Goal: Obtain resource: Download file/media

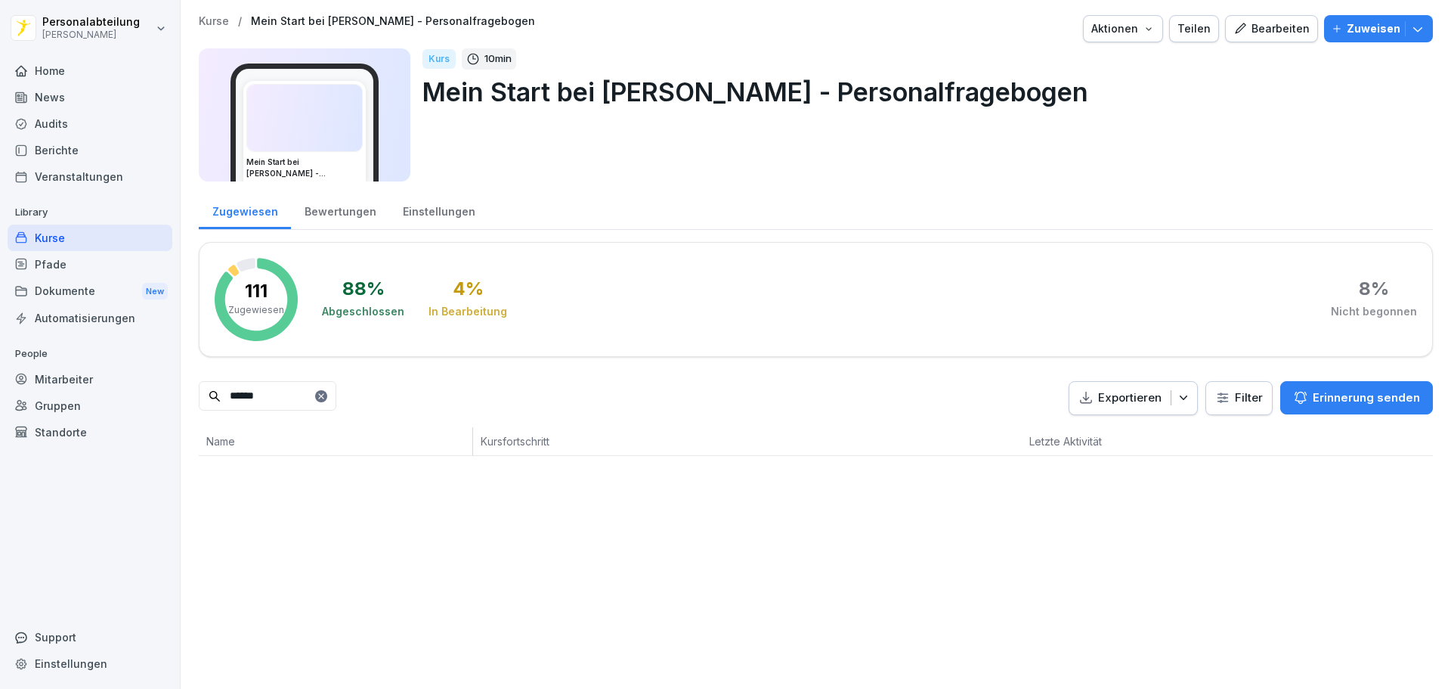
drag, startPoint x: 284, startPoint y: 396, endPoint x: 304, endPoint y: 401, distance: 20.2
click at [284, 396] on input "******" at bounding box center [268, 395] width 138 height 29
drag, startPoint x: 300, startPoint y: 401, endPoint x: 175, endPoint y: 395, distance: 125.6
click at [197, 398] on div "Kurse / Mein Start bei Peter Pane - Personalfragebogen Aktionen Teilen Bearbeit…" at bounding box center [816, 235] width 1271 height 471
click at [953, 475] on div "Antworten" at bounding box center [955, 478] width 57 height 18
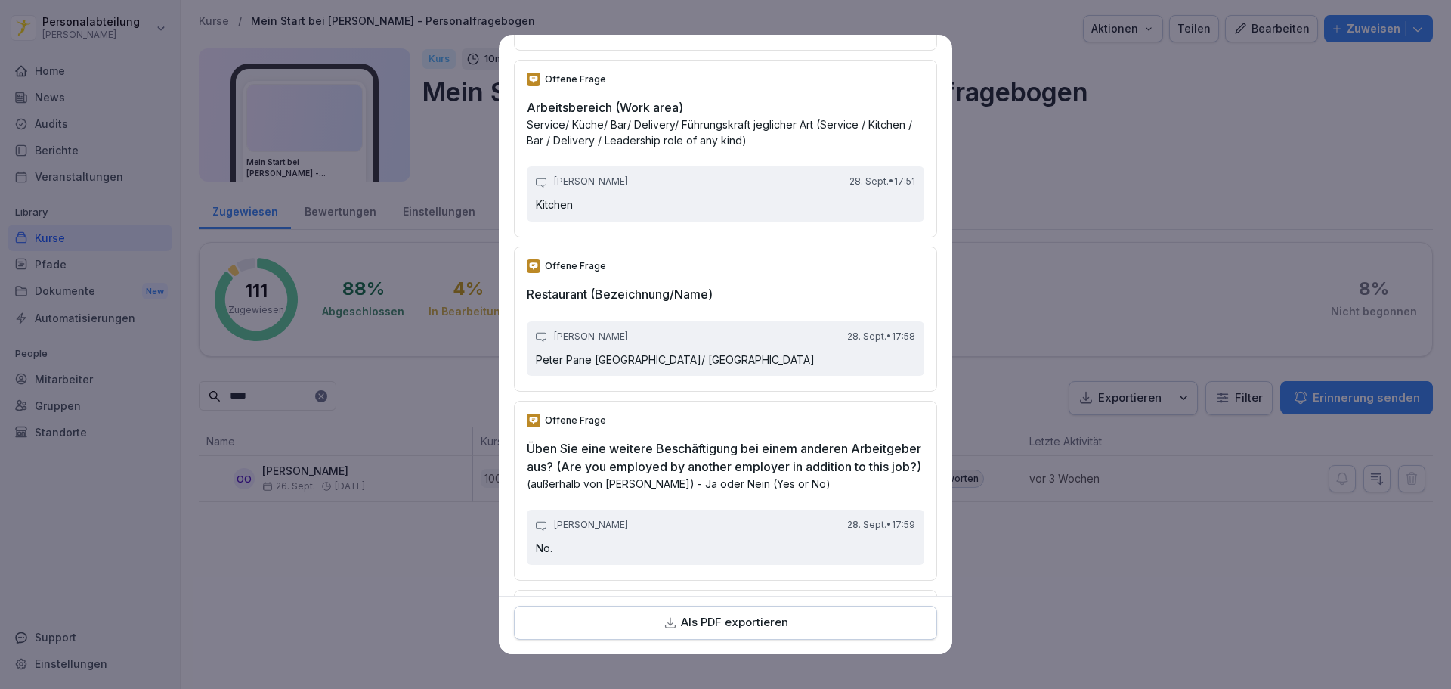
scroll to position [4687, 0]
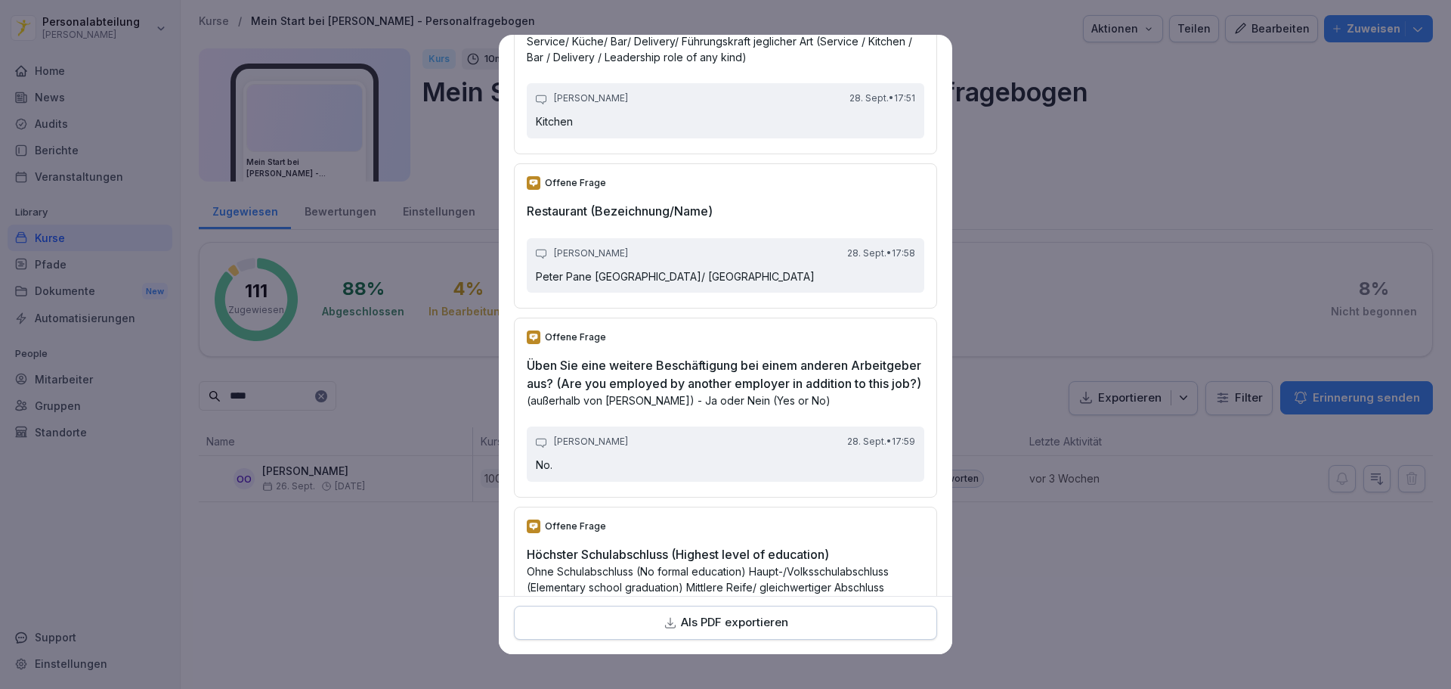
click at [769, 615] on p "Als PDF exportieren" at bounding box center [734, 622] width 107 height 17
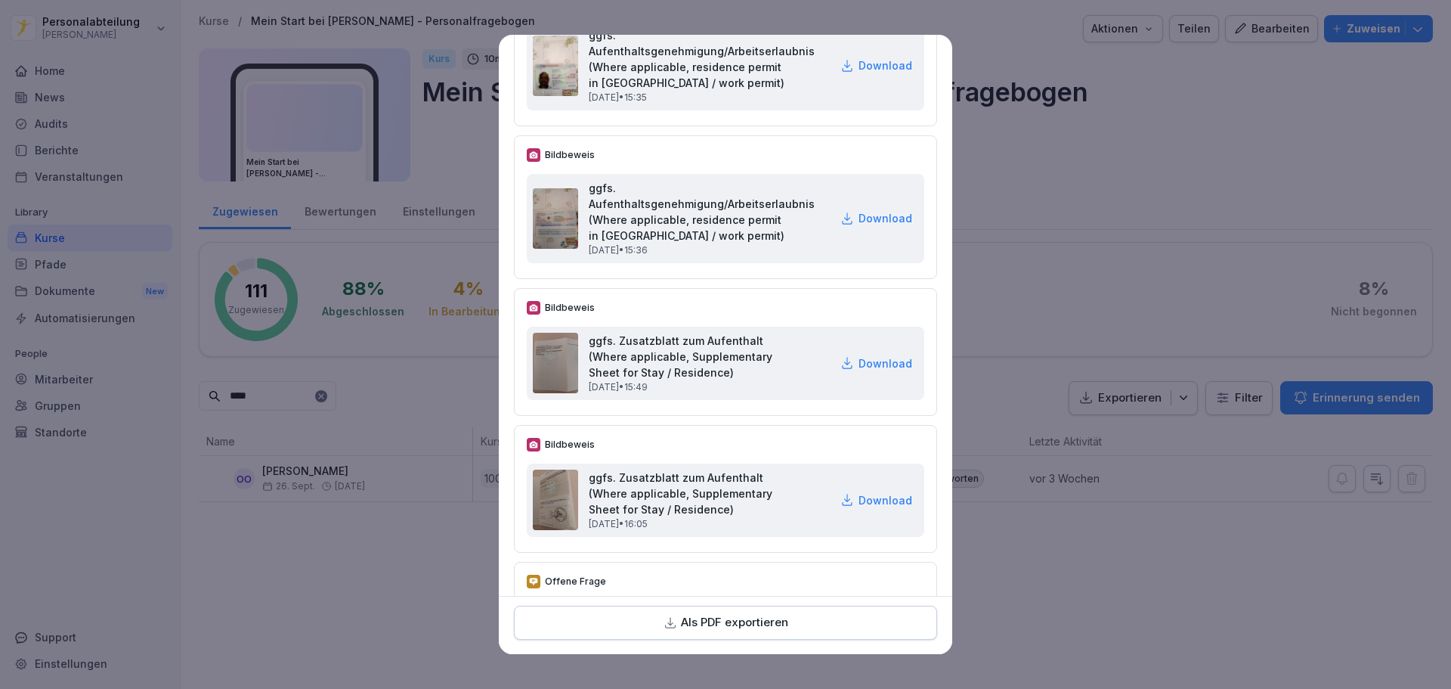
scroll to position [1436, 0]
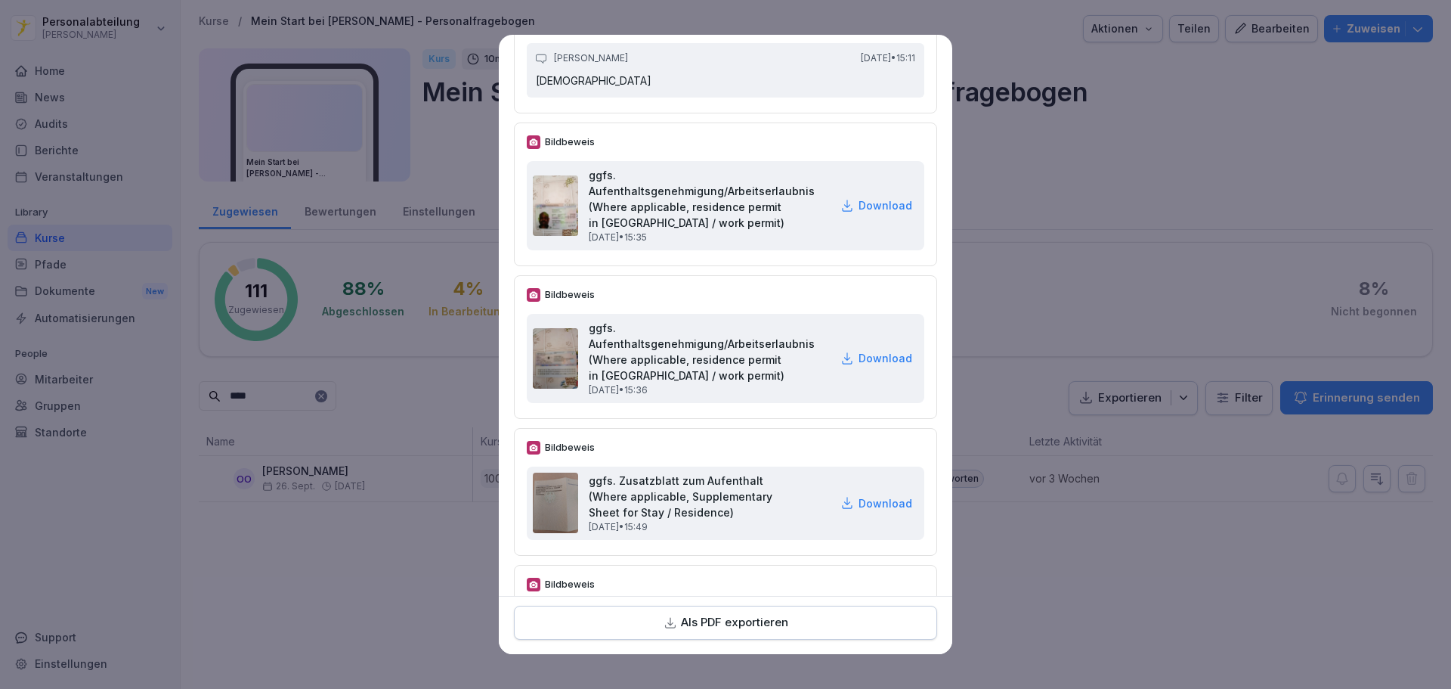
click at [860, 213] on p "Download" at bounding box center [886, 205] width 54 height 16
click at [759, 51] on div "Offene Frage Staatsangehörigkeit (Nationality) Olusola Joel Olorunfemi 27. Sept…" at bounding box center [725, 40] width 423 height 145
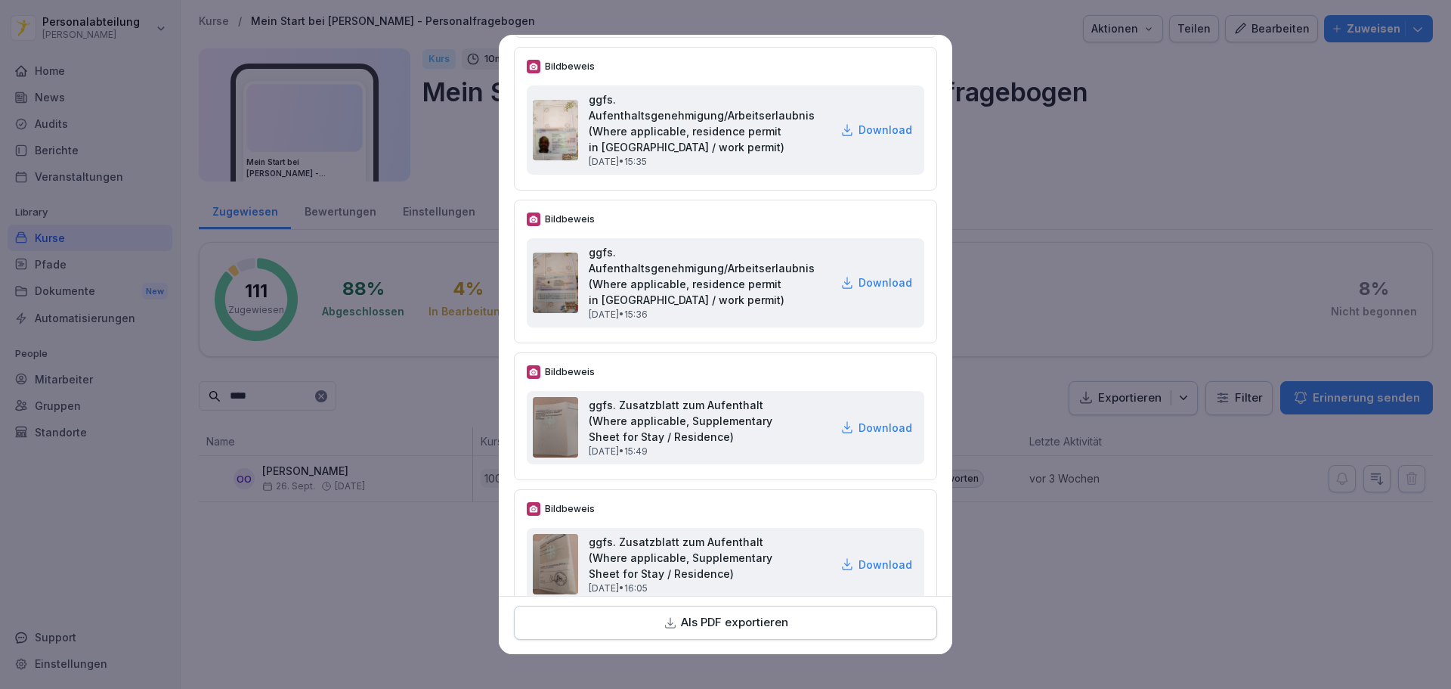
click at [859, 290] on p "Download" at bounding box center [886, 282] width 54 height 16
click at [759, 518] on div "Bildbeweis ggfs. Zusatzblatt zum Aufenthalt (Where applicable, Supplementary Sh…" at bounding box center [725, 553] width 423 height 128
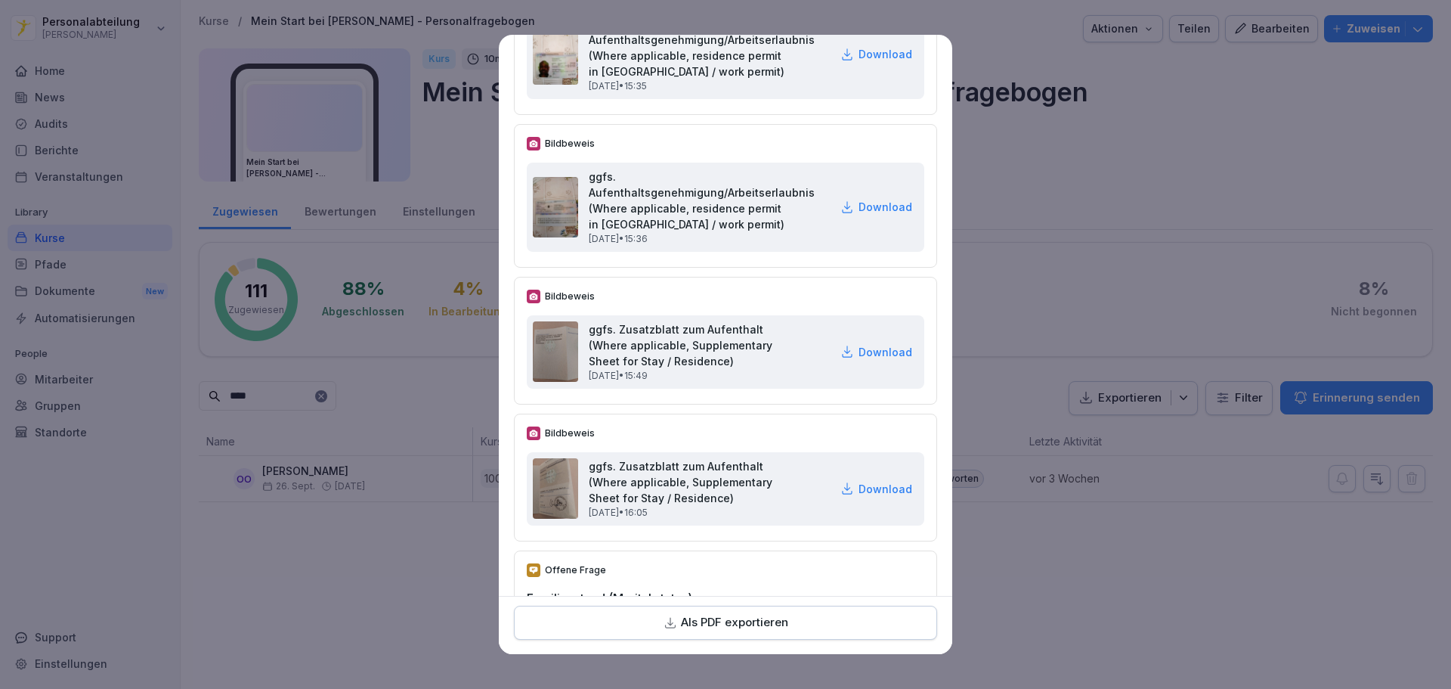
scroll to position [1663, 0]
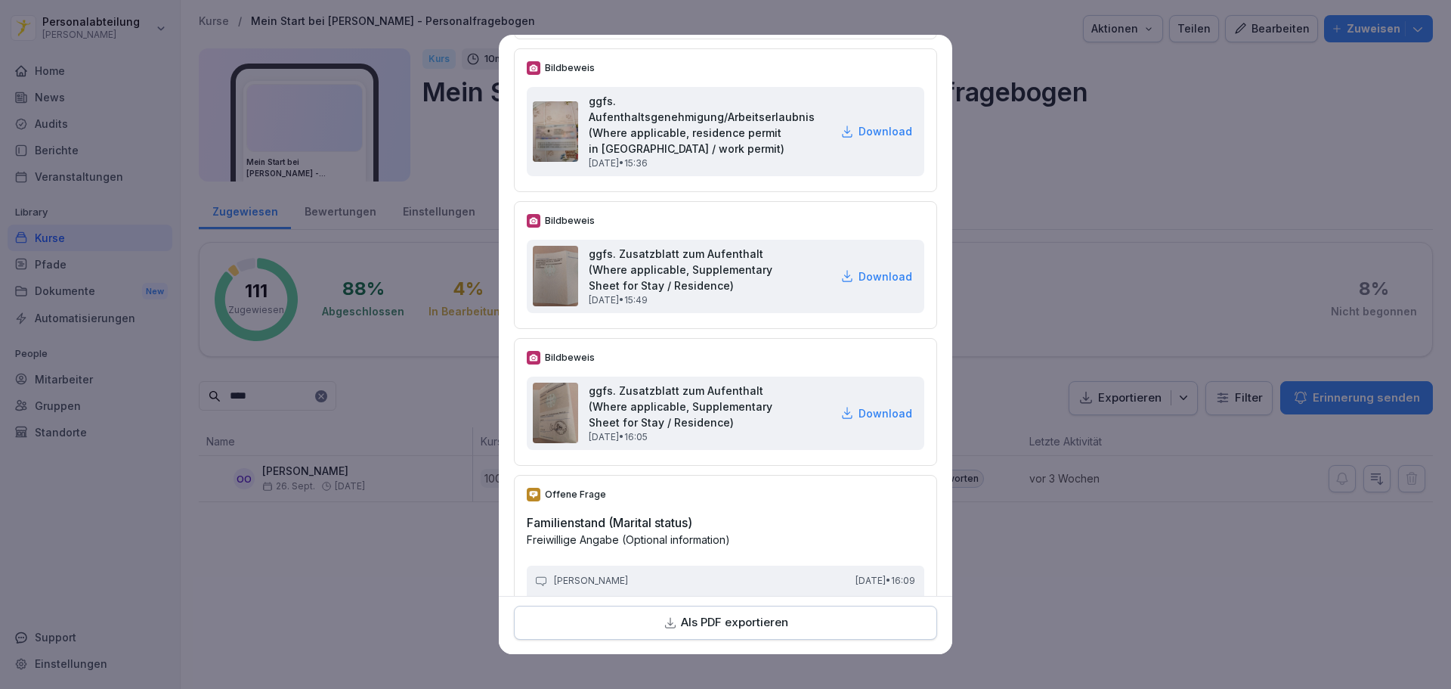
click at [859, 284] on p "Download" at bounding box center [886, 276] width 54 height 16
click at [815, 531] on h2 "Familienstand (Marital status)" at bounding box center [726, 522] width 398 height 18
click at [870, 421] on p "Download" at bounding box center [886, 413] width 54 height 16
click at [733, 531] on h2 "Familienstand (Marital status)" at bounding box center [726, 522] width 398 height 18
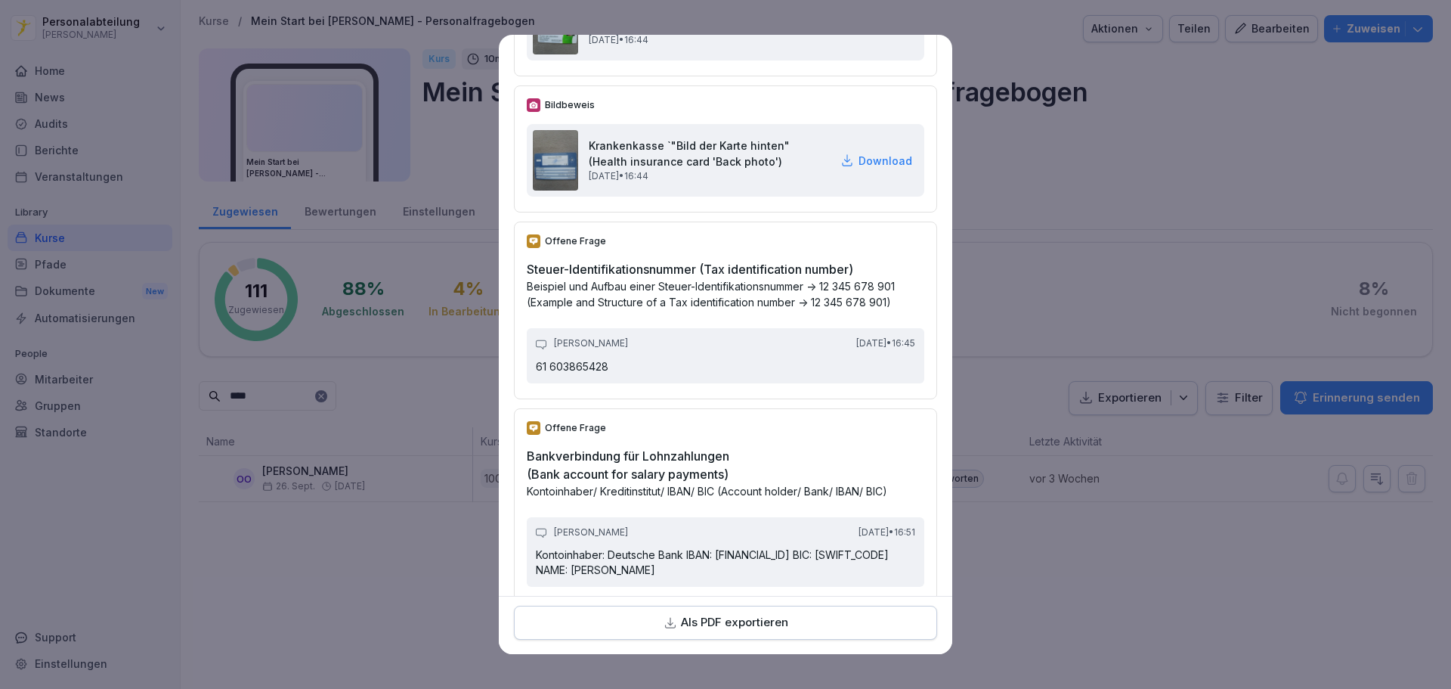
scroll to position [3099, 0]
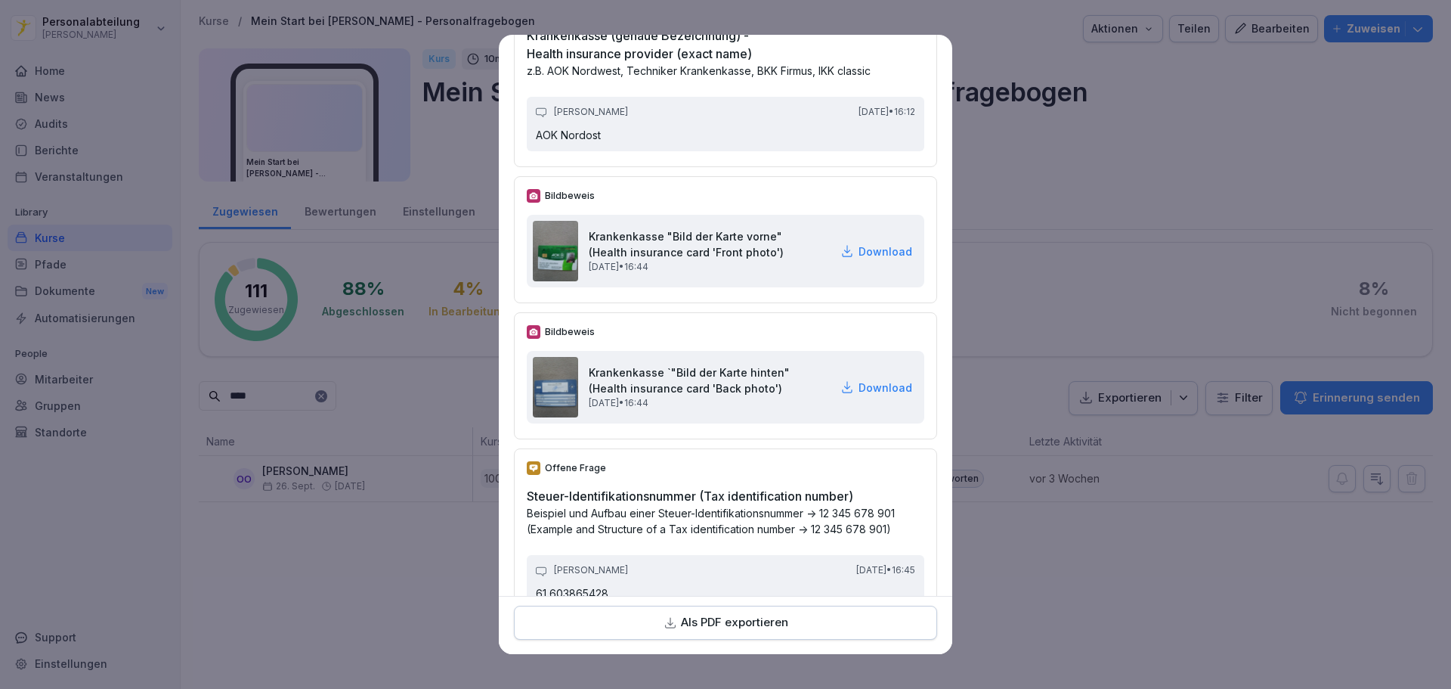
click at [863, 259] on p "Download" at bounding box center [886, 251] width 54 height 16
click at [785, 537] on p "Beispiel und Aufbau einer Steuer-Identifikationsnummer -> 12 345 678 901 (Examp…" at bounding box center [726, 521] width 398 height 32
click at [866, 395] on p "Download" at bounding box center [886, 387] width 54 height 16
click at [745, 537] on p "Beispiel und Aufbau einer Steuer-Identifikationsnummer -> 12 345 678 901 (Examp…" at bounding box center [726, 521] width 398 height 32
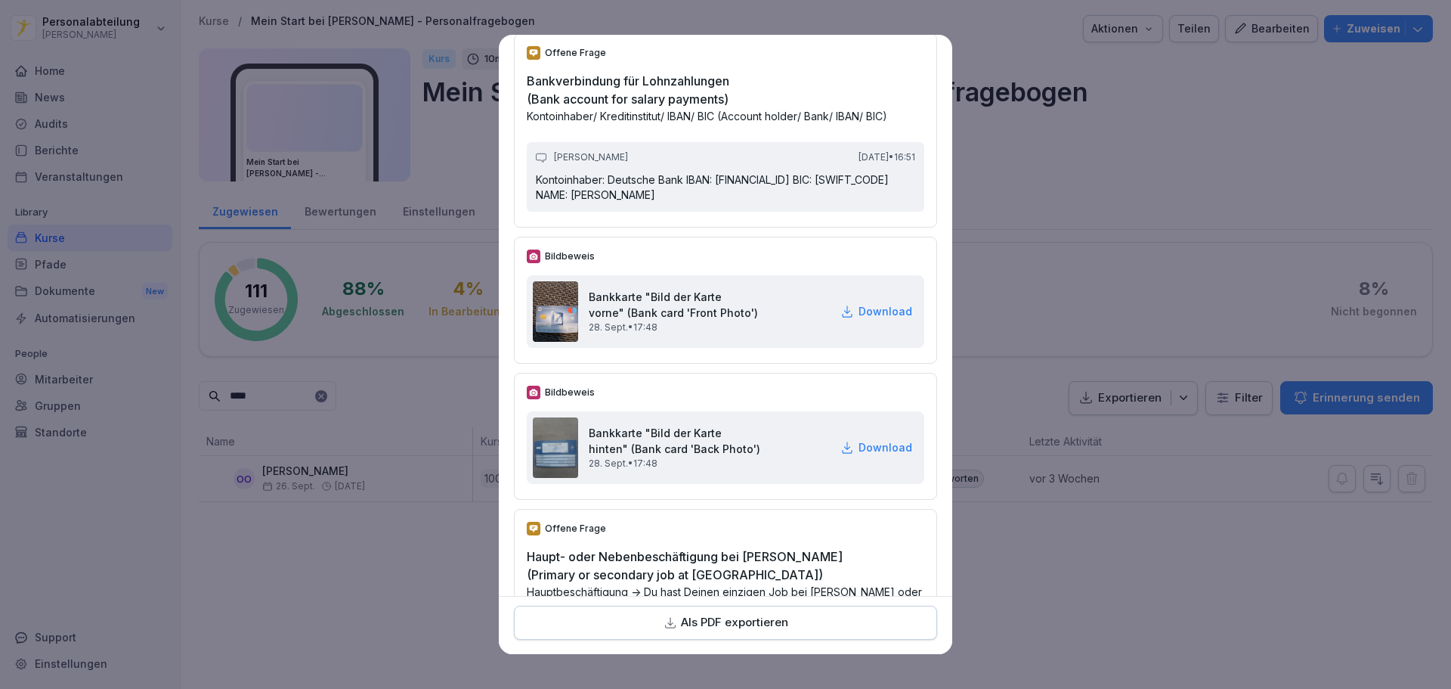
scroll to position [3855, 0]
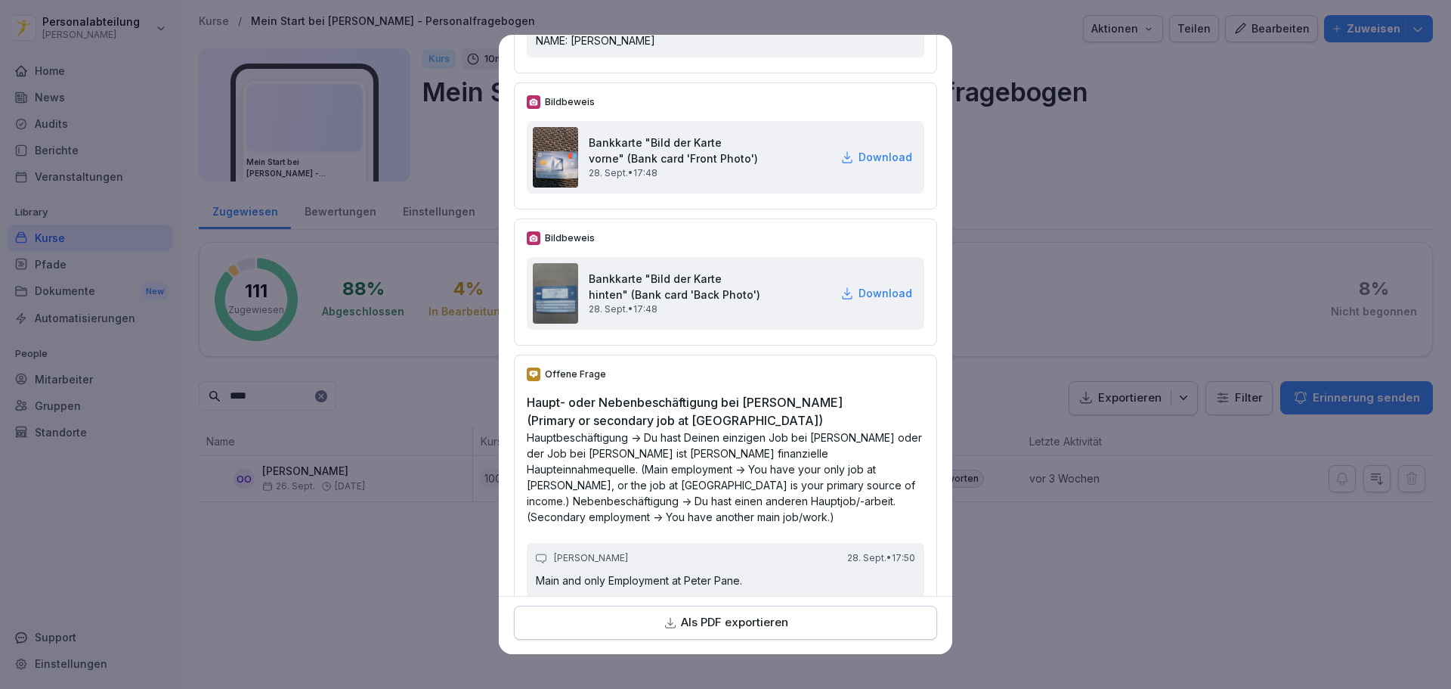
click at [863, 165] on p "Download" at bounding box center [886, 157] width 54 height 16
drag, startPoint x: 906, startPoint y: 545, endPoint x: 913, endPoint y: 526, distance: 20.1
click at [906, 545] on div "Offene Frage Haupt- oder Nebenbeschäftigung bei Peter Pane (Primary or secondar…" at bounding box center [725, 484] width 423 height 259
click at [861, 301] on p "Download" at bounding box center [886, 293] width 54 height 16
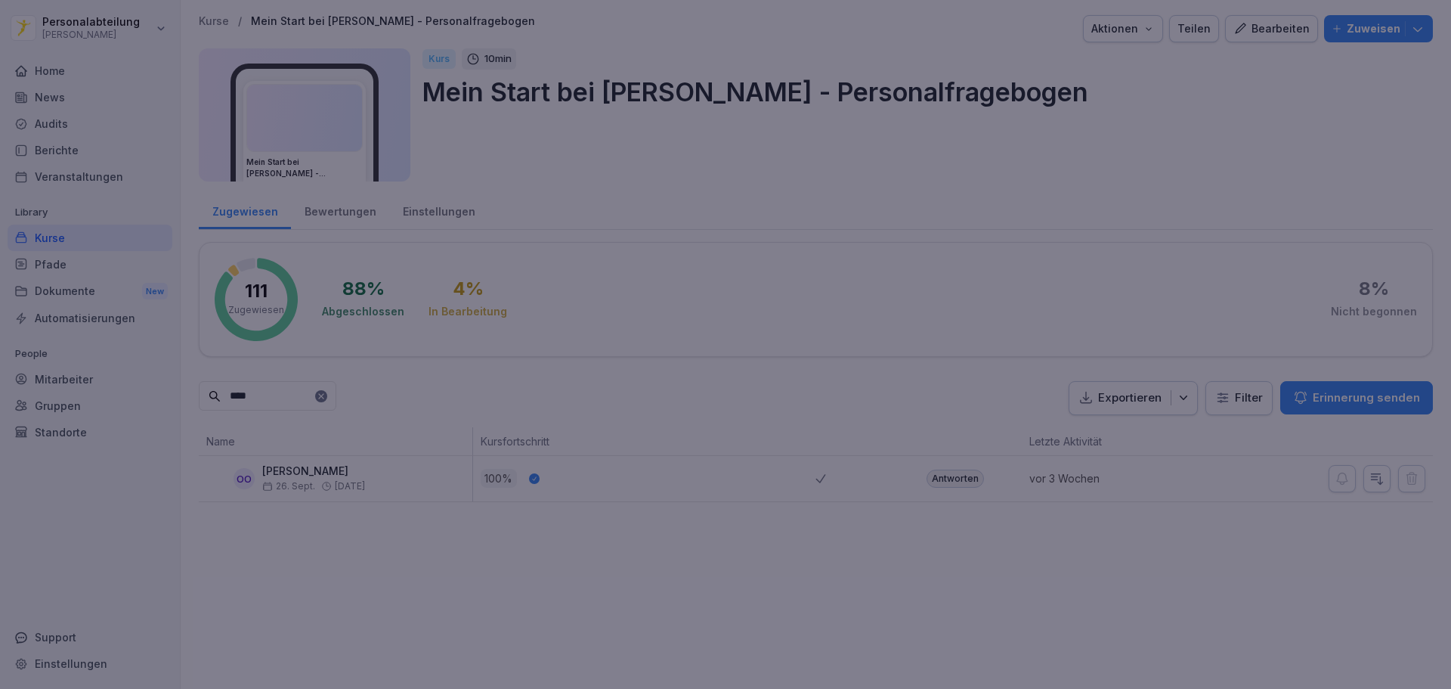
click at [1037, 139] on div at bounding box center [725, 344] width 1451 height 689
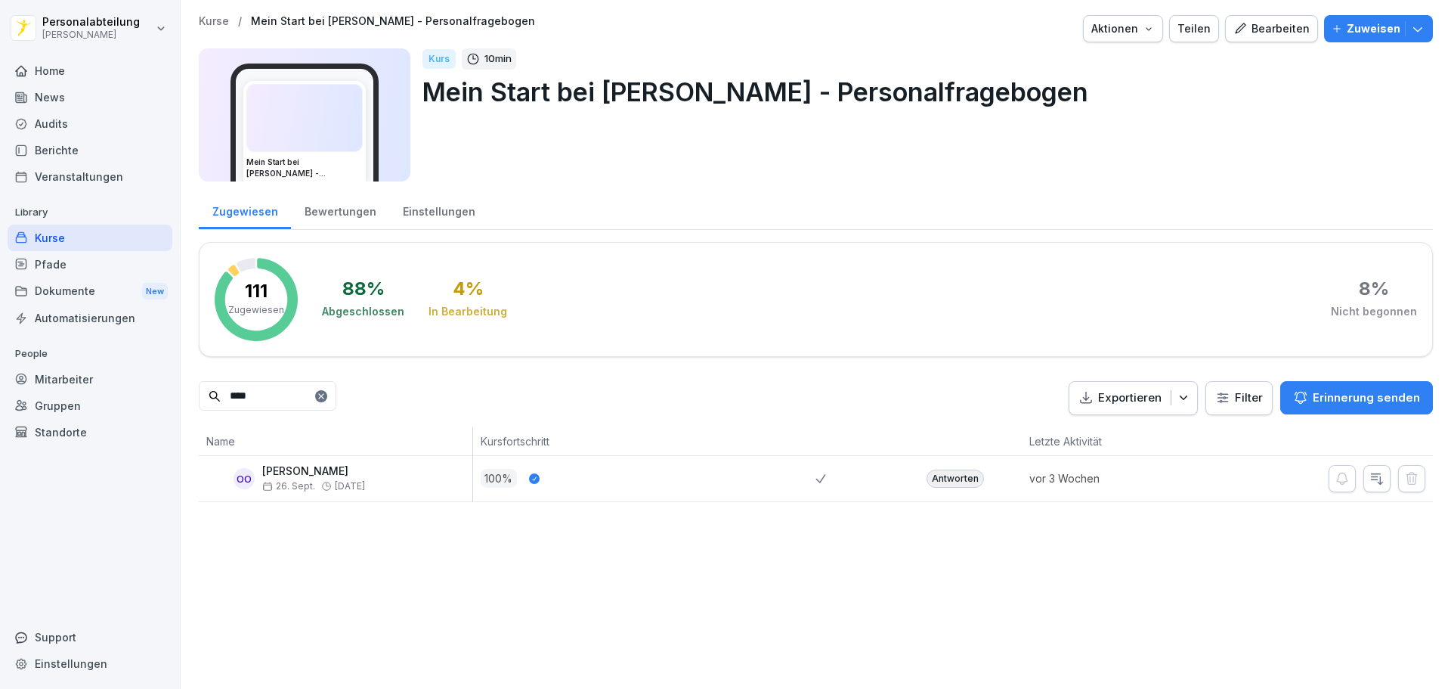
drag, startPoint x: 303, startPoint y: 403, endPoint x: 187, endPoint y: 395, distance: 115.9
click at [194, 398] on div "Kurse / Mein Start bei Peter Pane - Personalfragebogen Aktionen Teilen Bearbeit…" at bounding box center [816, 258] width 1271 height 517
type input "****"
click at [961, 480] on div "Antworten" at bounding box center [955, 478] width 57 height 18
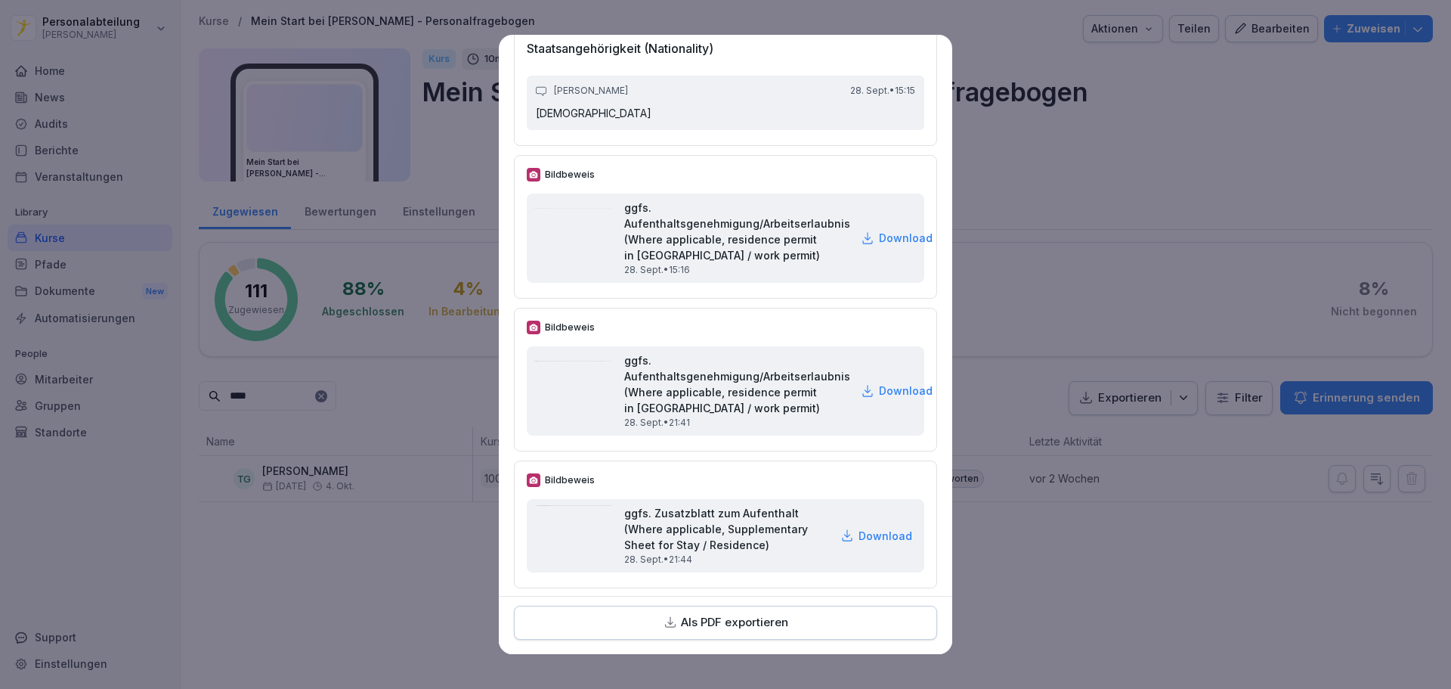
scroll to position [1361, 0]
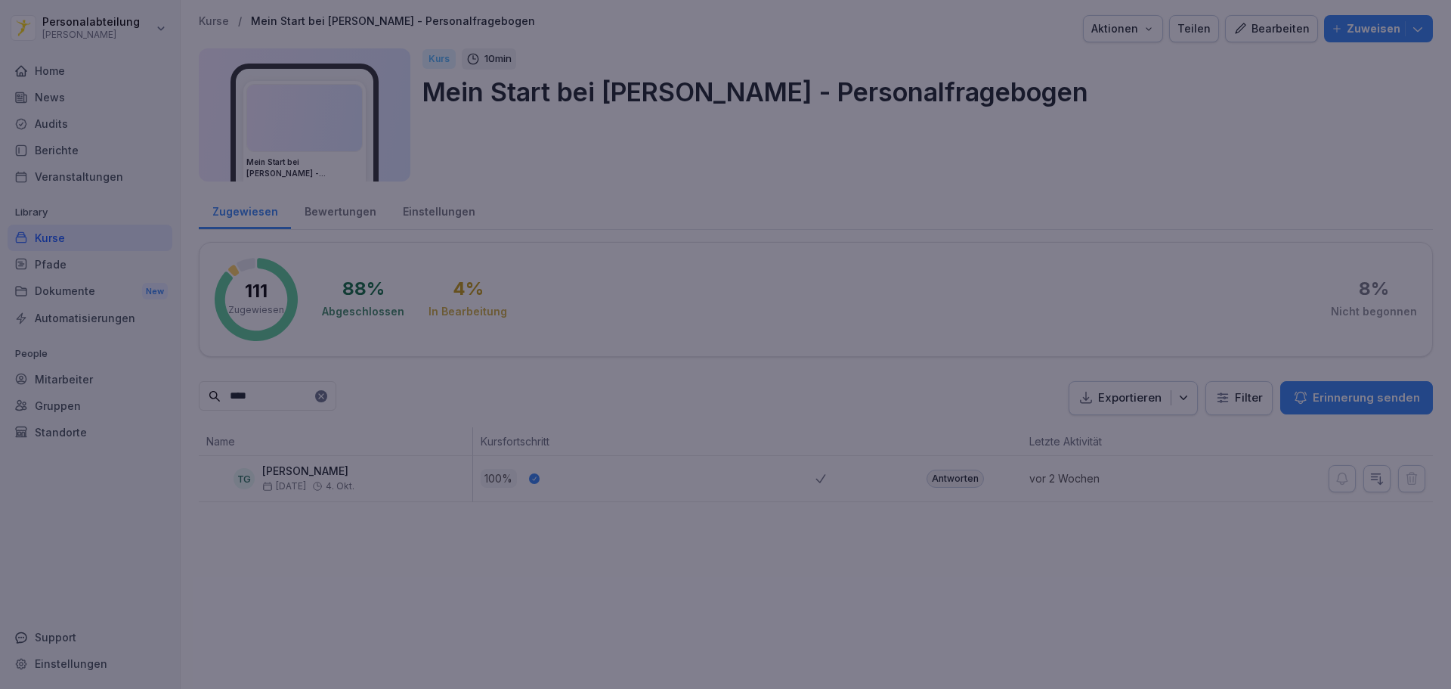
click at [720, 684] on div at bounding box center [725, 344] width 1451 height 689
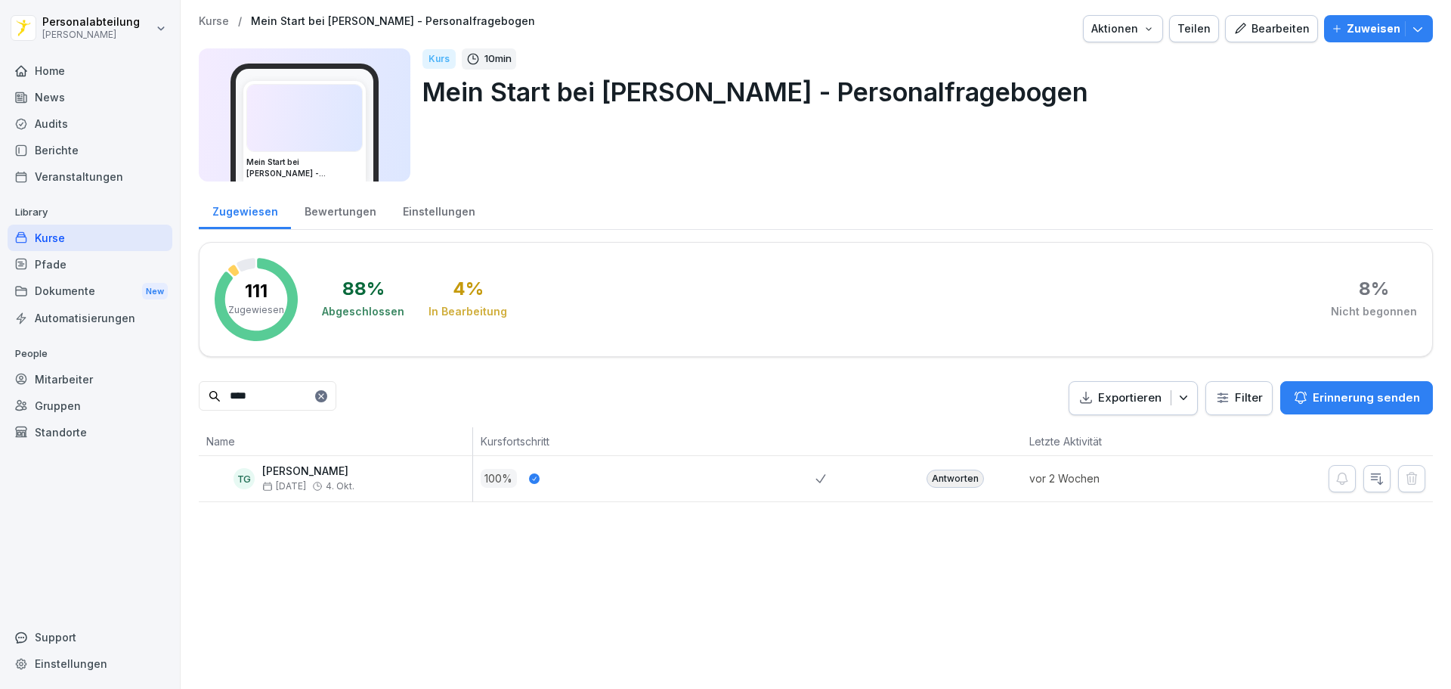
click at [946, 479] on div "Antworten" at bounding box center [955, 478] width 57 height 18
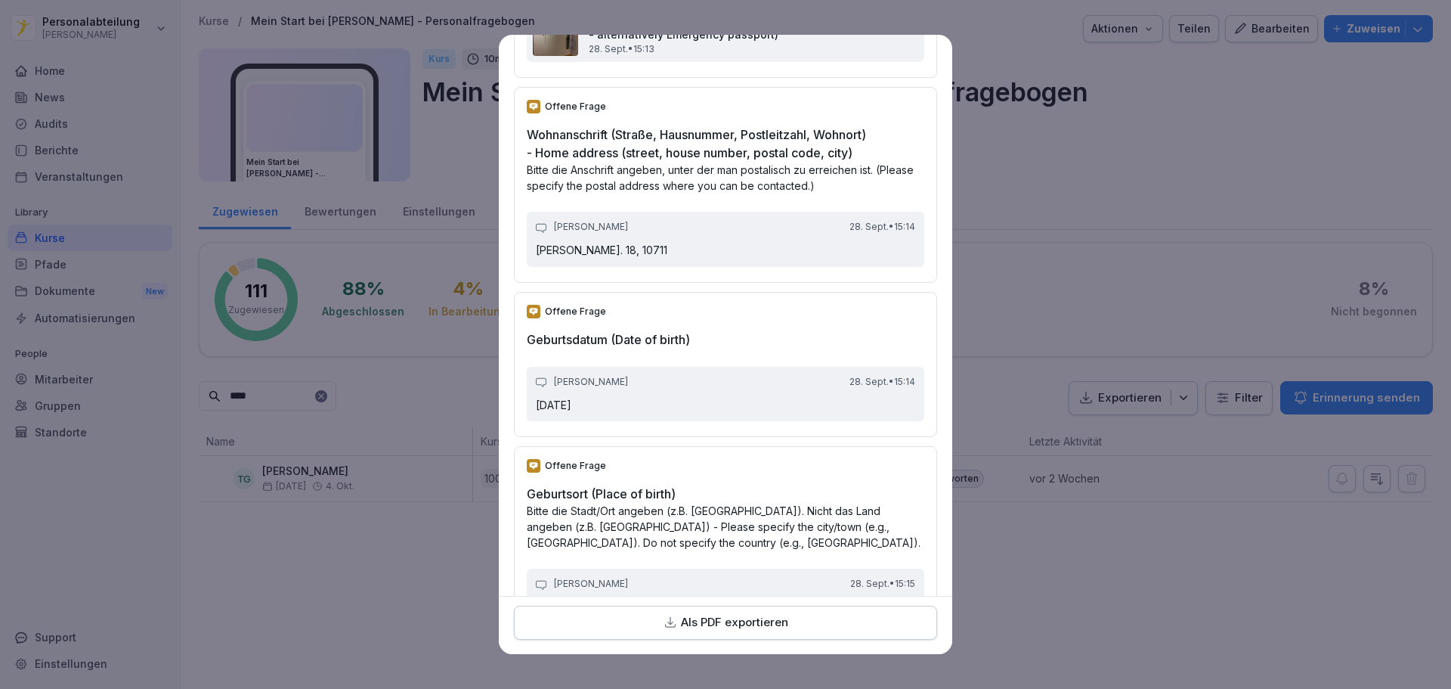
scroll to position [1210, 0]
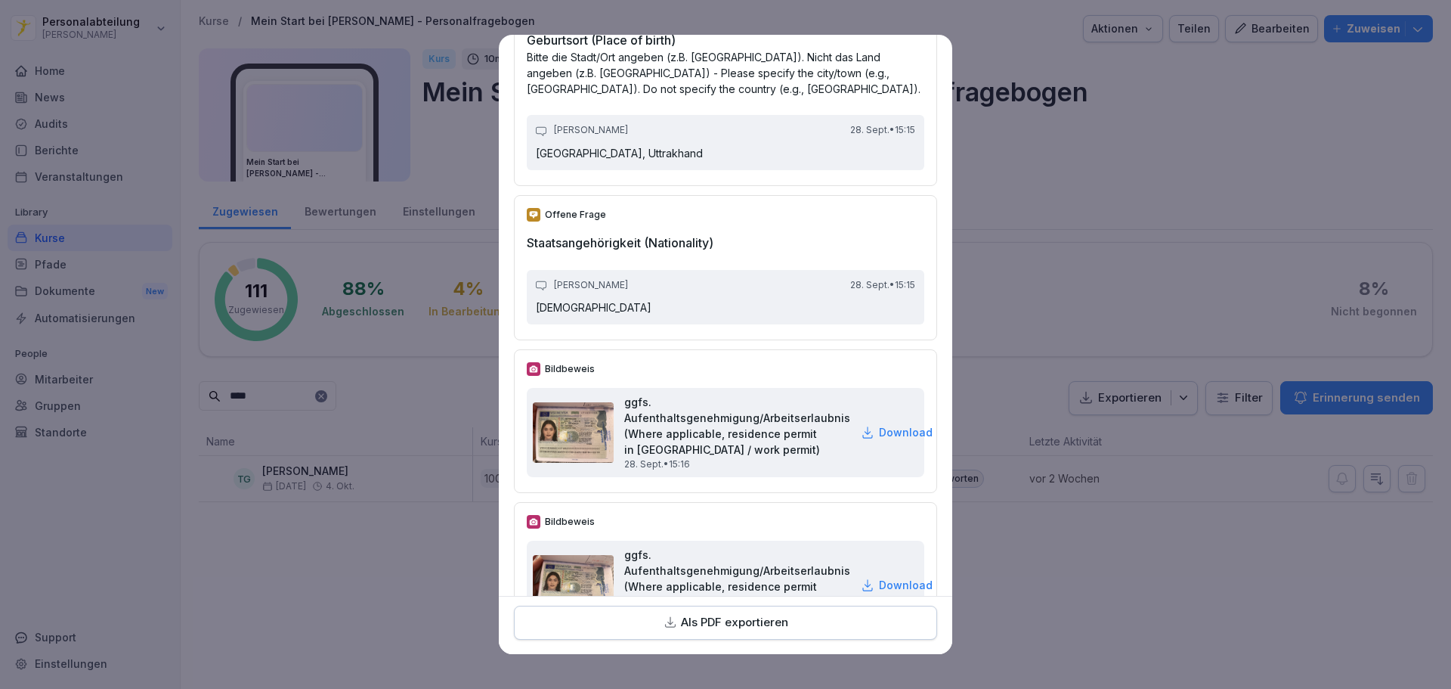
click at [887, 440] on p "Download" at bounding box center [906, 432] width 54 height 16
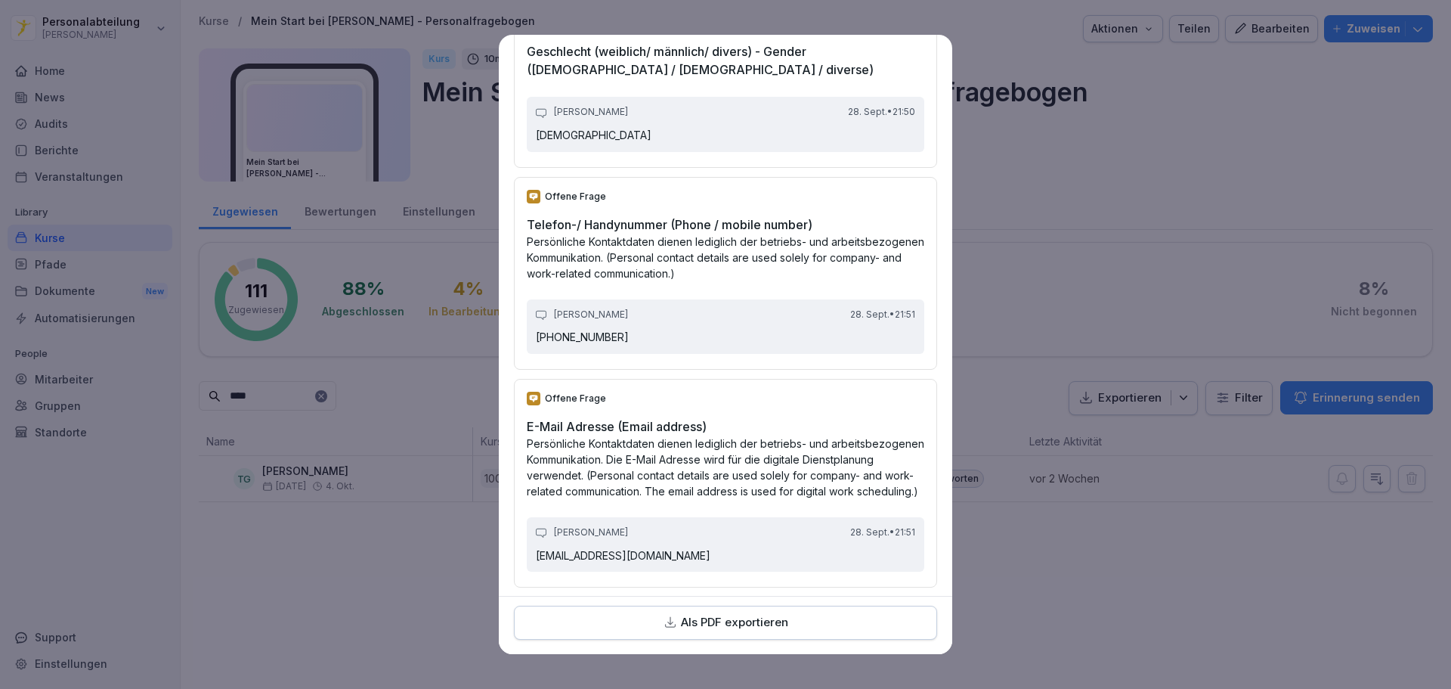
scroll to position [2343, 0]
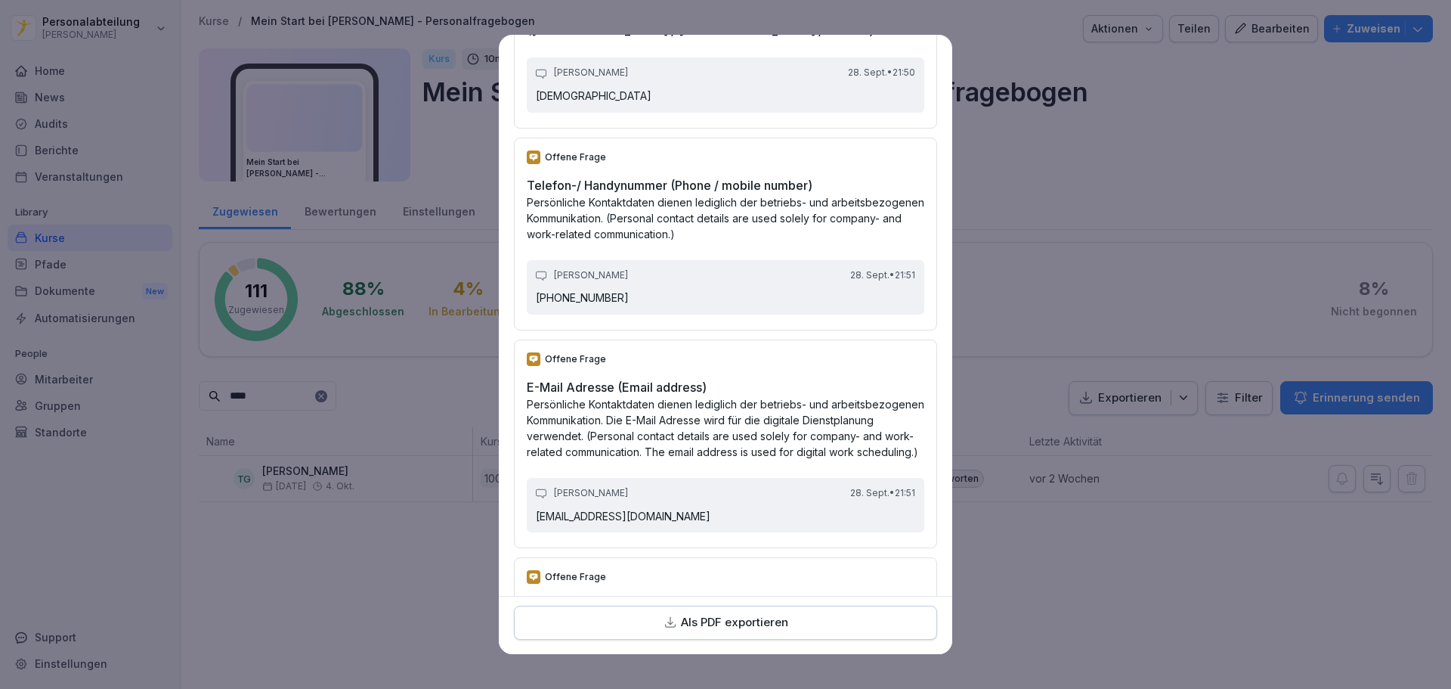
click at [735, 616] on p "Als PDF exportieren" at bounding box center [734, 622] width 107 height 17
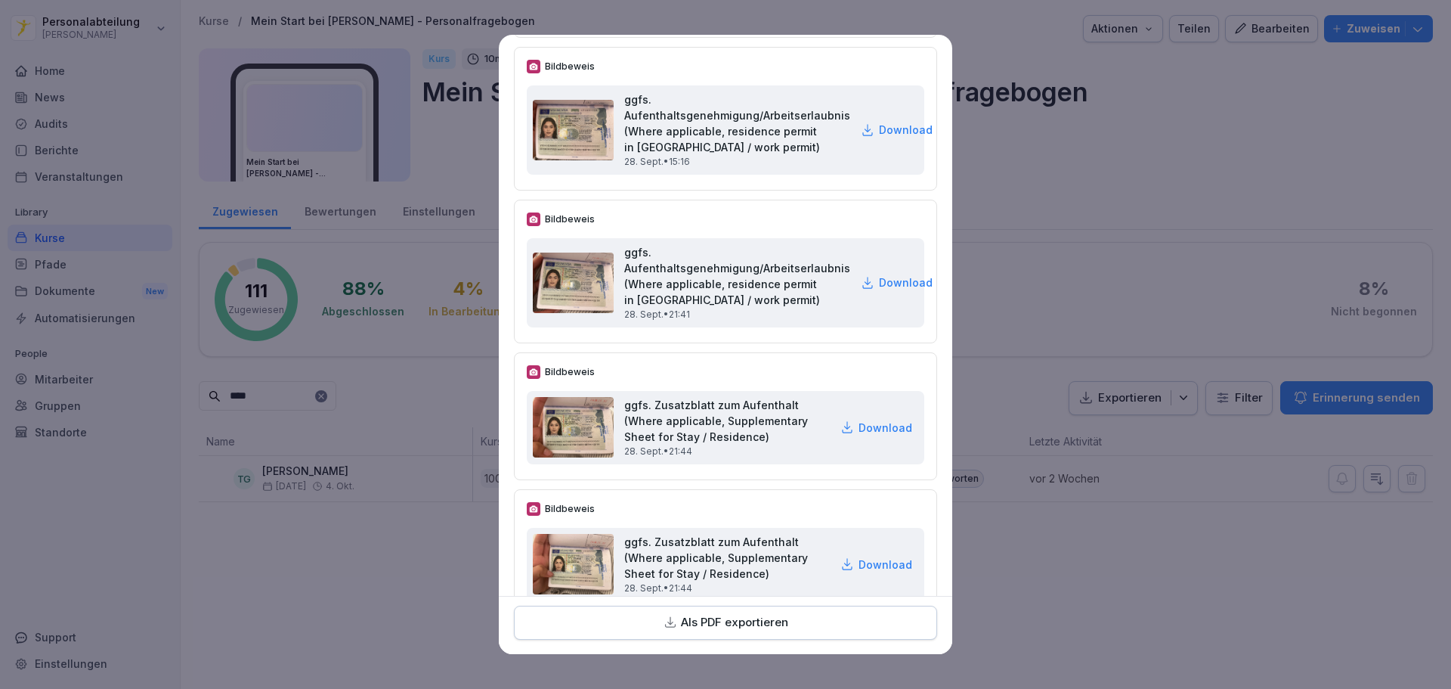
scroll to position [1587, 0]
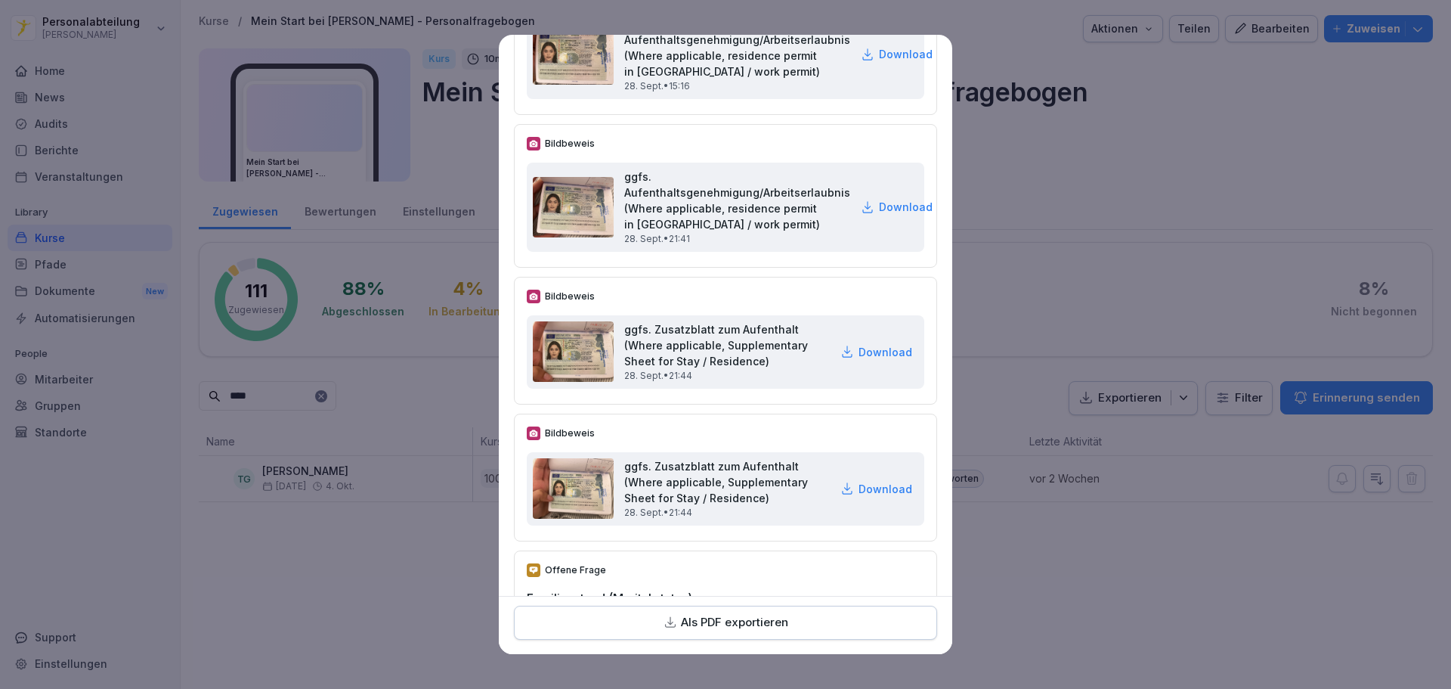
click at [859, 360] on p "Download" at bounding box center [886, 352] width 54 height 16
click at [761, 569] on div "Offene Frage Familienstand (Marital status) Freiwillige Angabe (Optional inform…" at bounding box center [725, 630] width 423 height 161
click at [859, 497] on p "Download" at bounding box center [886, 489] width 54 height 16
click at [804, 53] on h2 "ggfs. Aufenthaltsgenehmigung/Arbeitserlaubnis (Where applicable, residence perm…" at bounding box center [737, 47] width 226 height 63
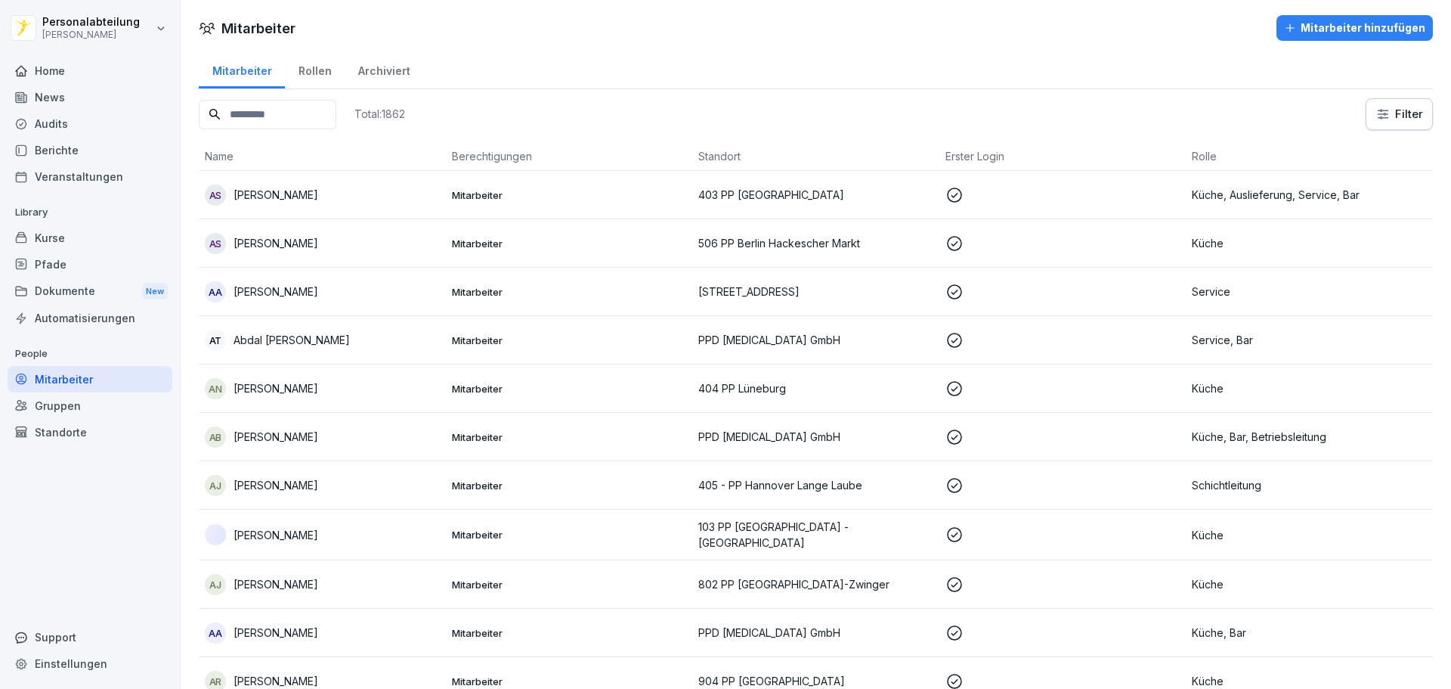
click at [60, 243] on div "Kurse" at bounding box center [90, 238] width 165 height 26
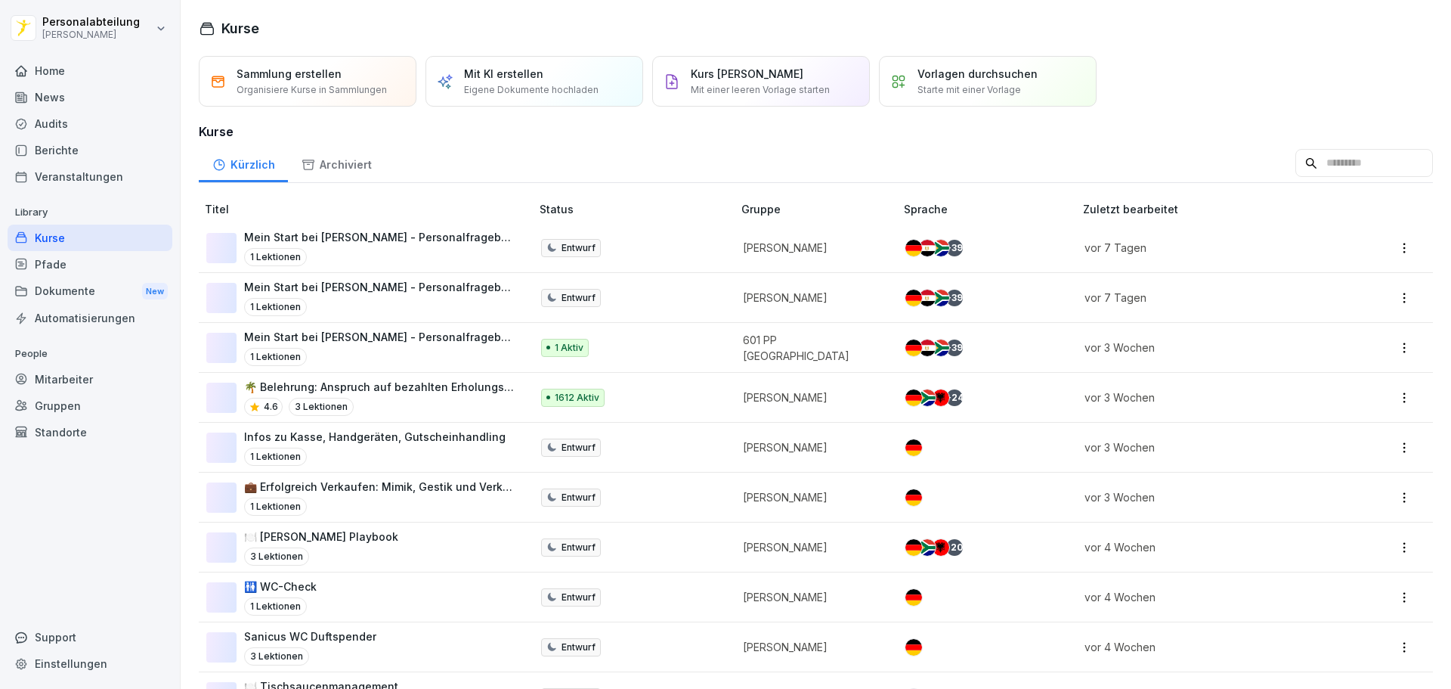
click at [1301, 176] on input at bounding box center [1365, 163] width 138 height 29
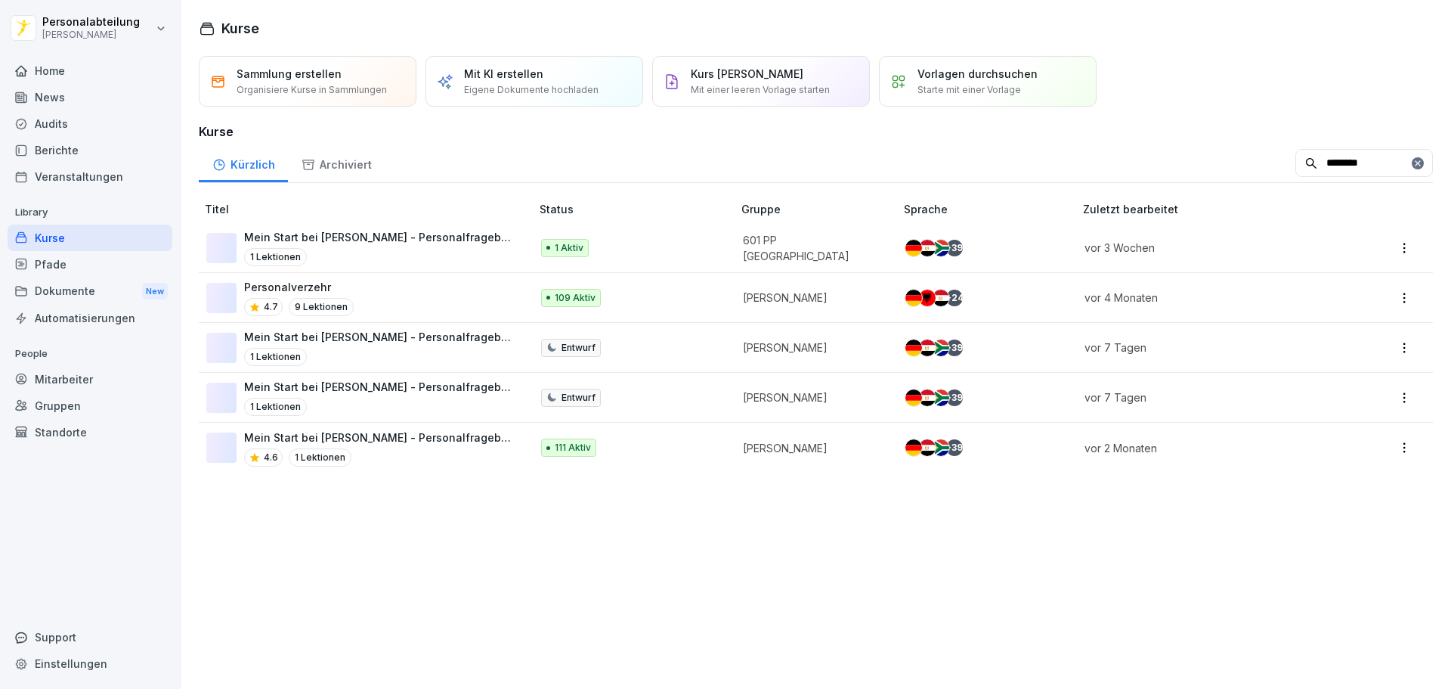
type input "********"
click at [382, 441] on p "Mein Start bei [PERSON_NAME] - Personalfragebogen" at bounding box center [379, 437] width 271 height 16
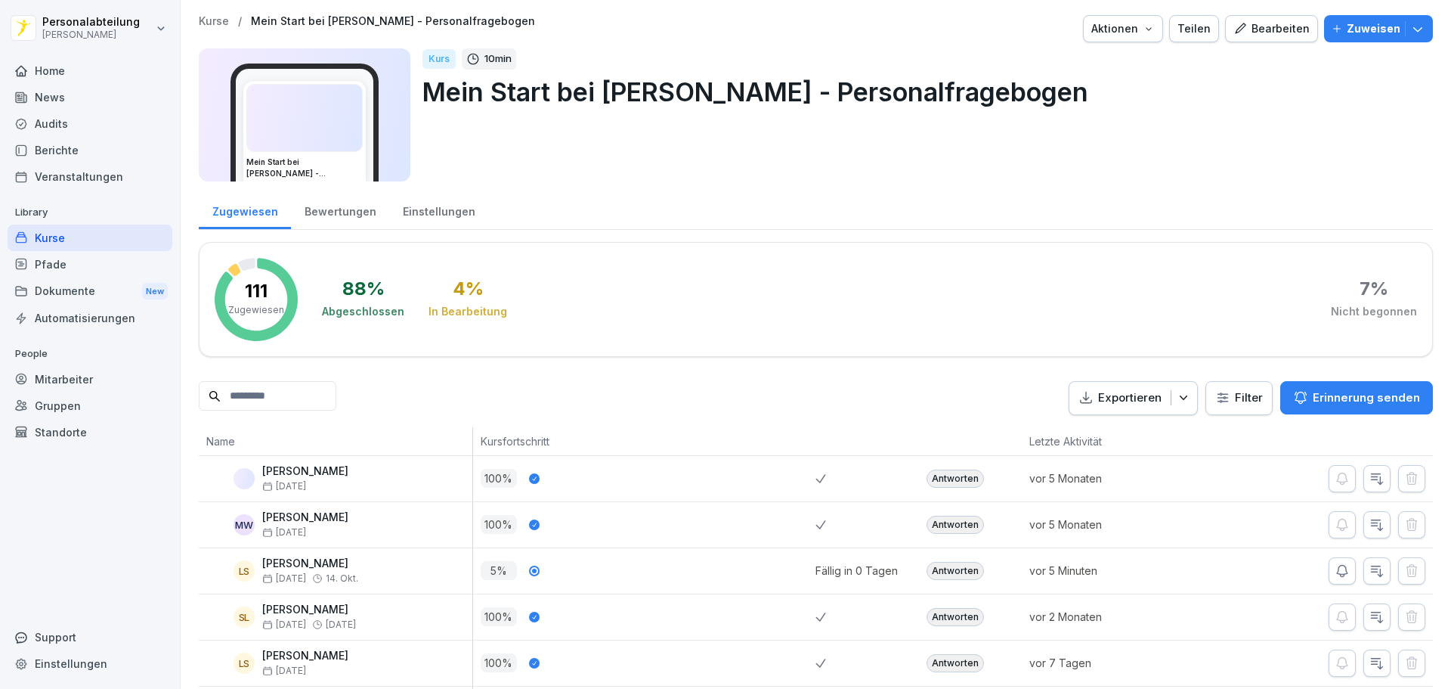
drag, startPoint x: 0, startPoint y: 0, endPoint x: 249, endPoint y: 404, distance: 475.2
click at [249, 407] on input at bounding box center [268, 395] width 138 height 29
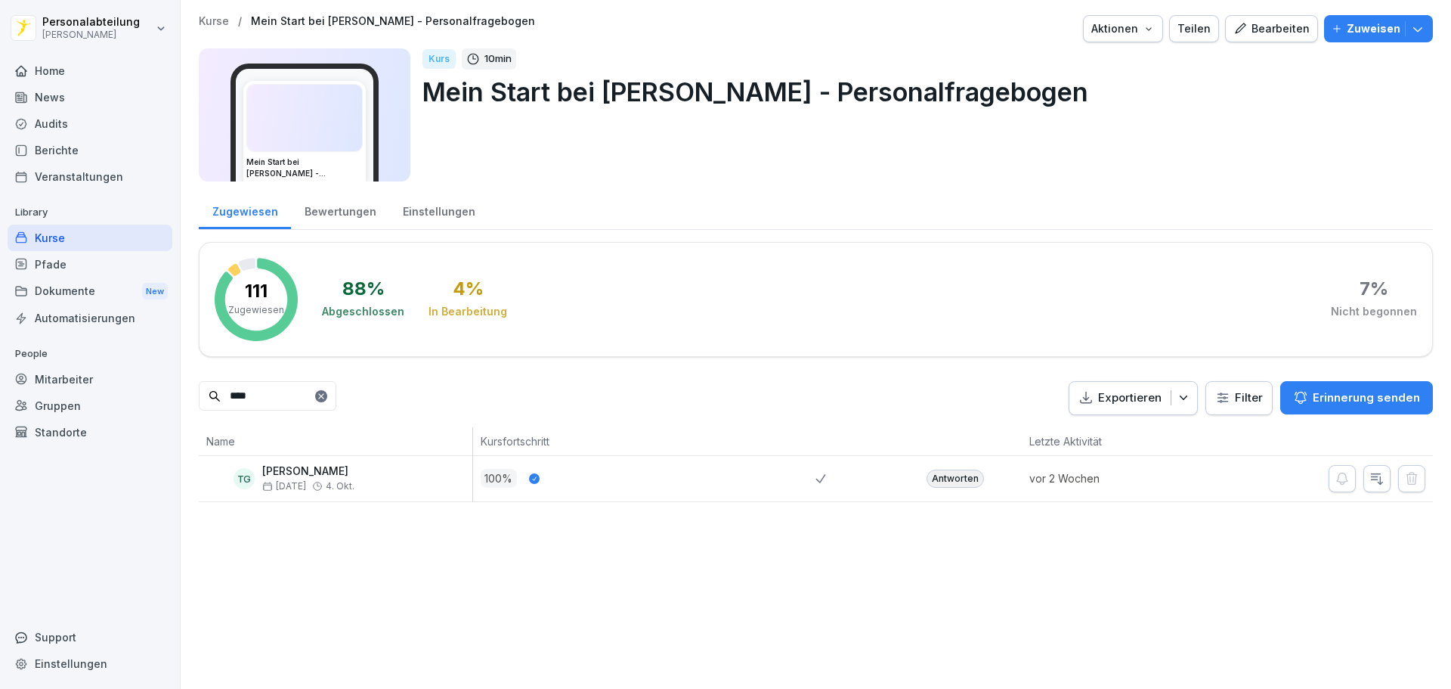
type input "****"
click at [949, 488] on div "Antworten" at bounding box center [970, 478] width 103 height 45
click at [946, 483] on div "Antworten" at bounding box center [955, 478] width 57 height 18
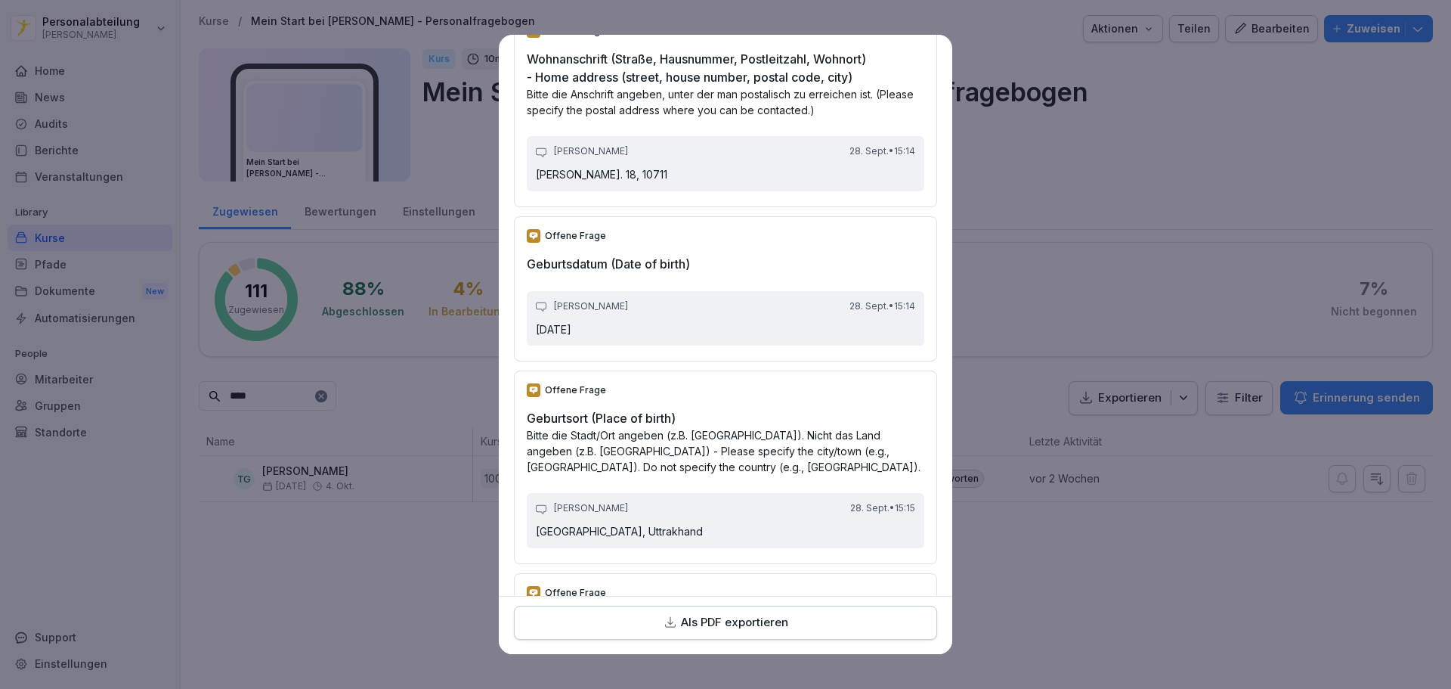
scroll to position [378, 0]
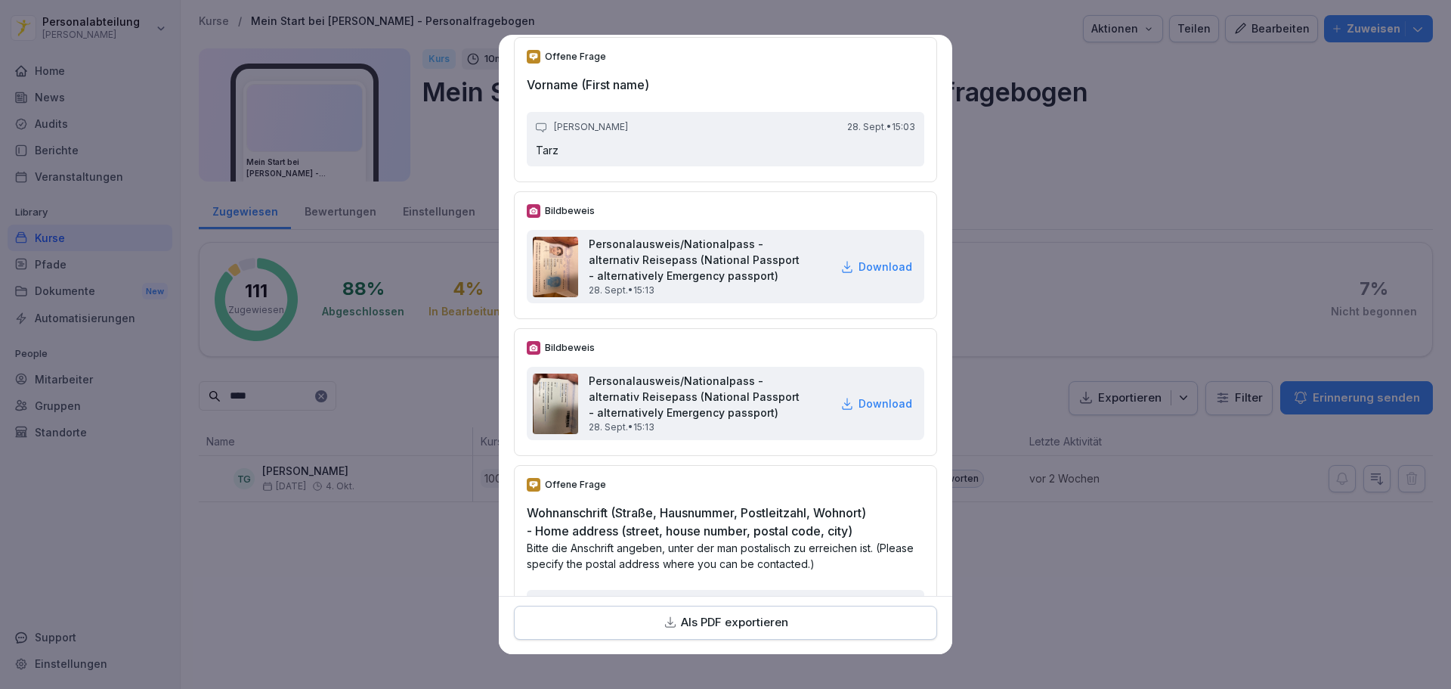
click at [864, 274] on p "Download" at bounding box center [886, 267] width 54 height 16
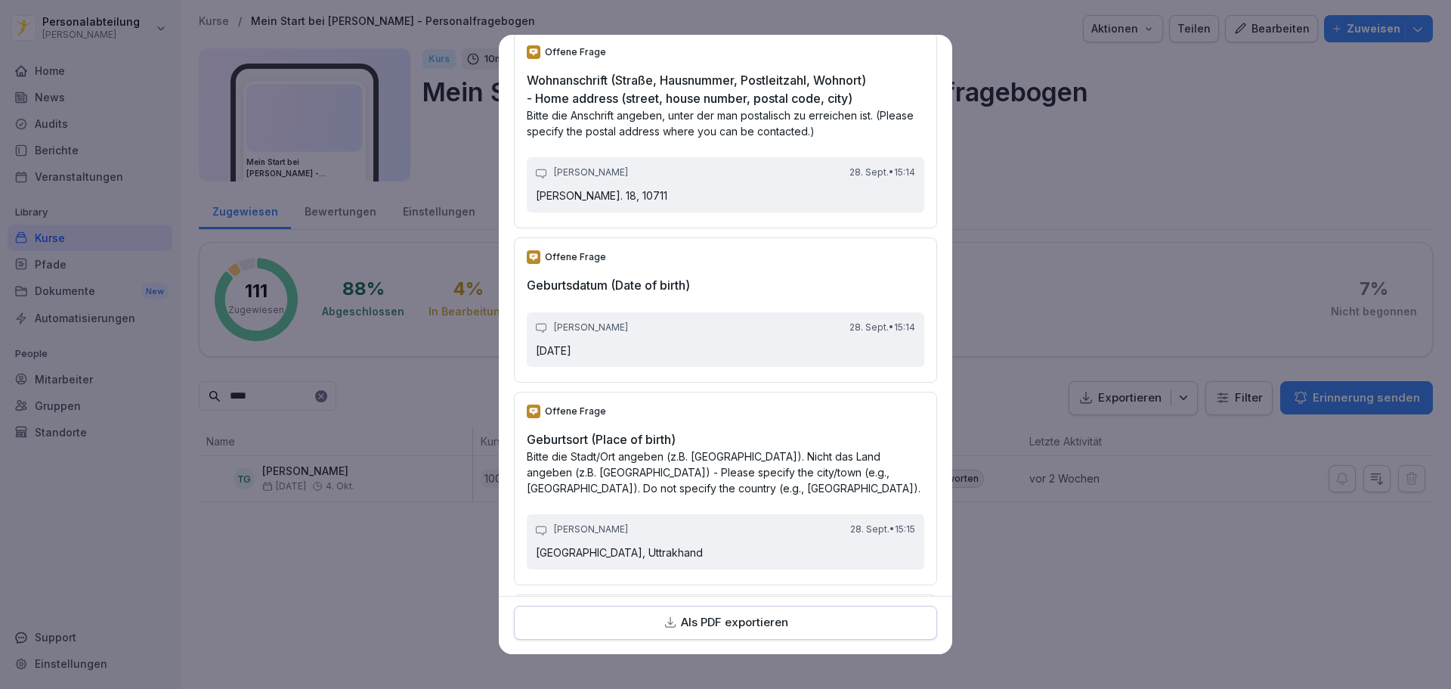
scroll to position [827, 0]
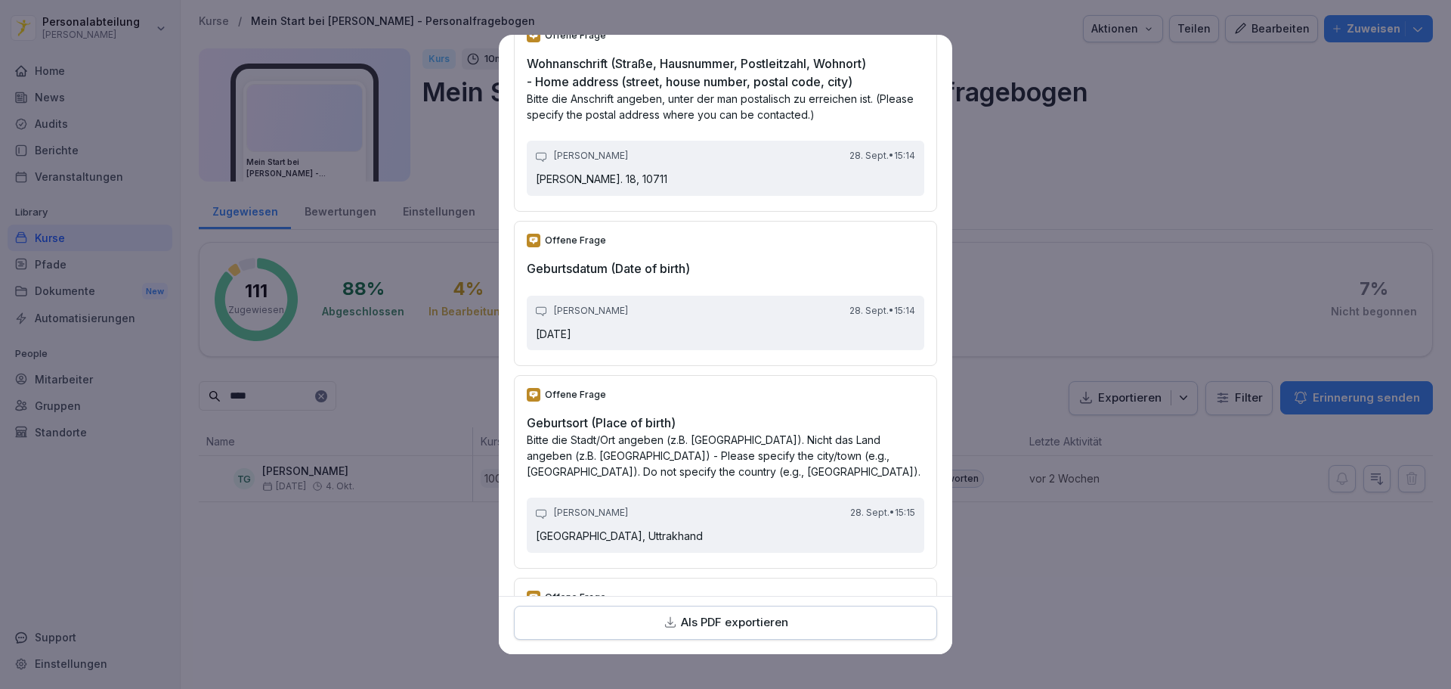
click at [866, 70] on div "Offene Frage Wohnanschrift (Straße, Hausnummer, Postleitzahl, Wohnort) - Home a…" at bounding box center [725, 113] width 423 height 195
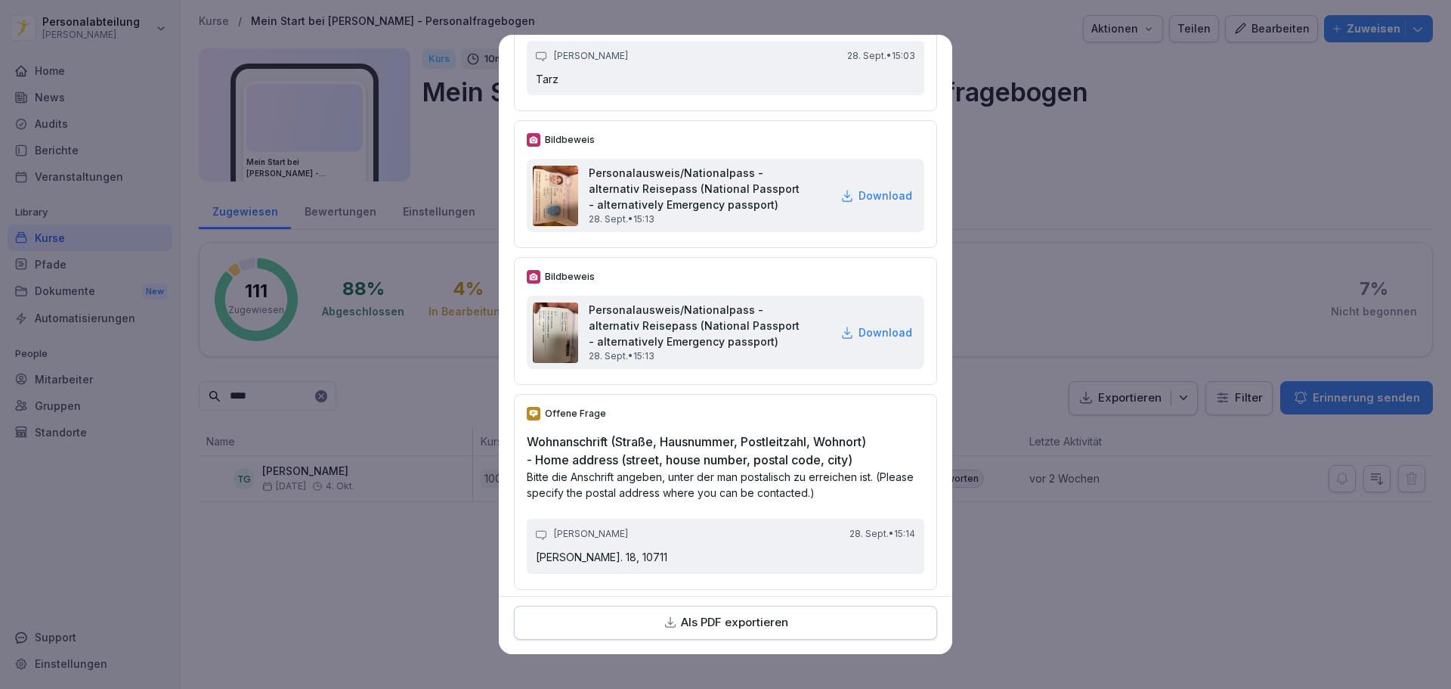
click at [859, 203] on p "Download" at bounding box center [886, 195] width 54 height 16
drag, startPoint x: 728, startPoint y: 51, endPoint x: 738, endPoint y: 188, distance: 137.2
click at [728, 51] on div "Offene Frage Vorname (First name) Tarz Gandhi 28. Sept. • 15:03 Tarz" at bounding box center [725, 38] width 423 height 145
click at [550, 210] on img at bounding box center [555, 196] width 45 height 60
click at [875, 203] on p "Download" at bounding box center [886, 195] width 54 height 16
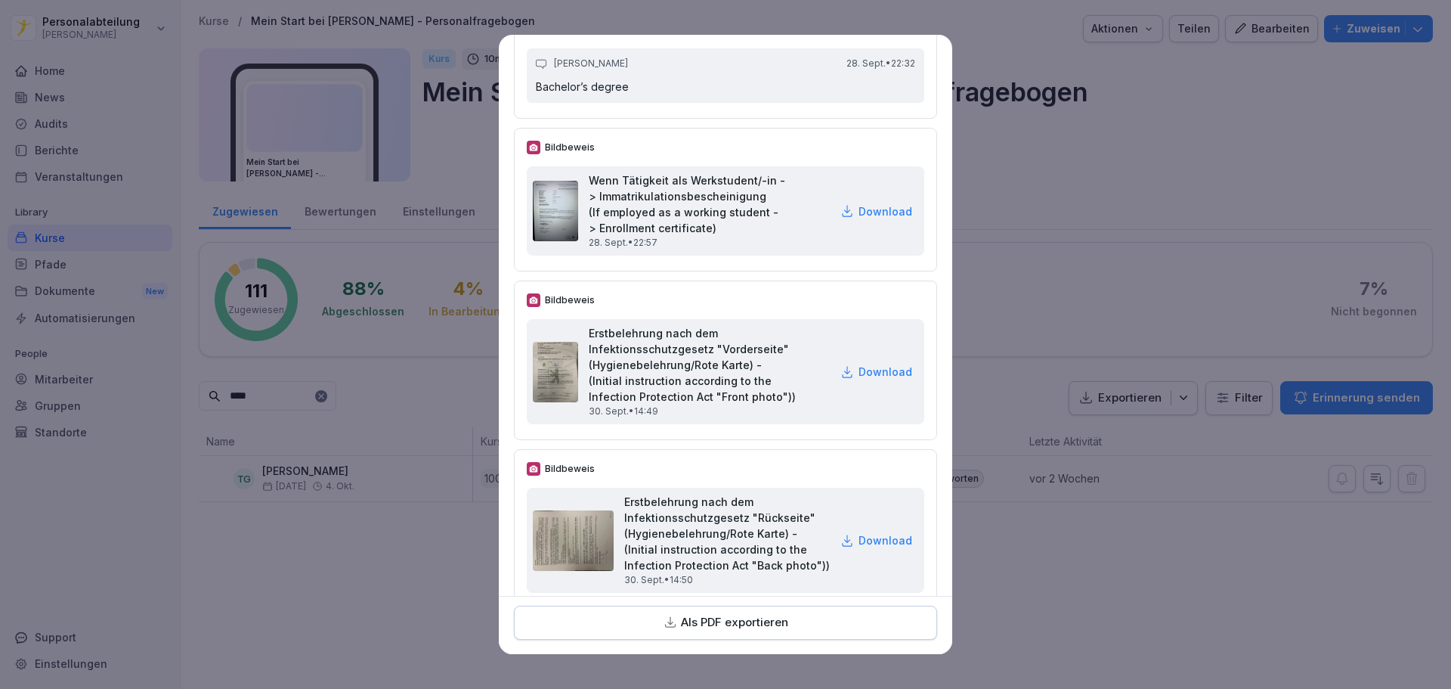
scroll to position [6142, 0]
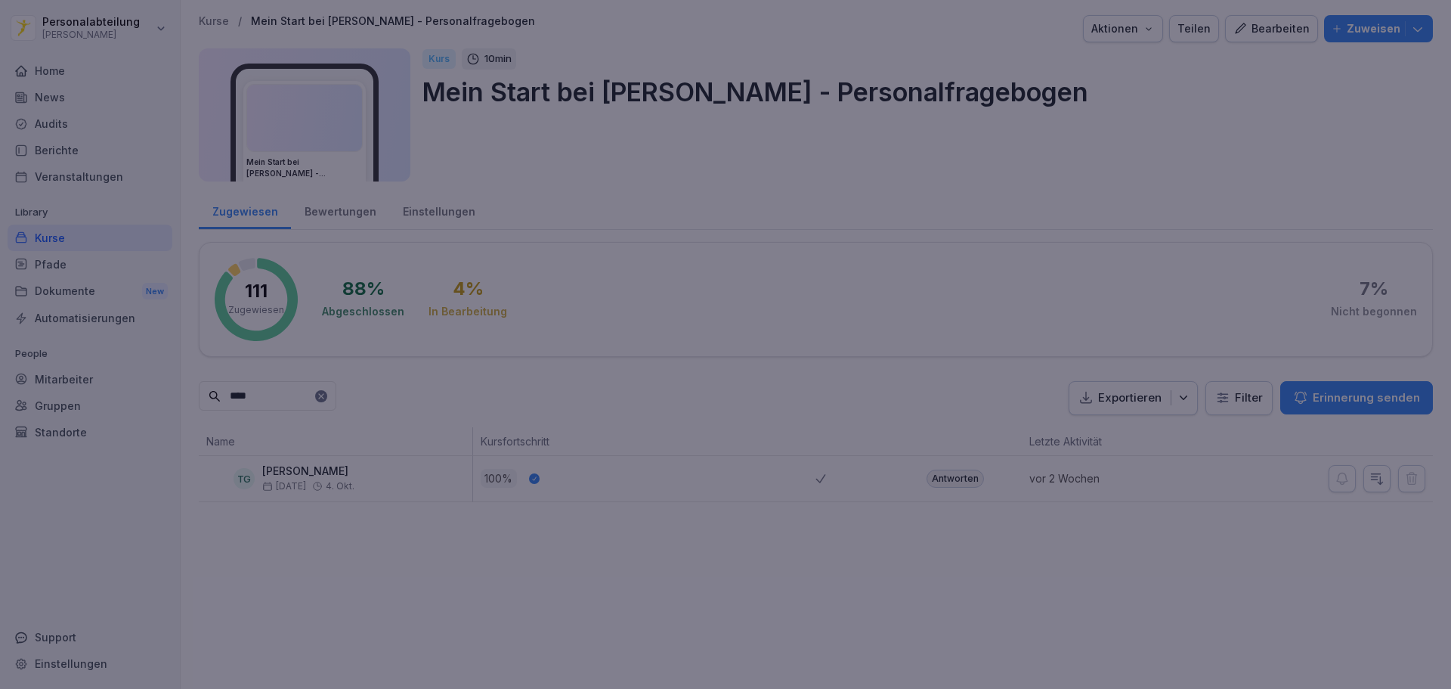
click at [1343, 144] on div at bounding box center [725, 344] width 1451 height 689
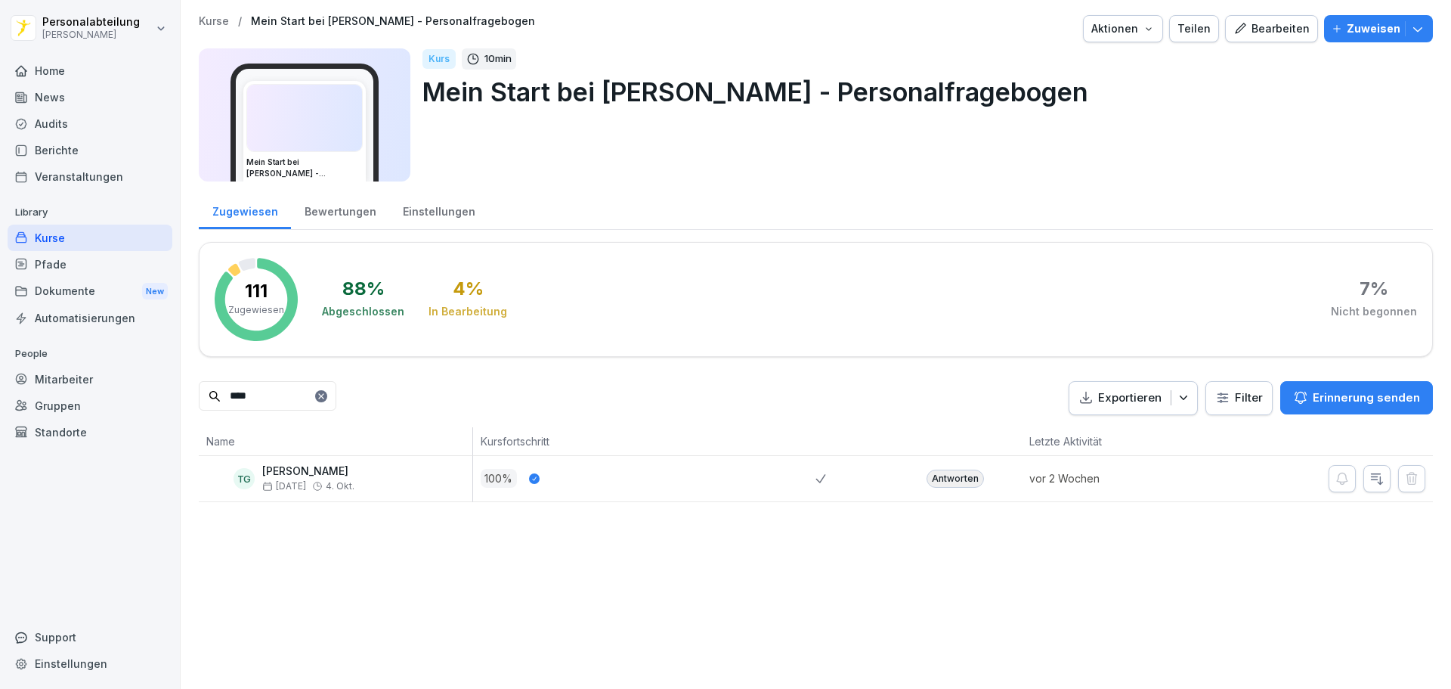
click at [959, 482] on div "Antworten" at bounding box center [955, 478] width 57 height 18
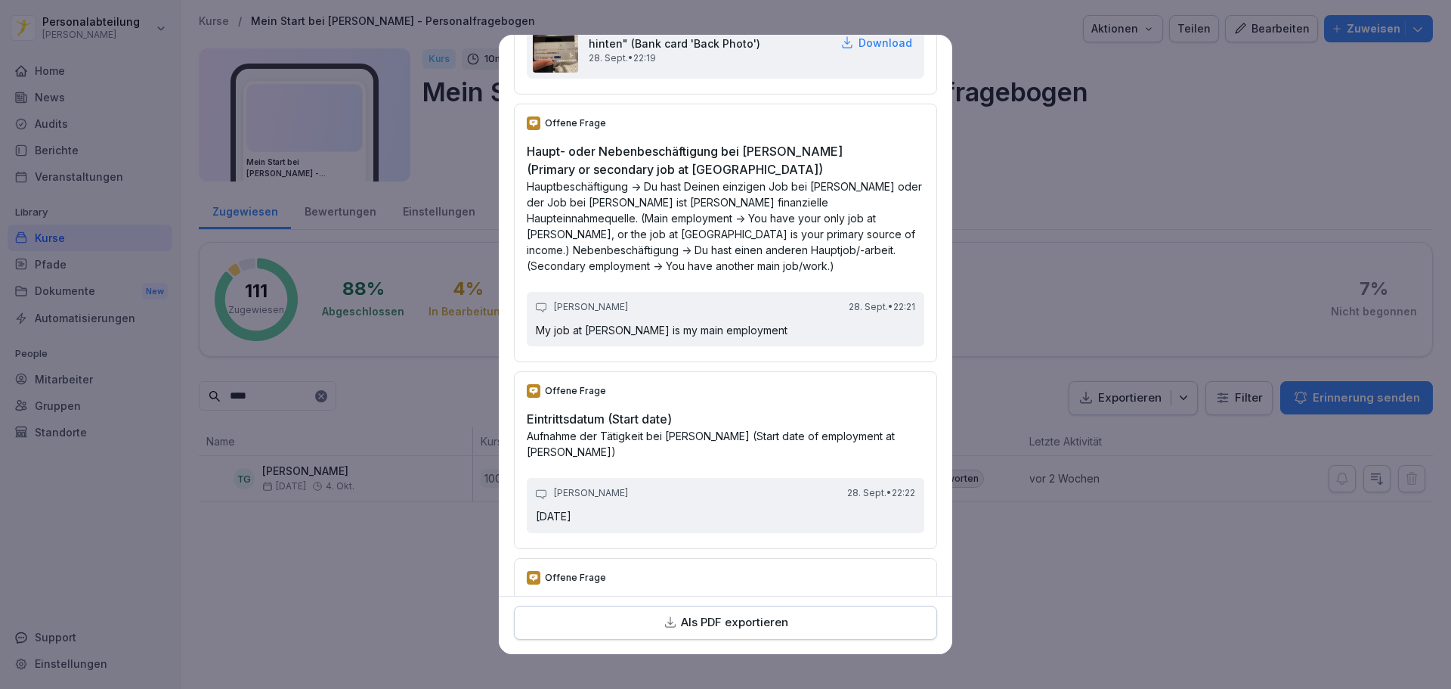
scroll to position [4309, 0]
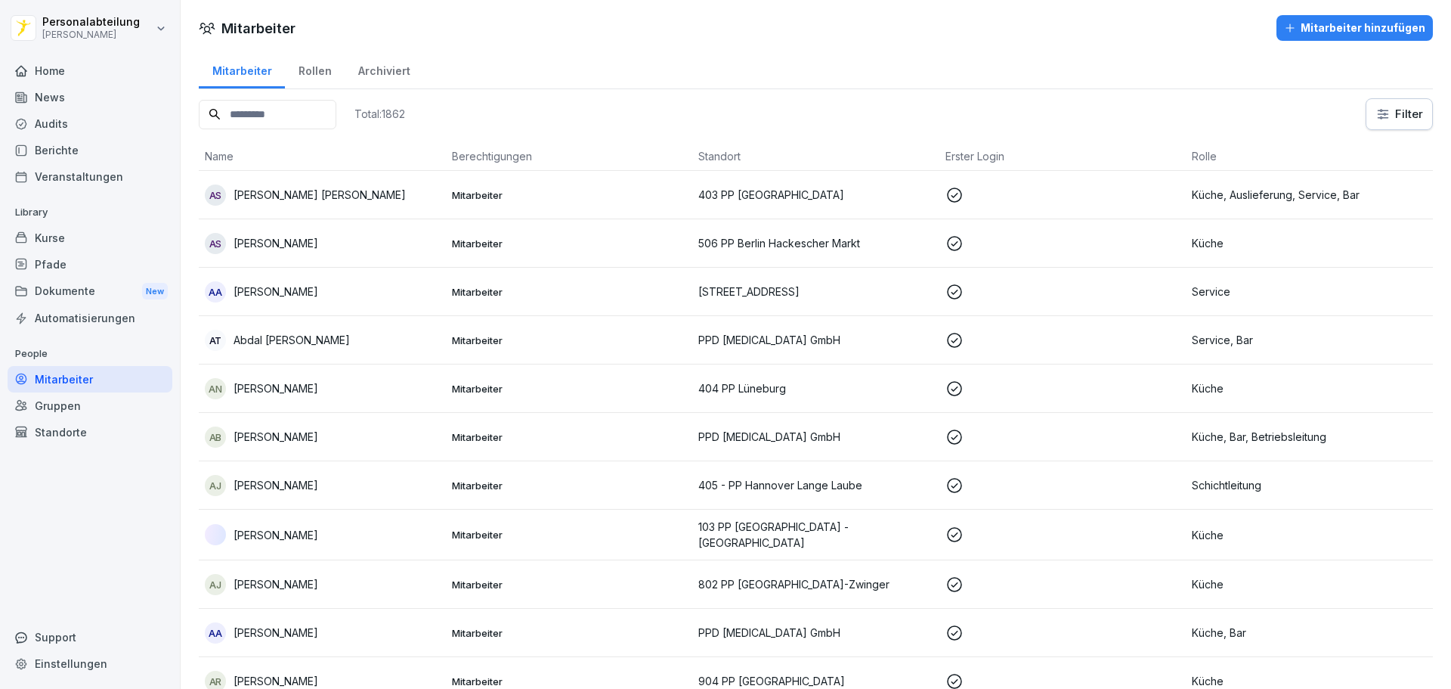
click at [305, 114] on input at bounding box center [268, 114] width 138 height 29
click at [89, 248] on div "Kurse" at bounding box center [90, 238] width 165 height 26
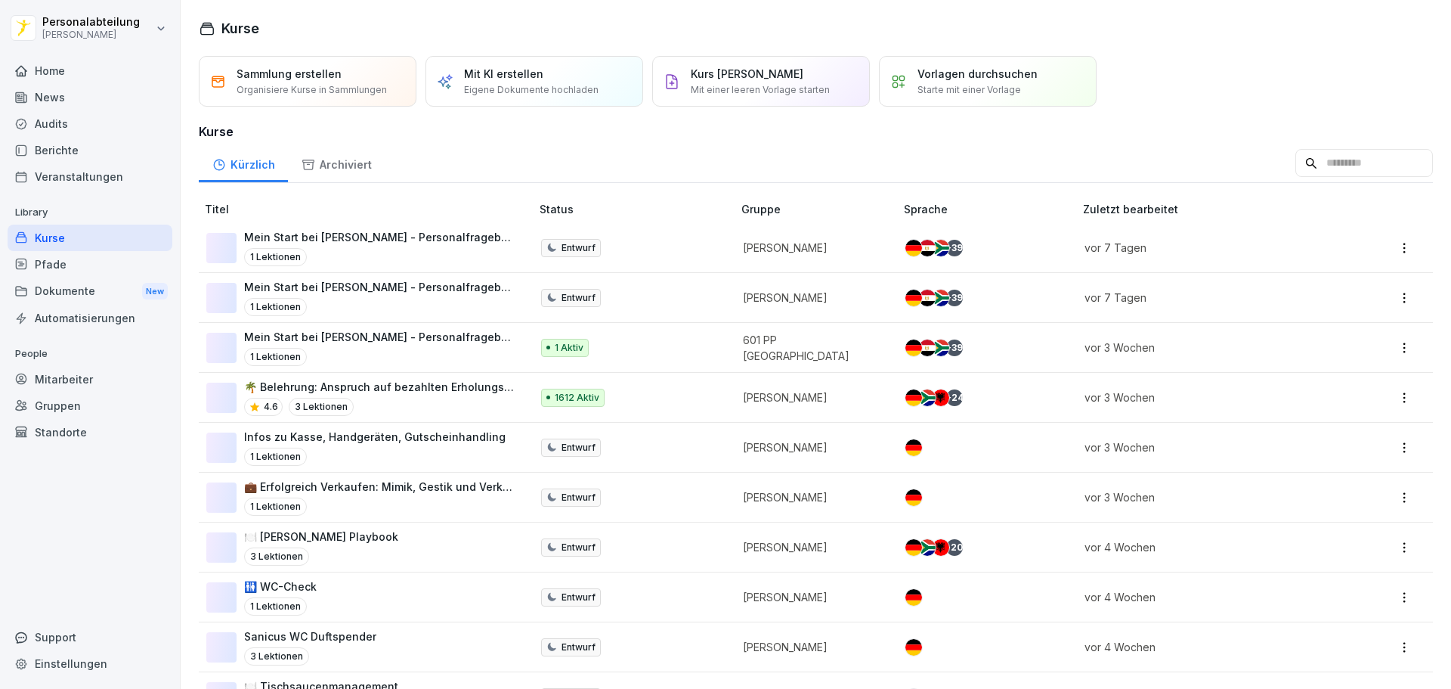
drag, startPoint x: 1302, startPoint y: 163, endPoint x: 1306, endPoint y: 155, distance: 9.1
click at [1302, 163] on input at bounding box center [1365, 163] width 138 height 29
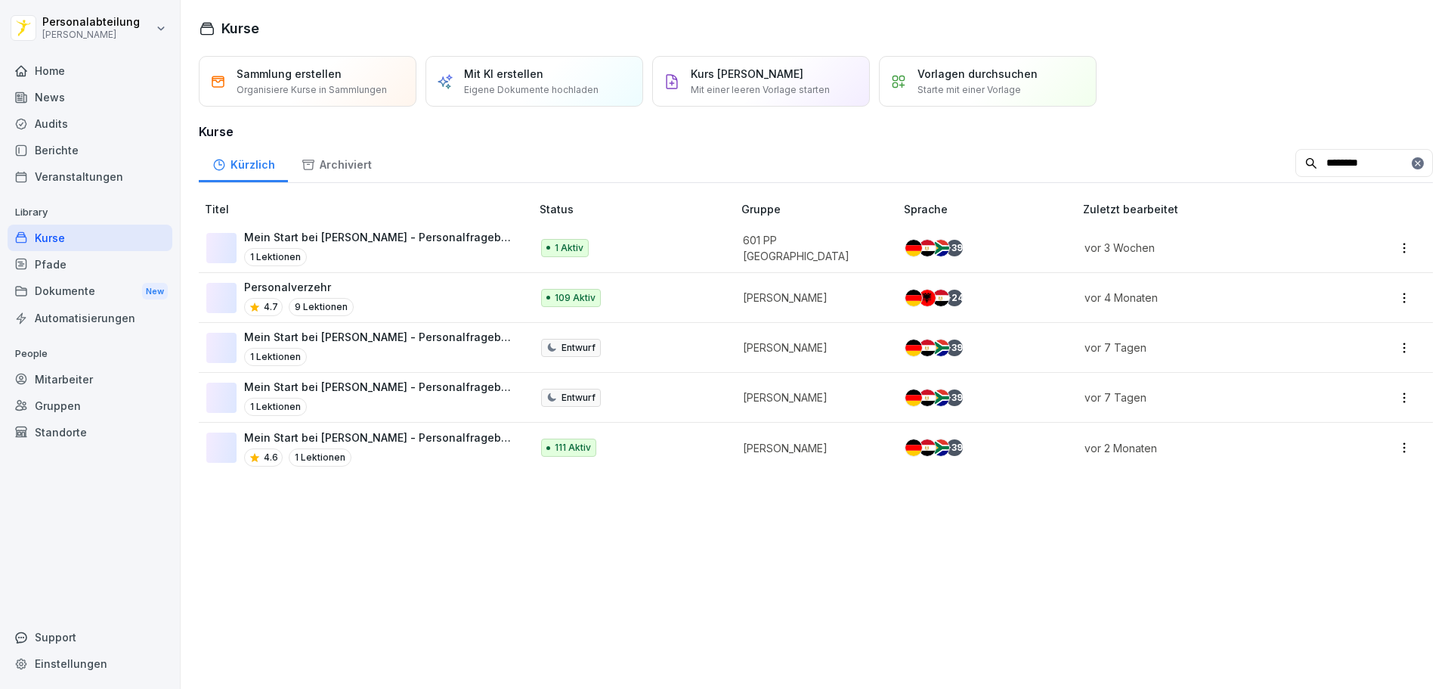
type input "********"
click at [283, 437] on p "Mein Start bei [PERSON_NAME] - Personalfragebogen" at bounding box center [379, 437] width 271 height 16
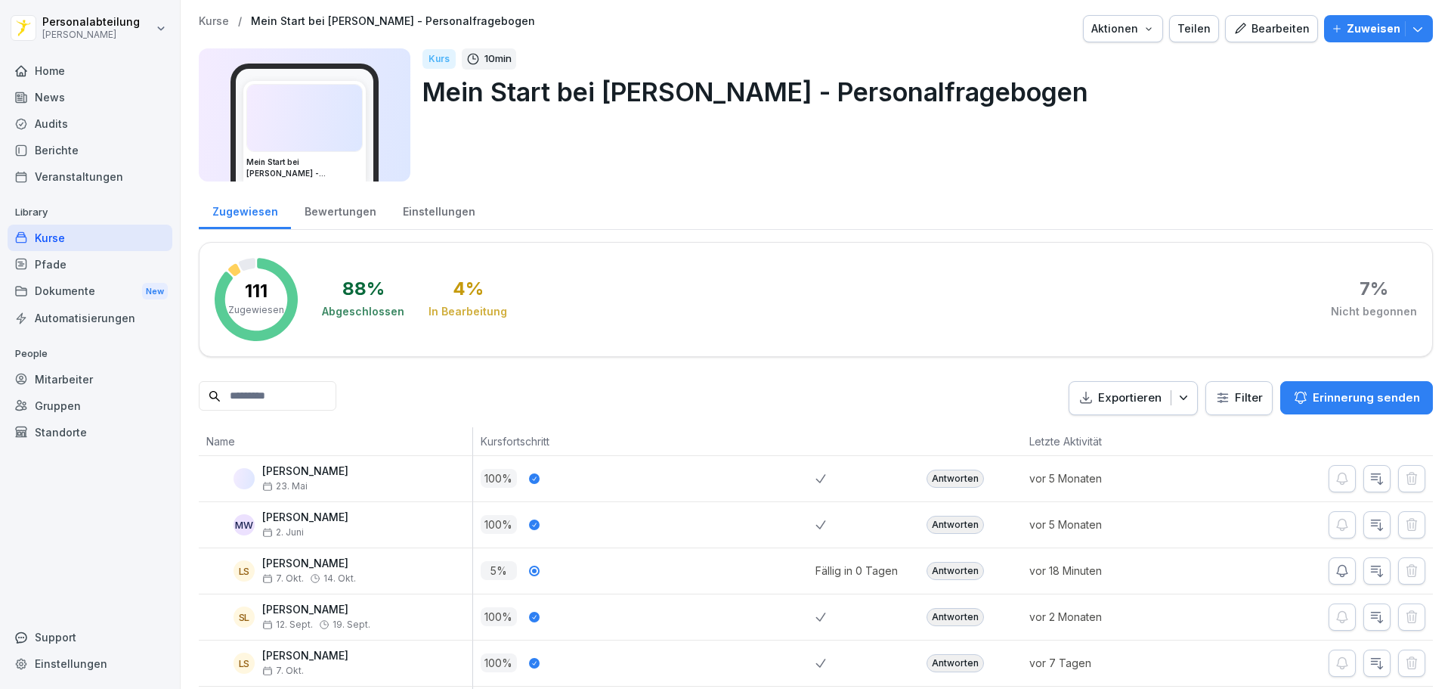
click at [272, 398] on input at bounding box center [268, 395] width 138 height 29
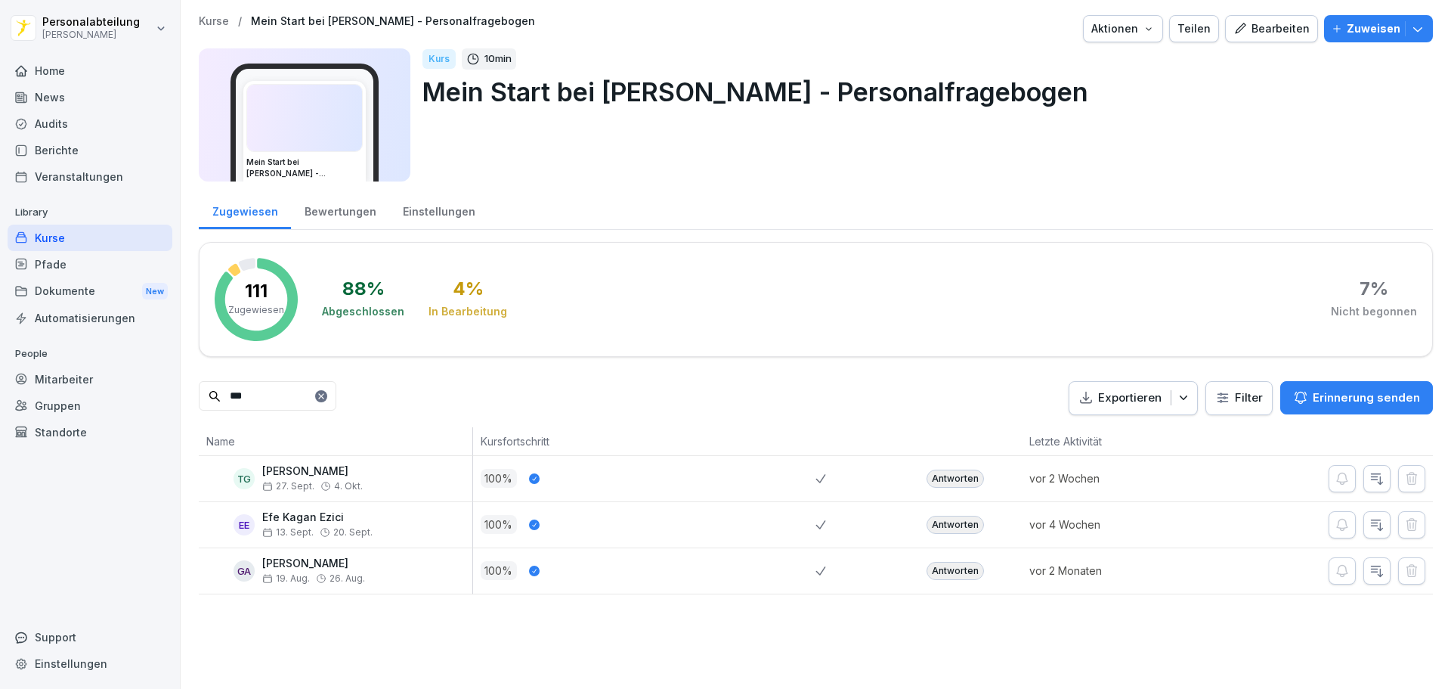
click at [961, 477] on div "Antworten" at bounding box center [955, 478] width 57 height 18
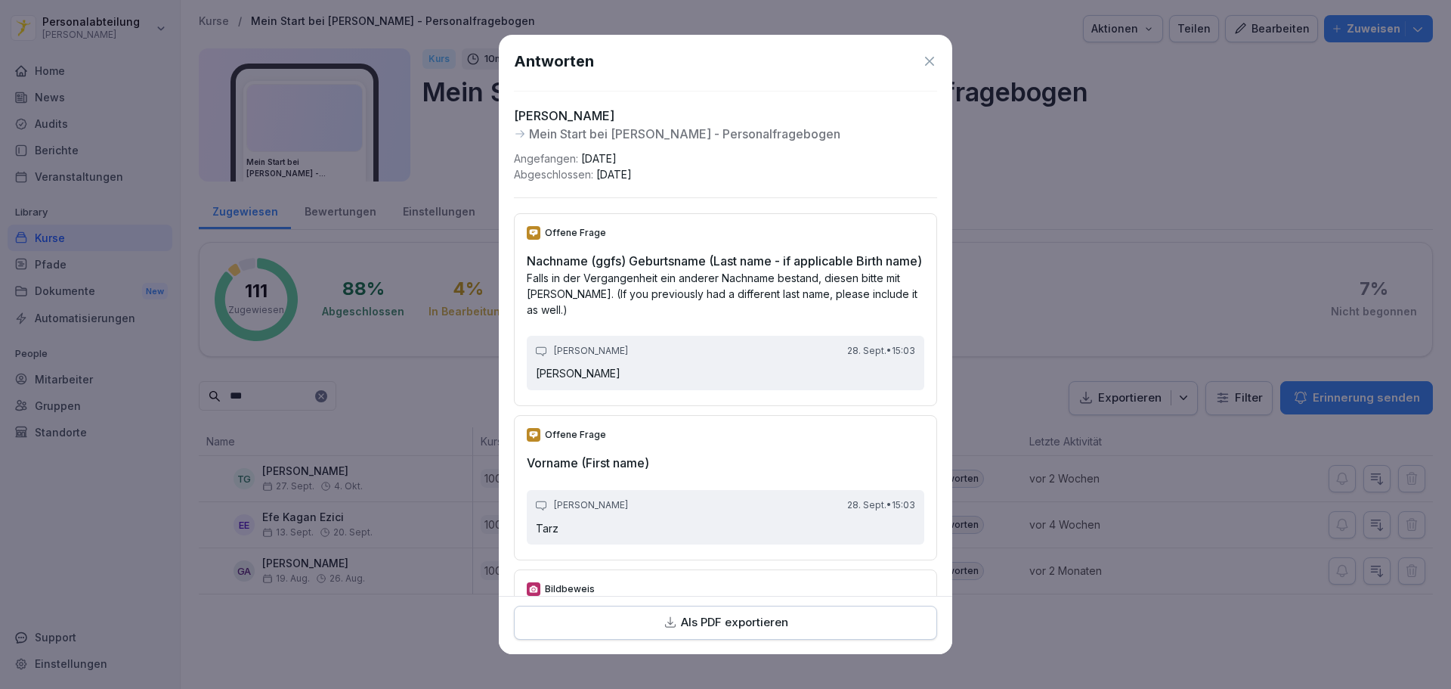
scroll to position [454, 0]
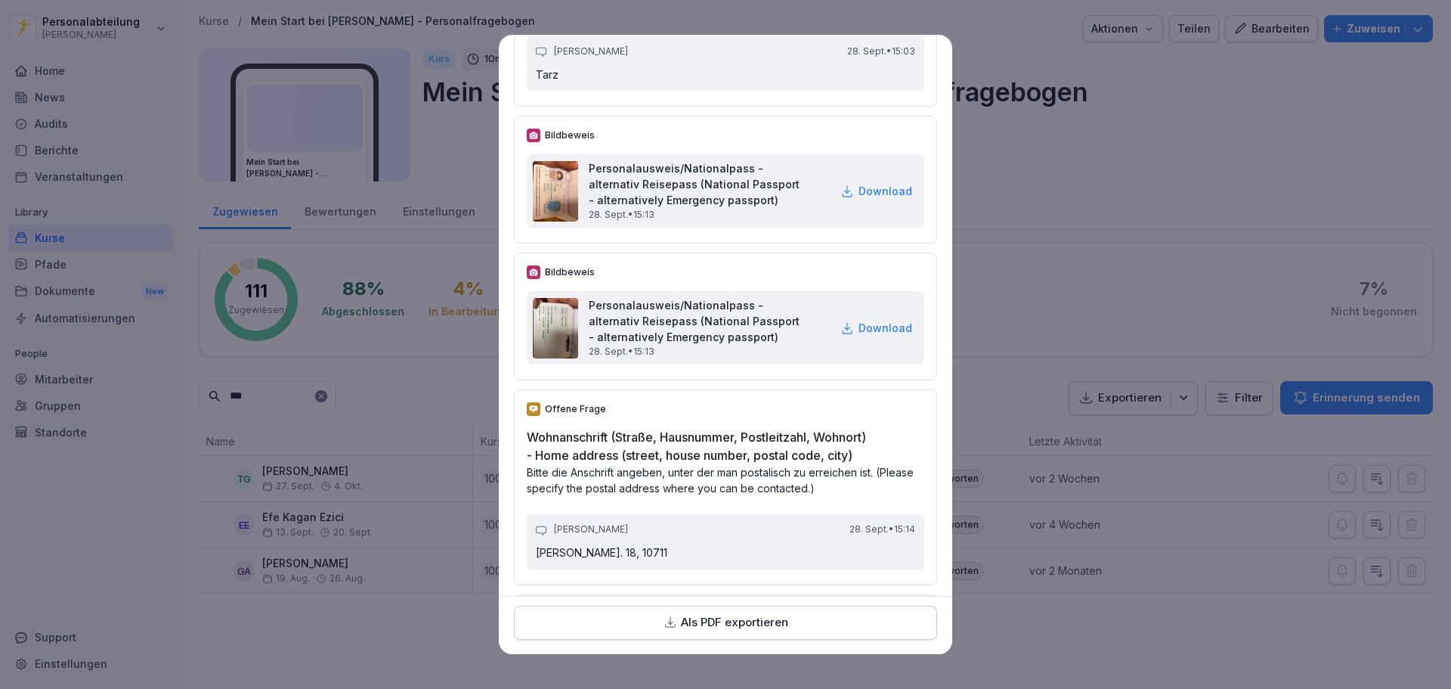
click at [861, 336] on p "Download" at bounding box center [886, 328] width 54 height 16
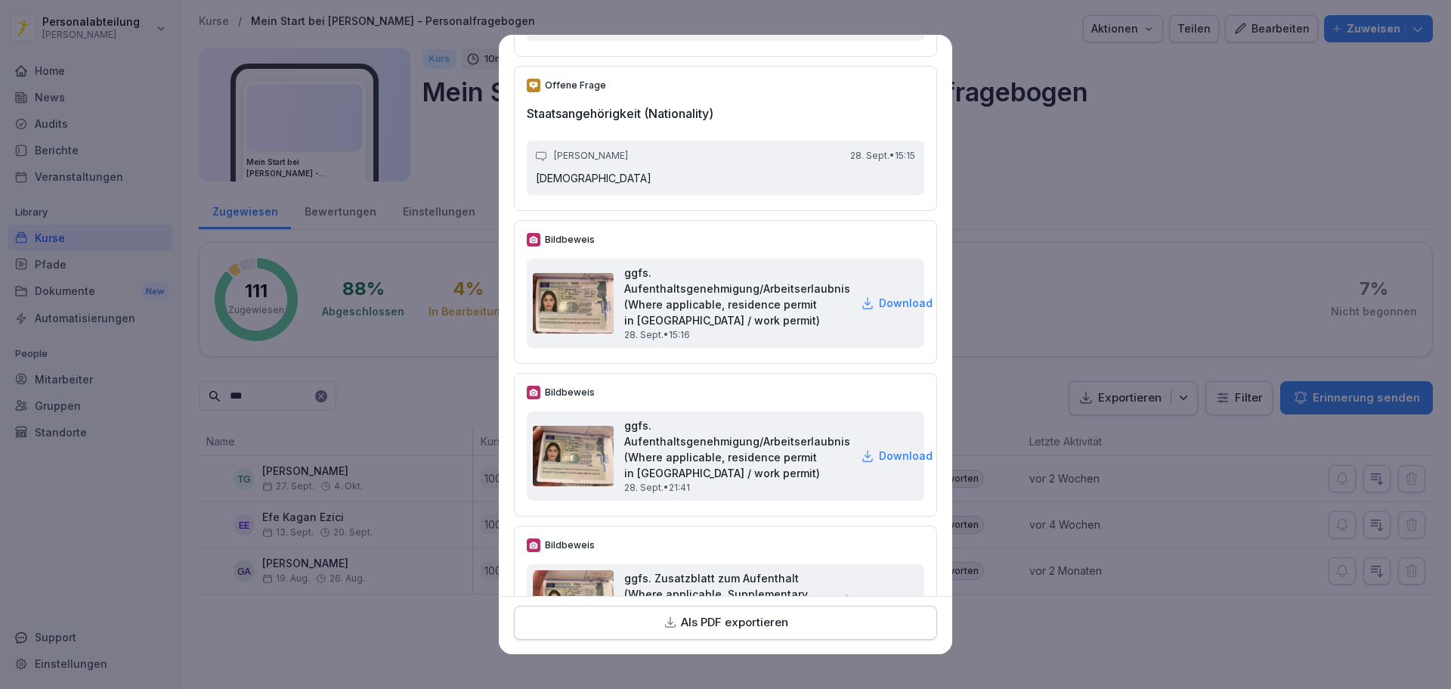
scroll to position [1361, 0]
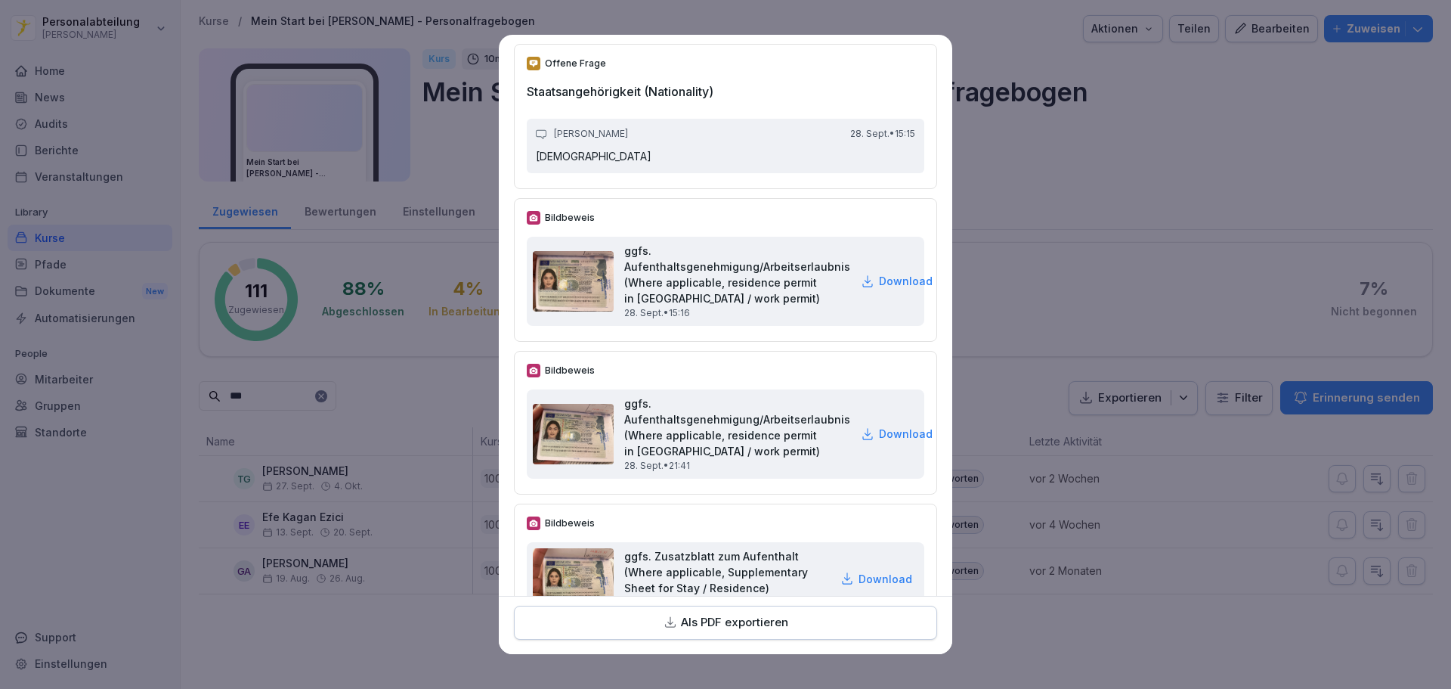
click at [886, 289] on p "Download" at bounding box center [906, 281] width 54 height 16
click at [879, 289] on p "Download" at bounding box center [906, 281] width 54 height 16
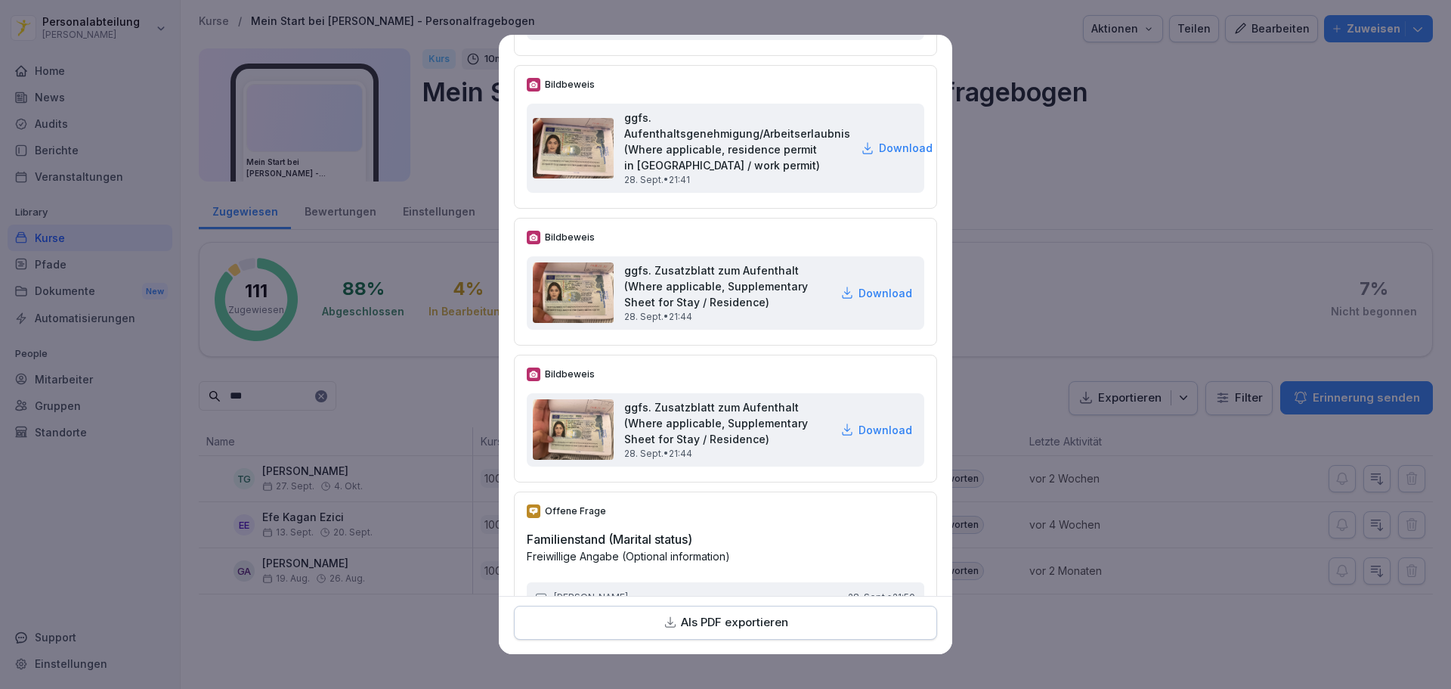
scroll to position [1663, 0]
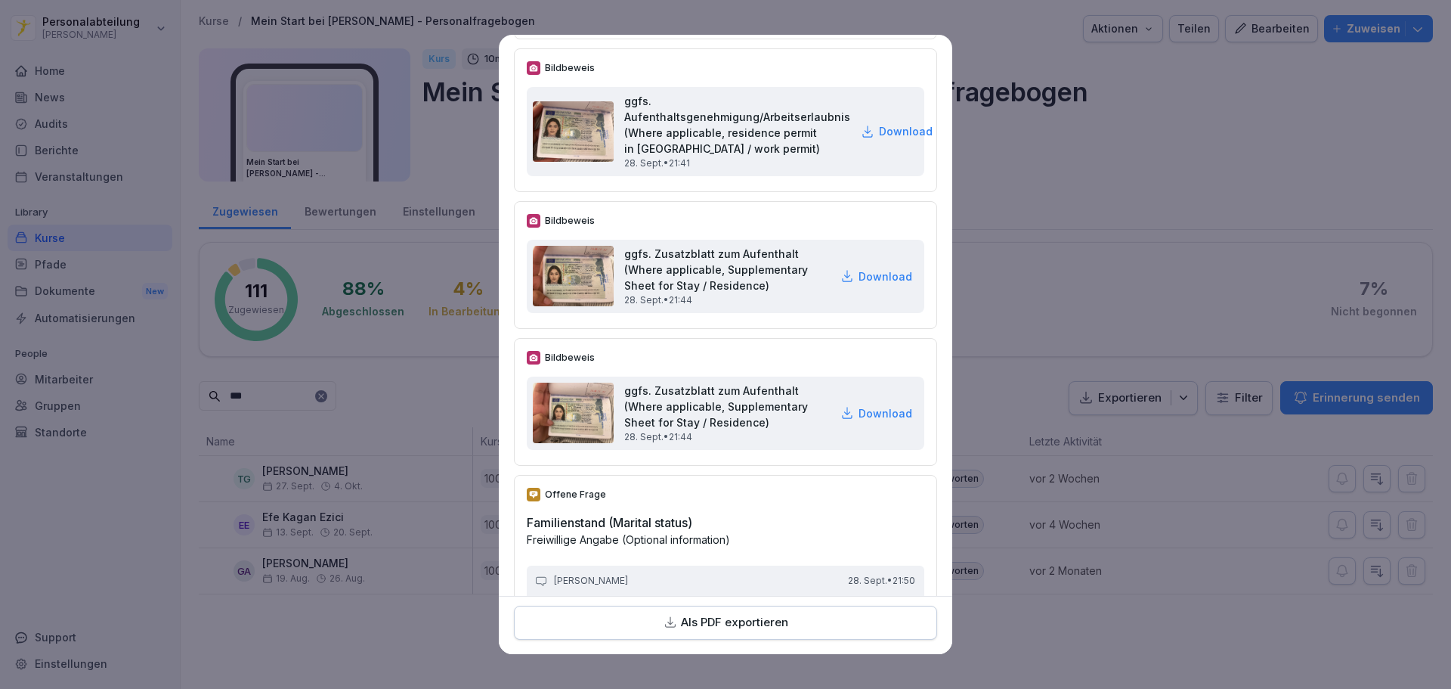
click at [862, 421] on p "Download" at bounding box center [886, 413] width 54 height 16
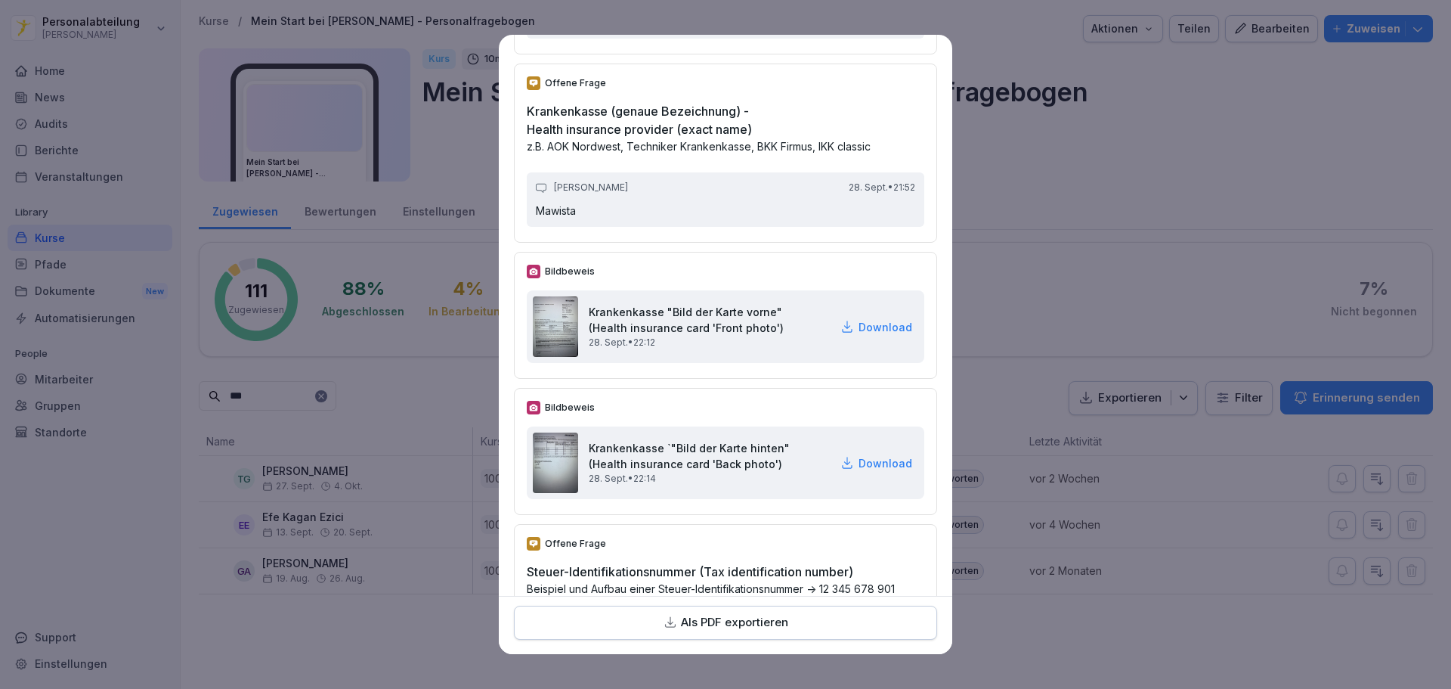
scroll to position [3251, 0]
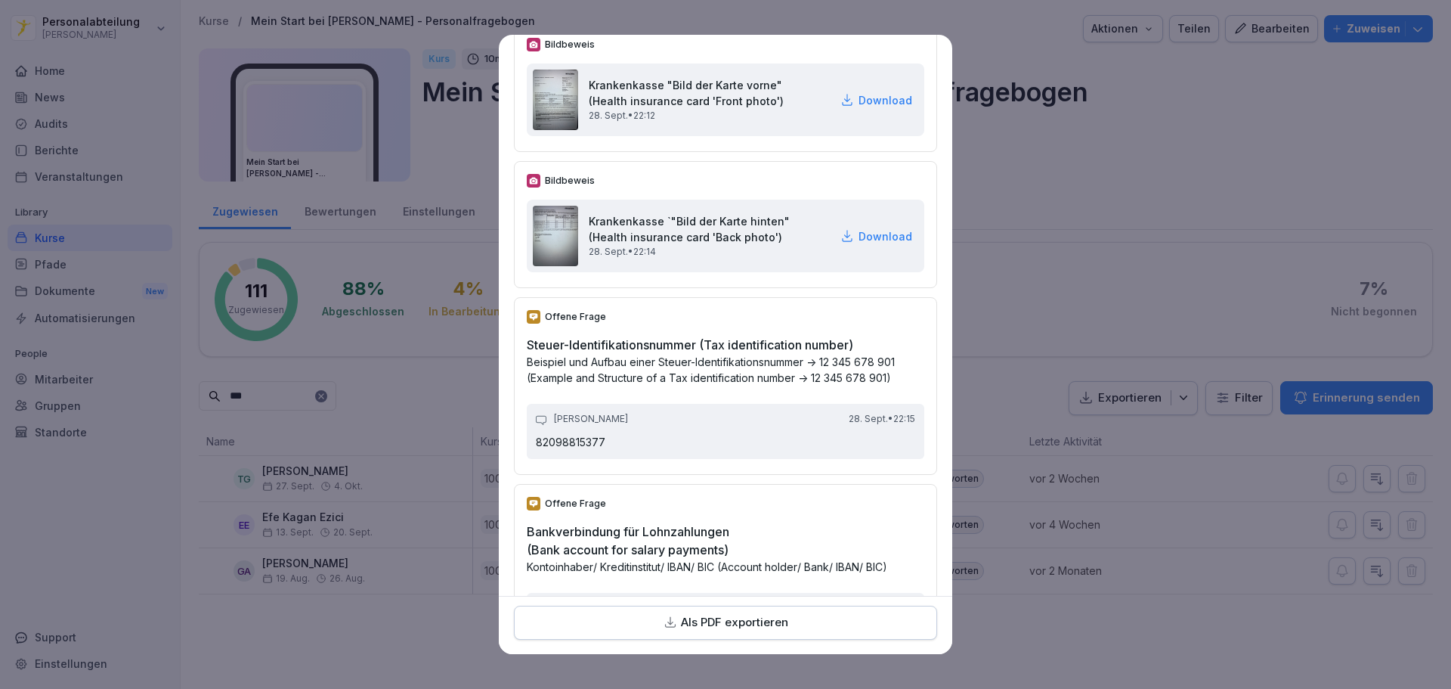
click at [859, 108] on p "Download" at bounding box center [886, 100] width 54 height 16
click at [772, 51] on div "Bildbeweis" at bounding box center [726, 45] width 398 height 14
click at [873, 244] on p "Download" at bounding box center [886, 236] width 54 height 16
drag, startPoint x: 710, startPoint y: 56, endPoint x: 743, endPoint y: 153, distance: 102.3
click at [710, 56] on div "Offene Frage Nachname (ggfs) Geburtsname (Last name - if applicable Birth name)…" at bounding box center [725, 163] width 423 height 6430
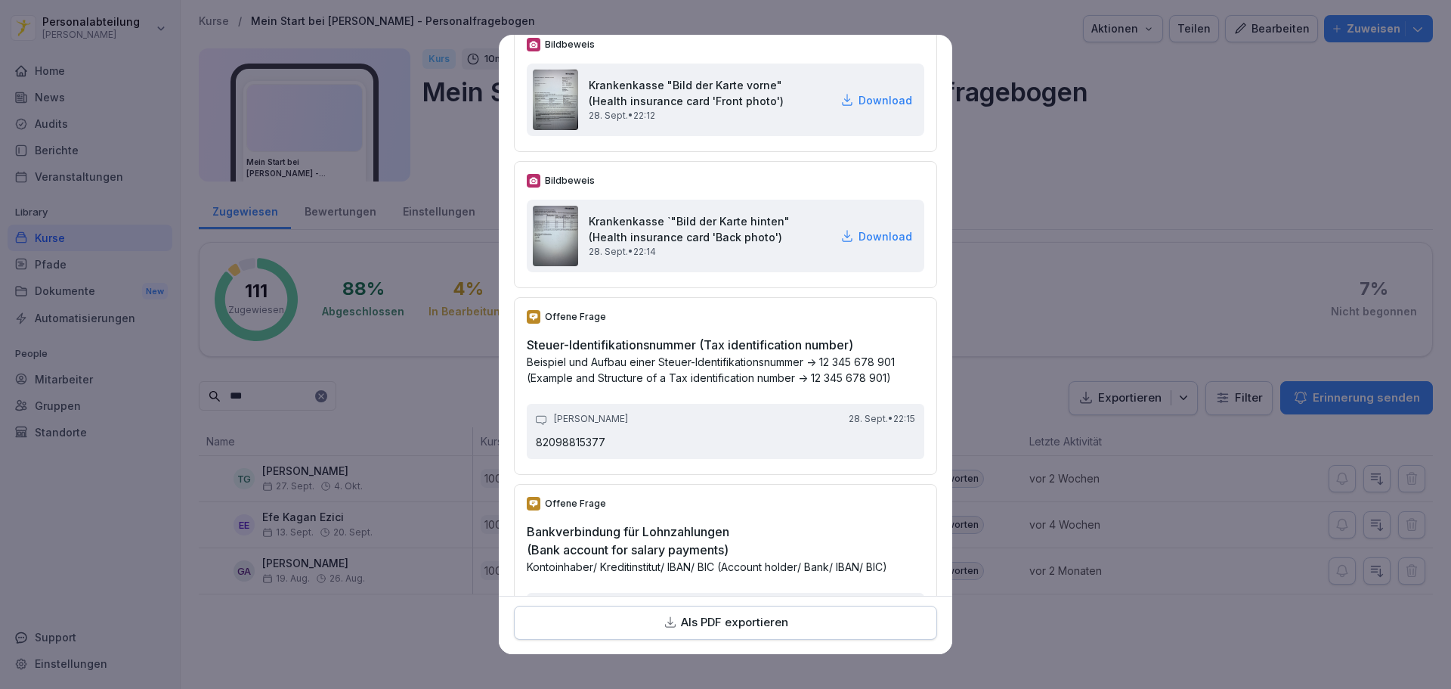
scroll to position [3704, 0]
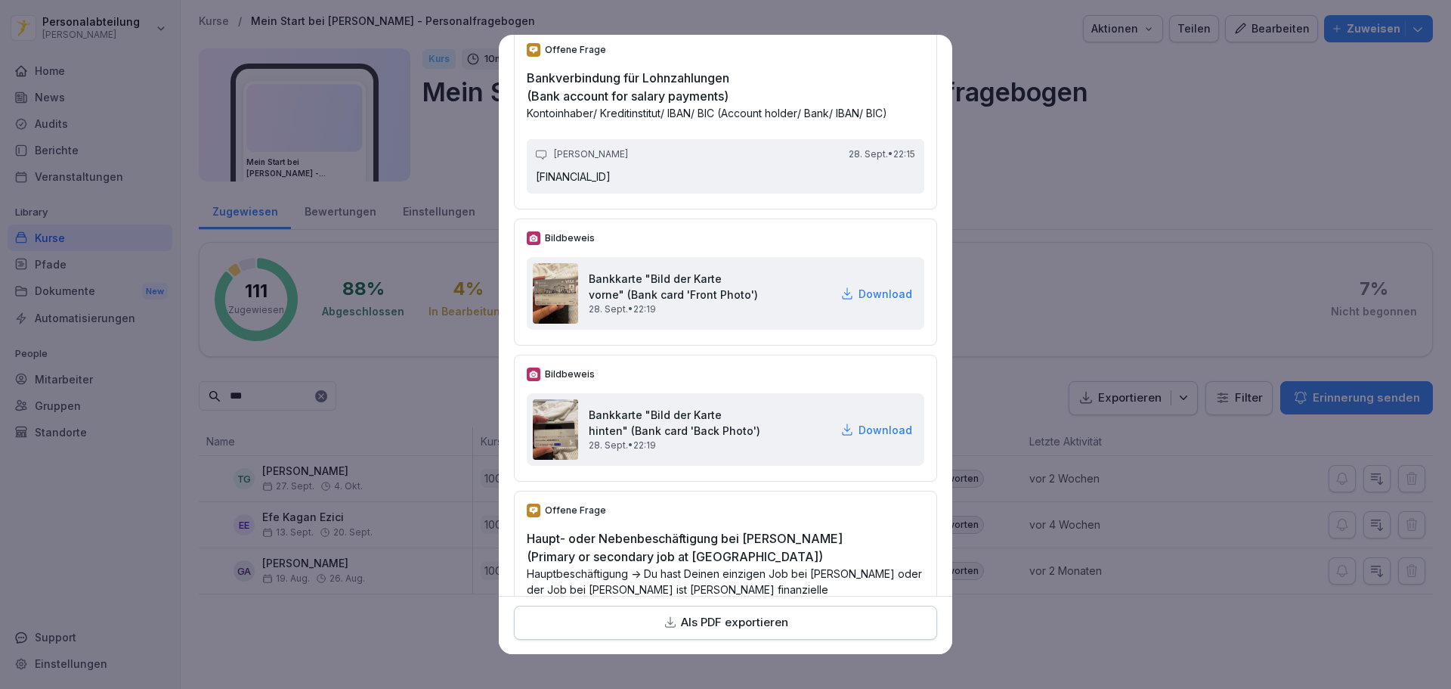
click at [875, 302] on p "Download" at bounding box center [886, 294] width 54 height 16
click at [720, 68] on div "Offene Frage Bankverbindung für Lohnzahlungen (Bank account for salary payments…" at bounding box center [725, 119] width 423 height 179
click at [865, 438] on p "Download" at bounding box center [886, 430] width 54 height 16
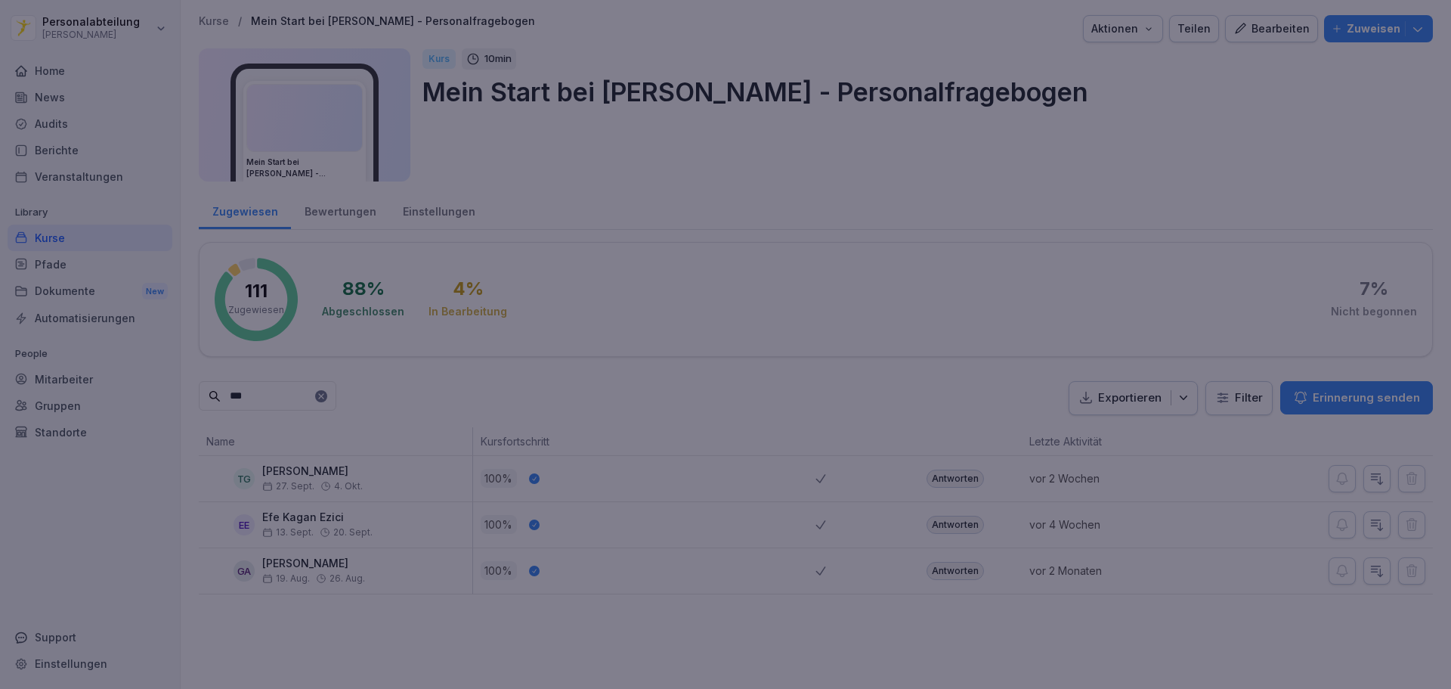
click at [1058, 184] on div at bounding box center [725, 344] width 1451 height 689
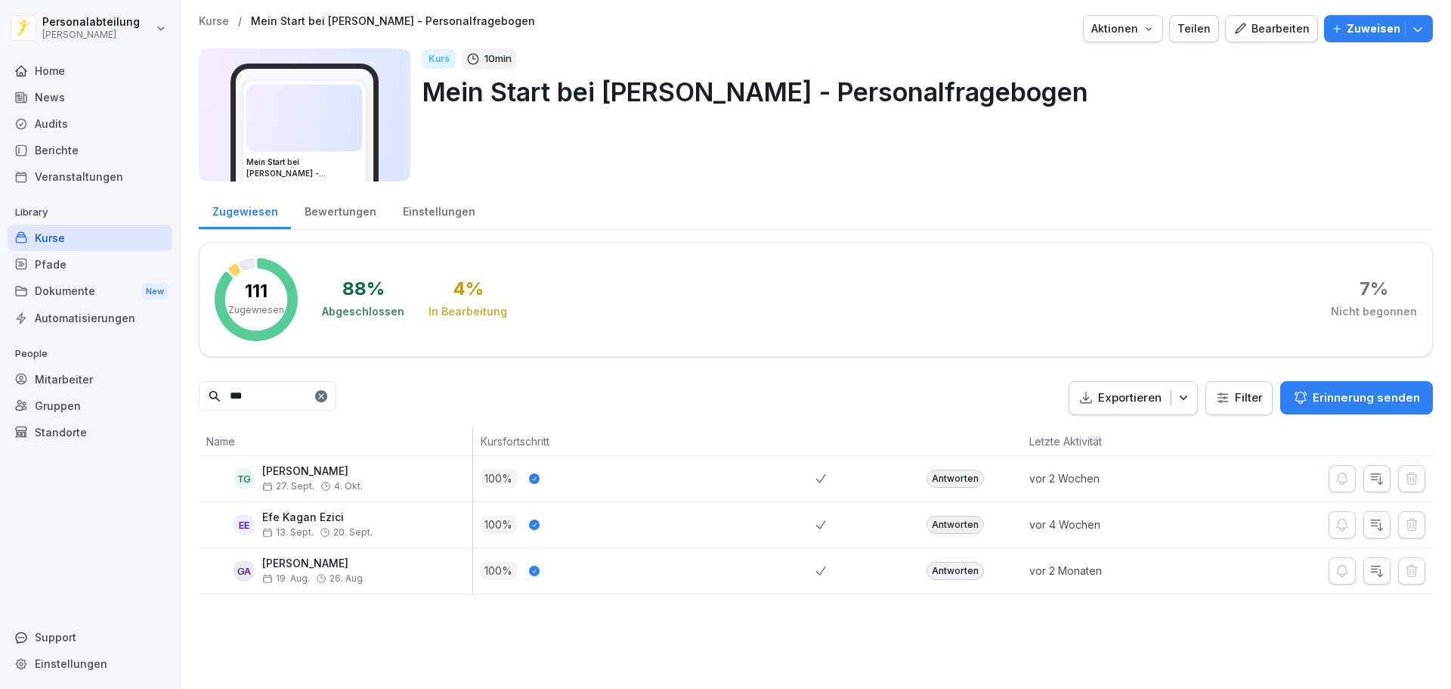
drag, startPoint x: 285, startPoint y: 404, endPoint x: 122, endPoint y: 386, distance: 163.5
click at [121, 387] on div "Personalabteilung Peter Pane Home News Audits Berichte Veranstaltungen Library …" at bounding box center [725, 344] width 1451 height 689
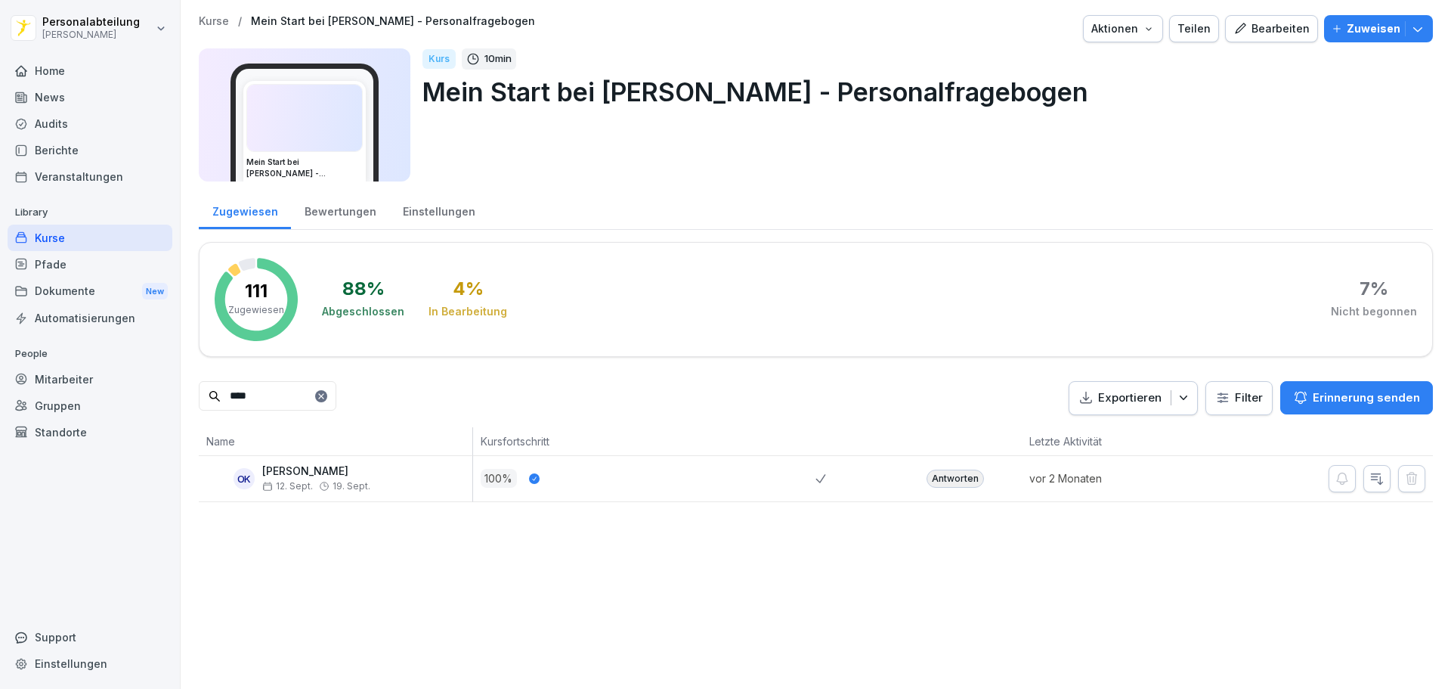
type input "****"
click at [948, 476] on div "Antworten" at bounding box center [955, 478] width 57 height 18
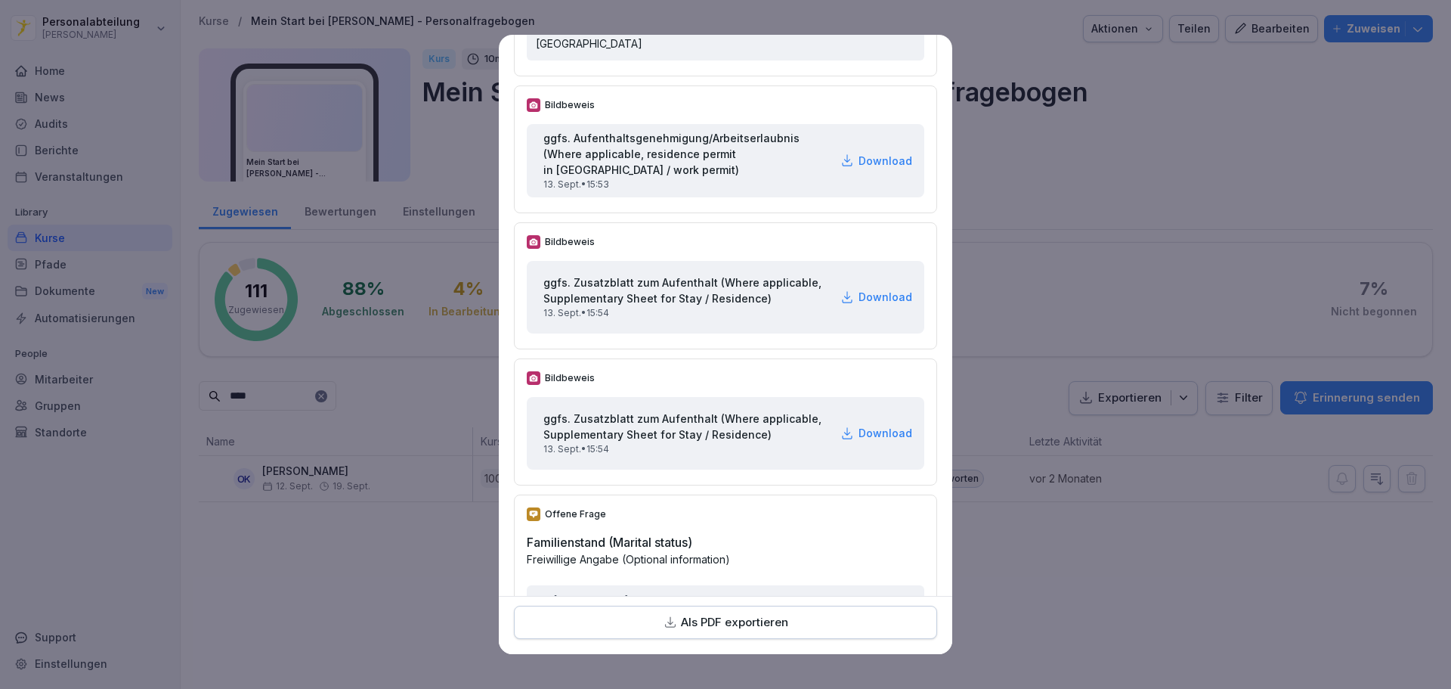
scroll to position [1438, 0]
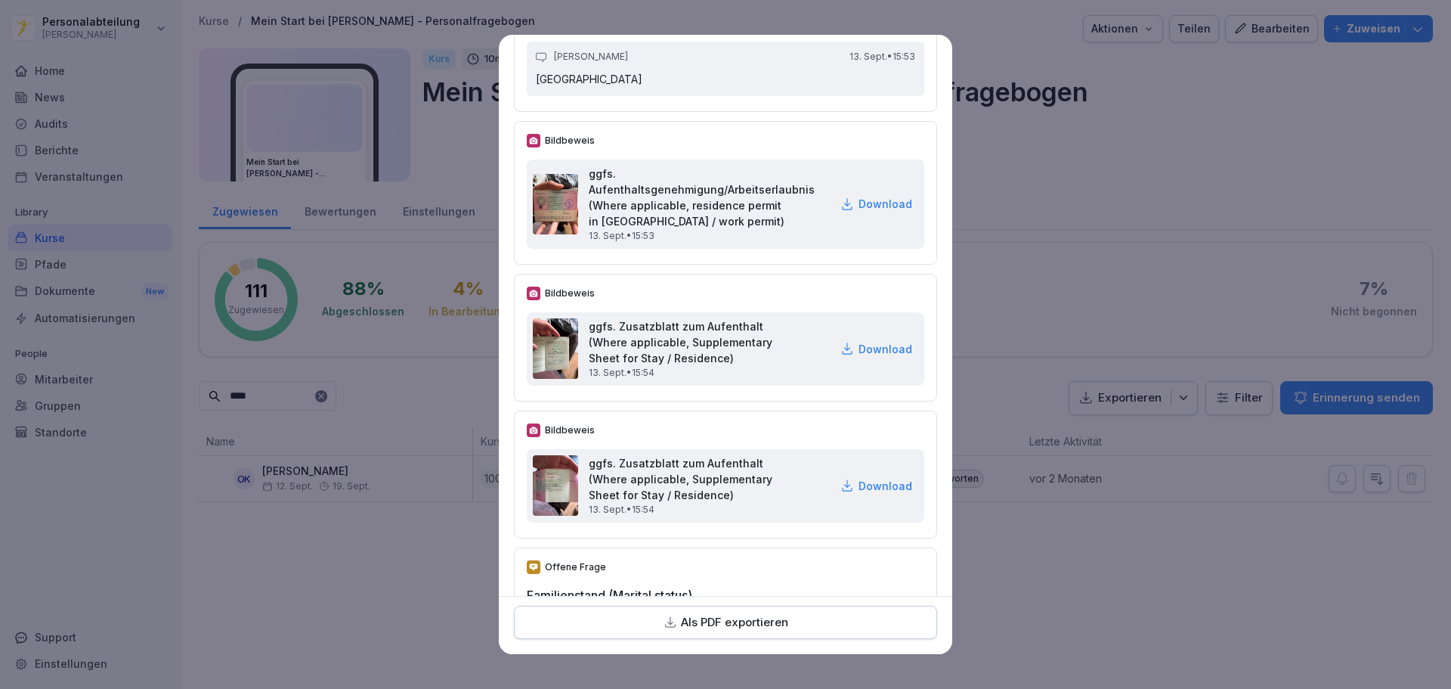
click at [865, 212] on p "Download" at bounding box center [886, 204] width 54 height 16
click at [867, 512] on div "ggfs. Zusatzblatt zum Aufenthalt (Where applicable, Supplementary Sheet for Sta…" at bounding box center [726, 485] width 398 height 73
click at [862, 494] on p "Download" at bounding box center [886, 486] width 54 height 16
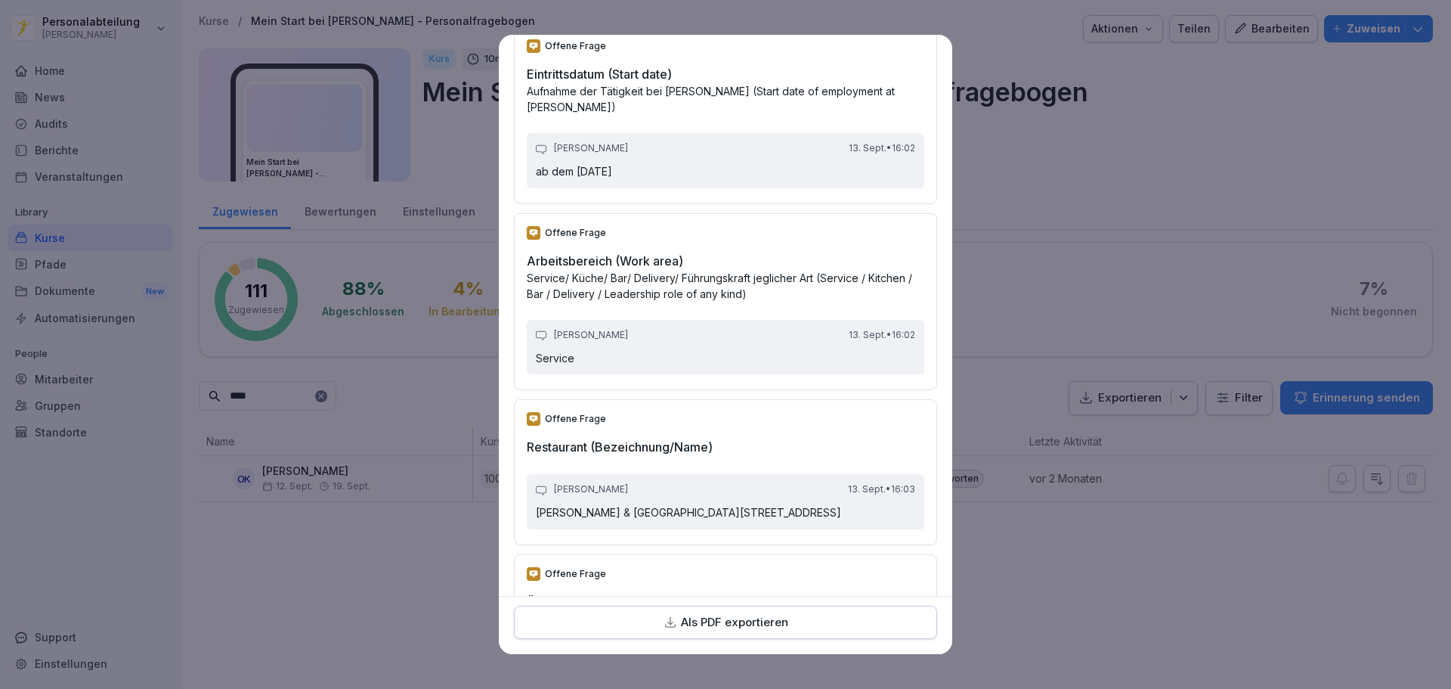
scroll to position [4310, 0]
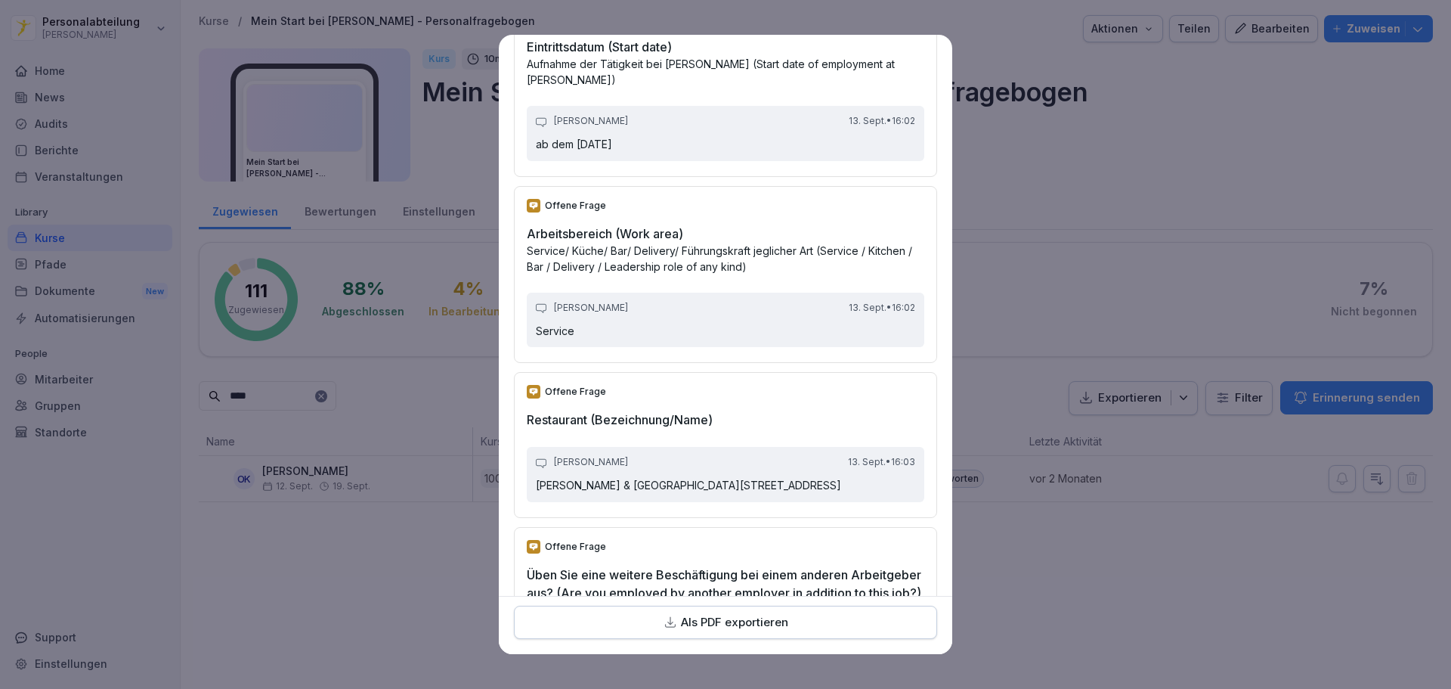
click at [733, 629] on p "Als PDF exportieren" at bounding box center [734, 622] width 107 height 17
drag, startPoint x: 786, startPoint y: 63, endPoint x: 786, endPoint y: 122, distance: 59.7
click at [786, 26] on div "Offene Frage" at bounding box center [726, 19] width 398 height 14
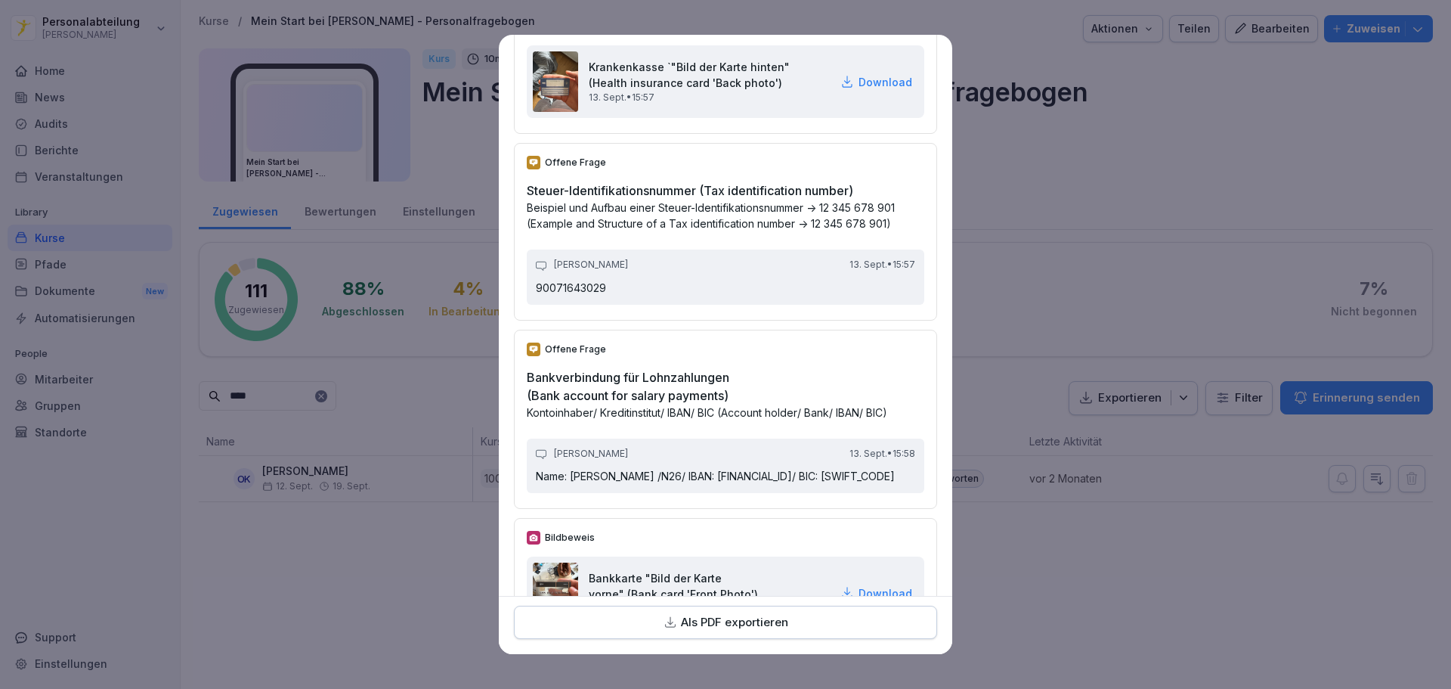
scroll to position [2874, 0]
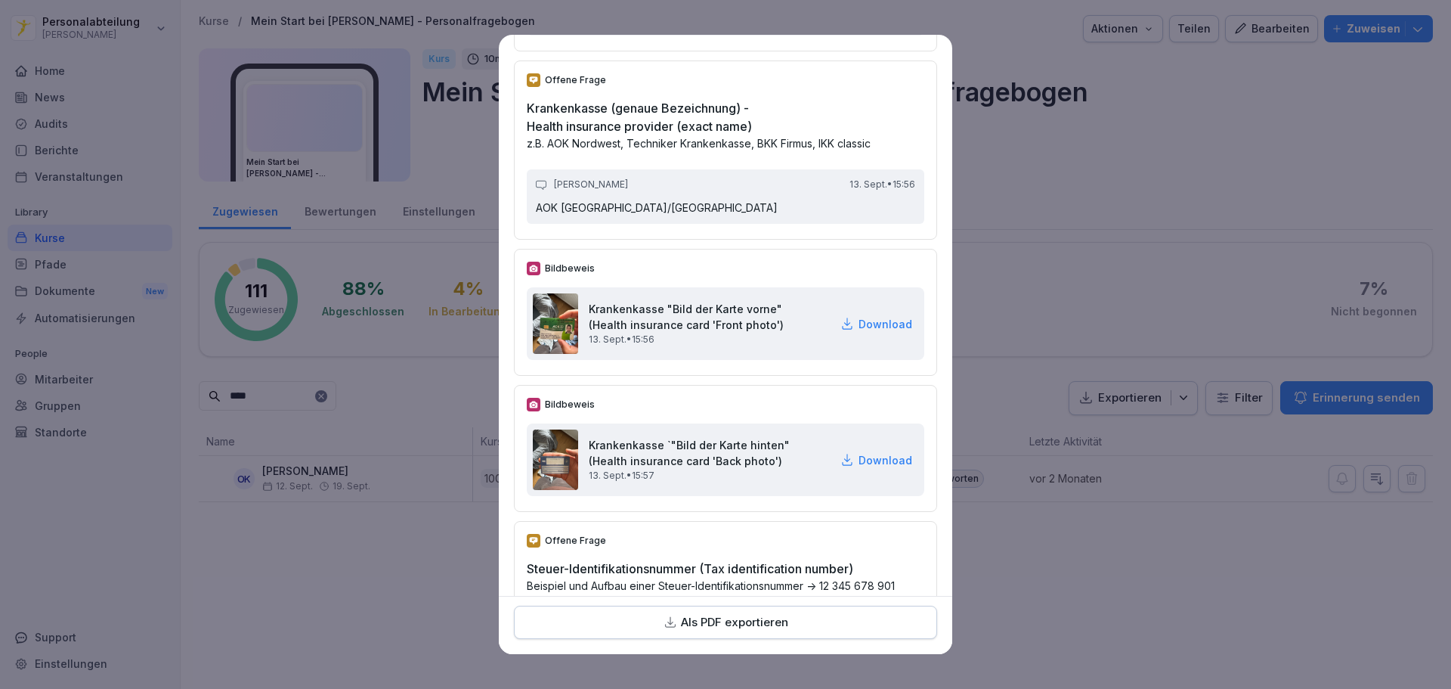
click at [875, 332] on p "Download" at bounding box center [886, 324] width 54 height 16
click at [783, 588] on div "Offene Frage Steuer-Identifikationsnummer (Tax identification number) Beispiel …" at bounding box center [725, 609] width 423 height 177
click at [877, 468] on p "Download" at bounding box center [886, 460] width 54 height 16
drag, startPoint x: 712, startPoint y: 85, endPoint x: 737, endPoint y: 172, distance: 91.2
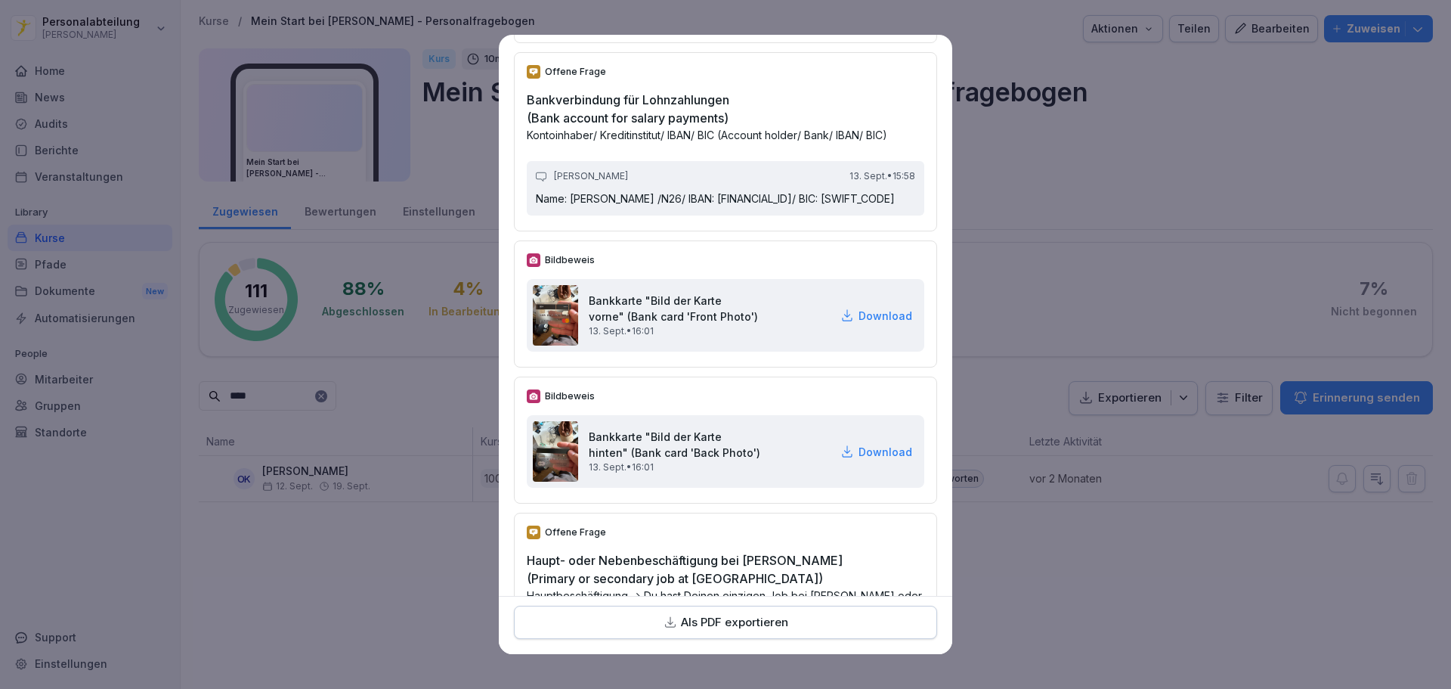
scroll to position [3554, 0]
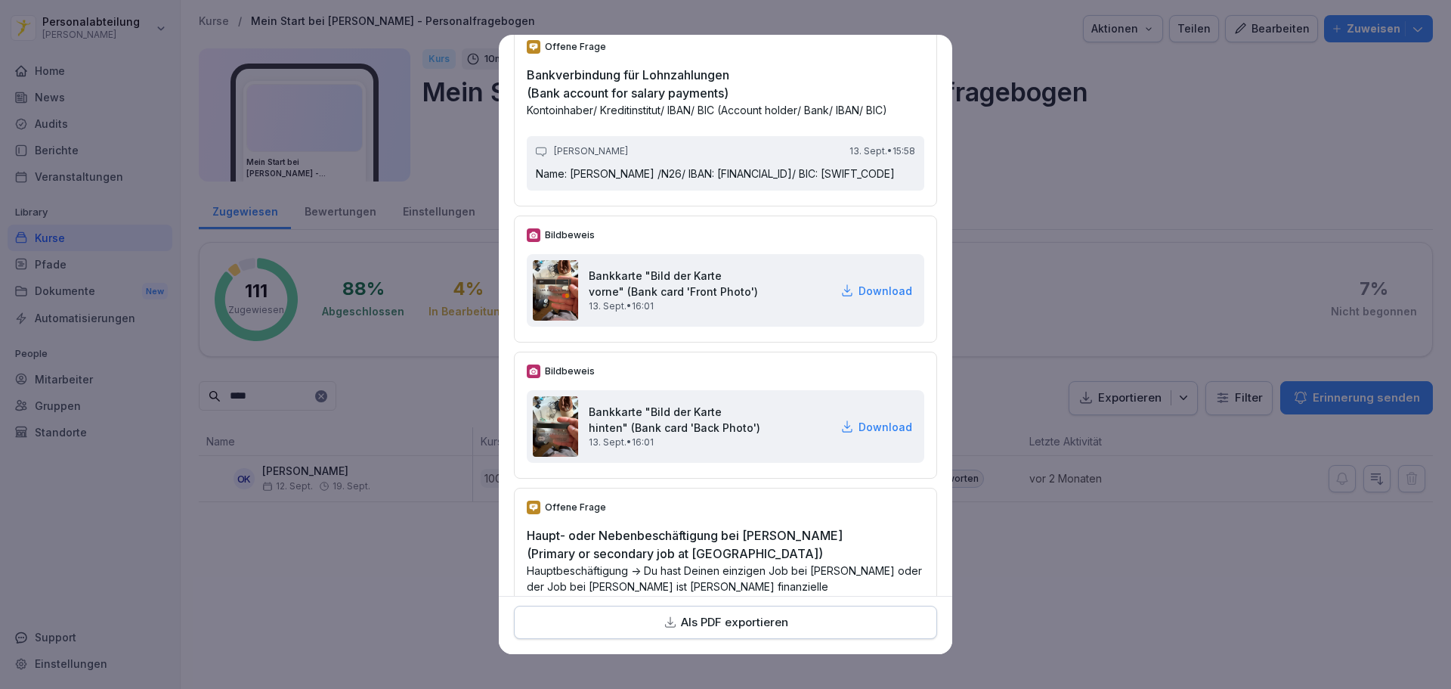
click at [863, 299] on p "Download" at bounding box center [886, 291] width 54 height 16
click at [784, 571] on div "Offene Frage Haupt- oder Nebenbeschäftigung bei Peter Pane (Primary or secondar…" at bounding box center [725, 617] width 423 height 259
click at [860, 435] on p "Download" at bounding box center [886, 427] width 54 height 16
click at [736, 67] on div "Offene Frage Bankverbindung für Lohnzahlungen (Bank account for salary payments…" at bounding box center [725, 116] width 423 height 179
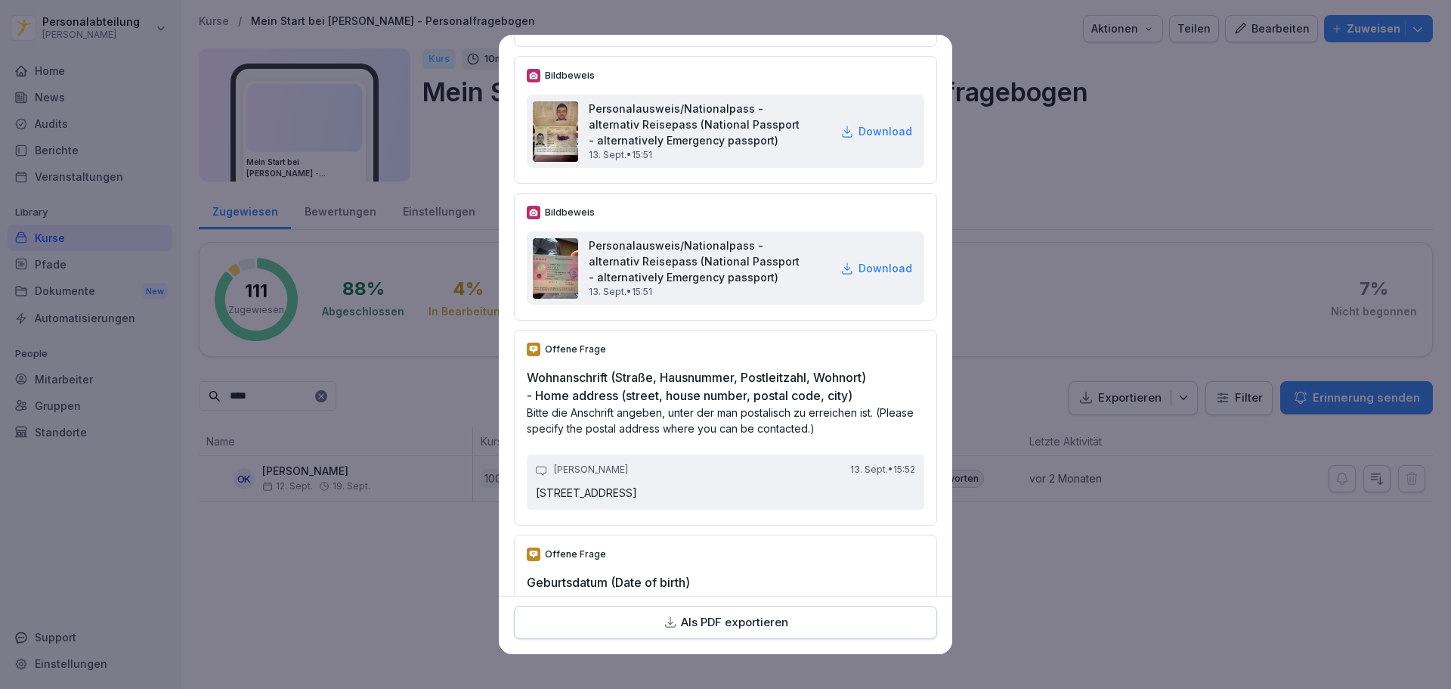
scroll to position [228, 0]
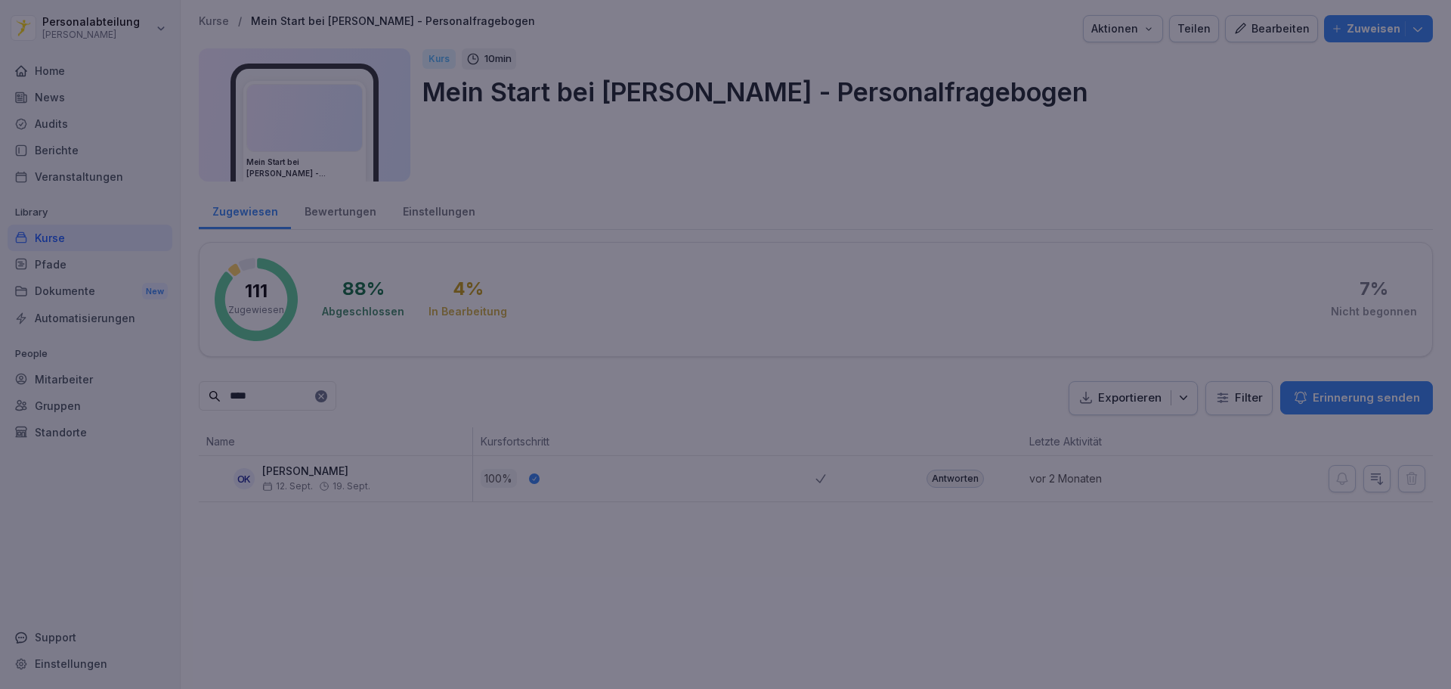
click at [1165, 235] on div at bounding box center [725, 344] width 1451 height 689
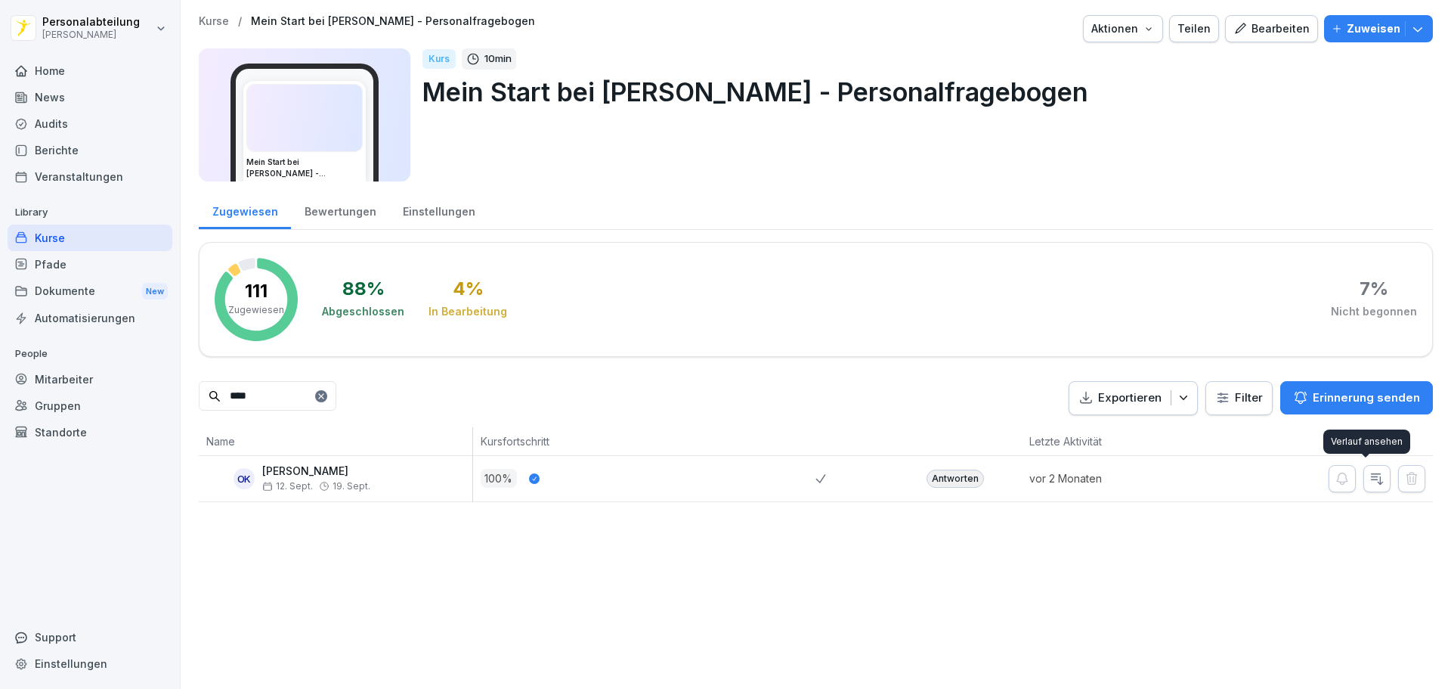
click at [1370, 478] on icon "button" at bounding box center [1377, 478] width 15 height 15
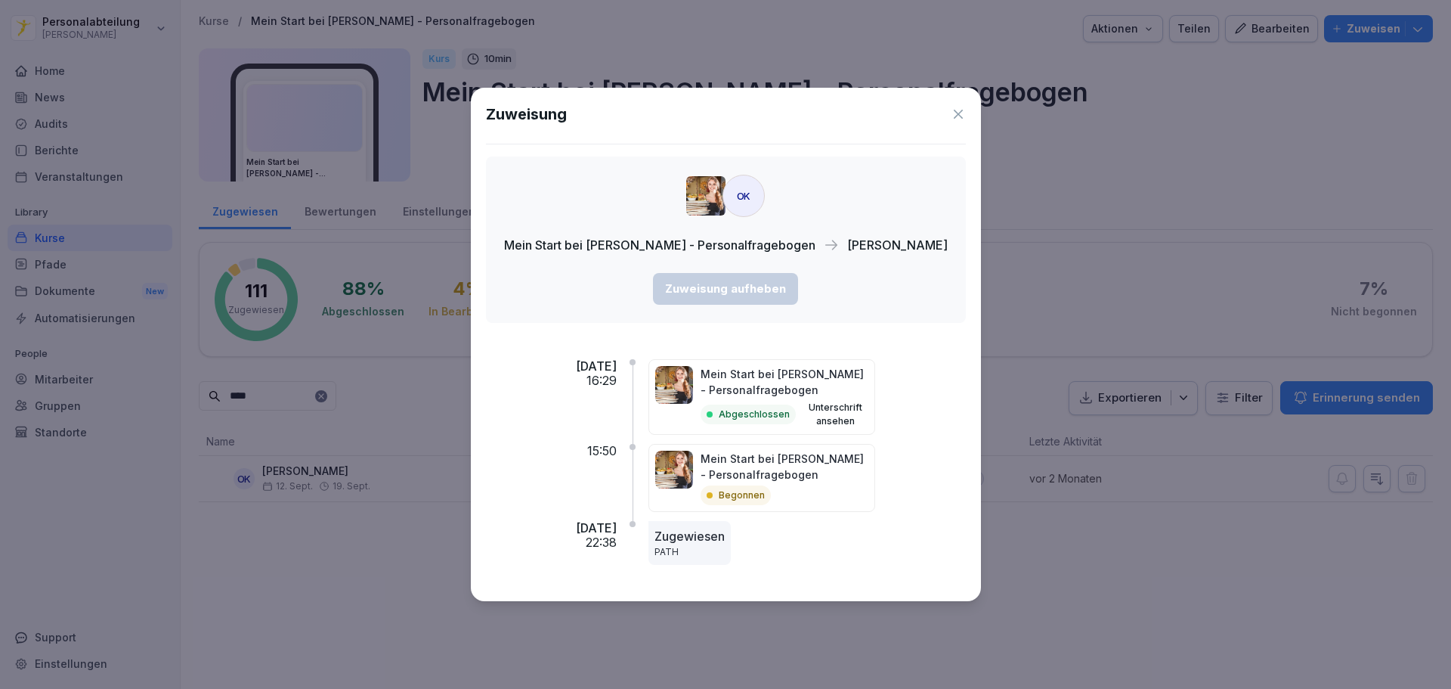
click at [951, 108] on icon at bounding box center [958, 114] width 15 height 15
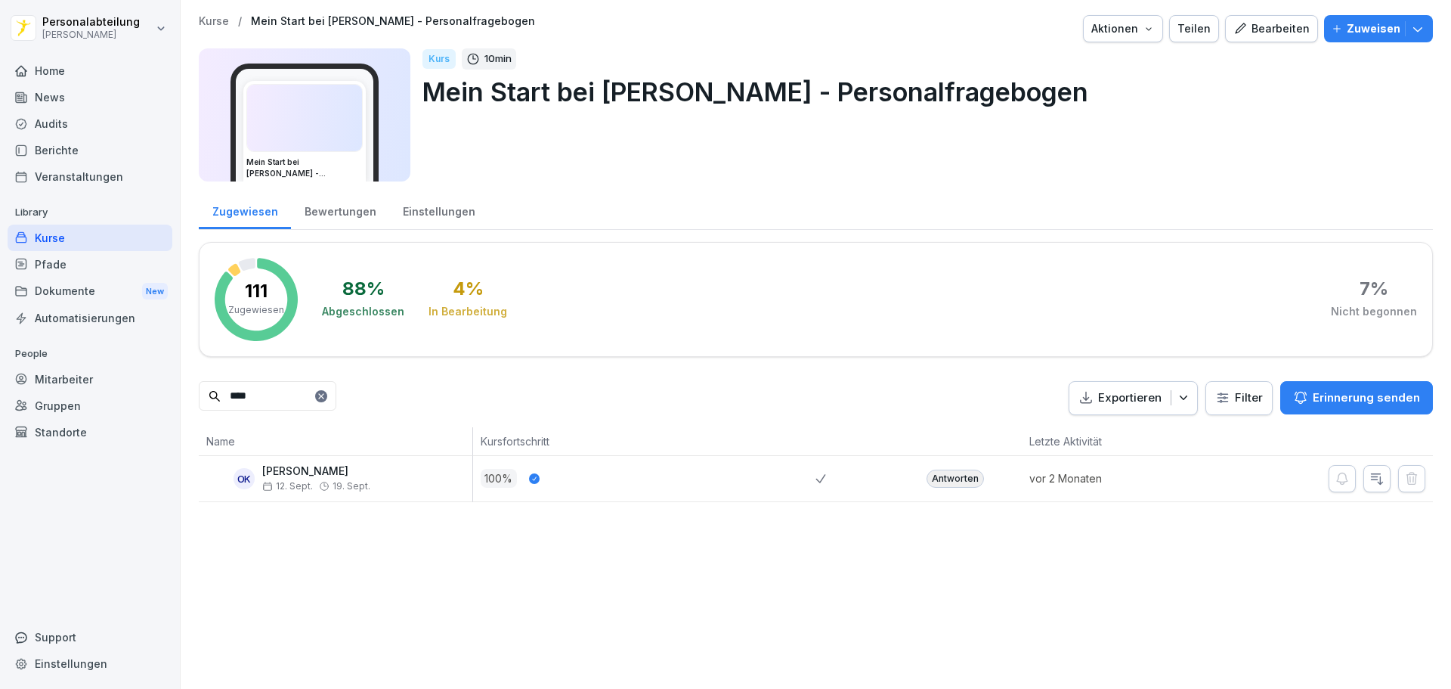
click at [60, 237] on div "Kurse" at bounding box center [90, 238] width 165 height 26
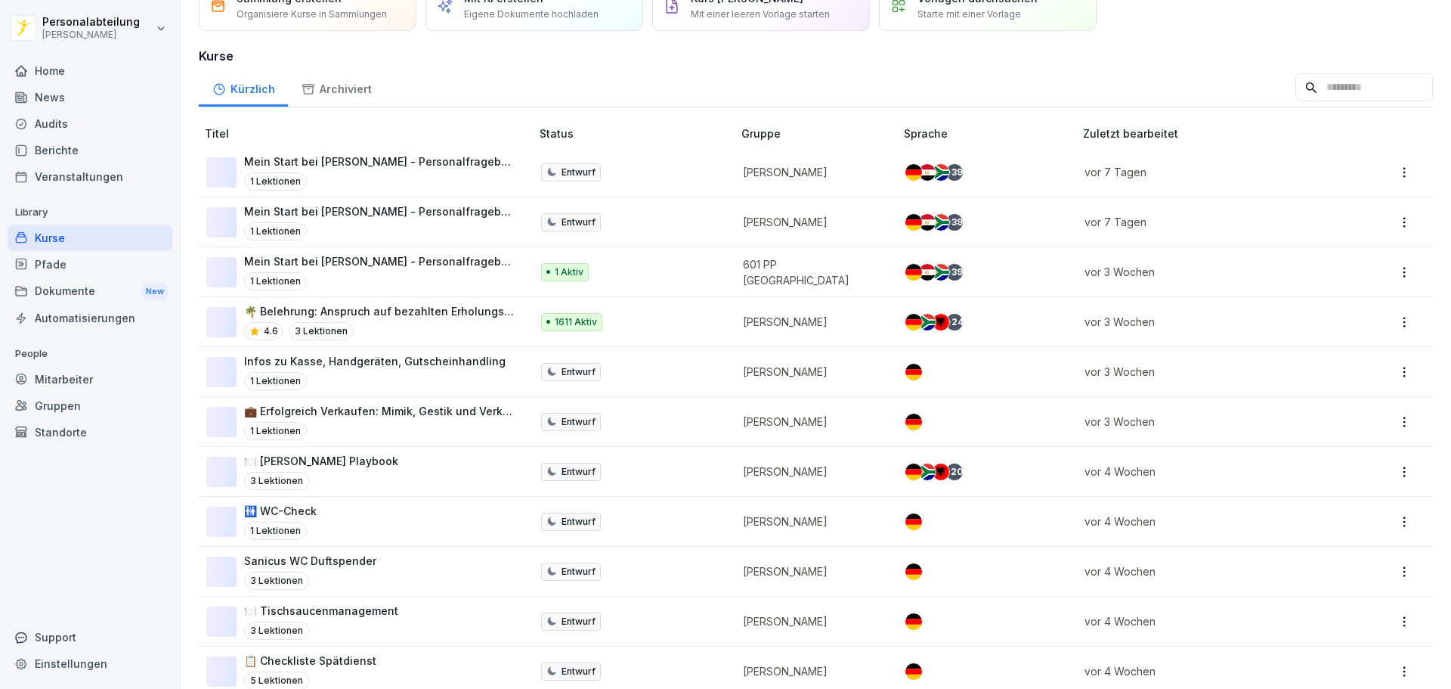
scroll to position [151, 0]
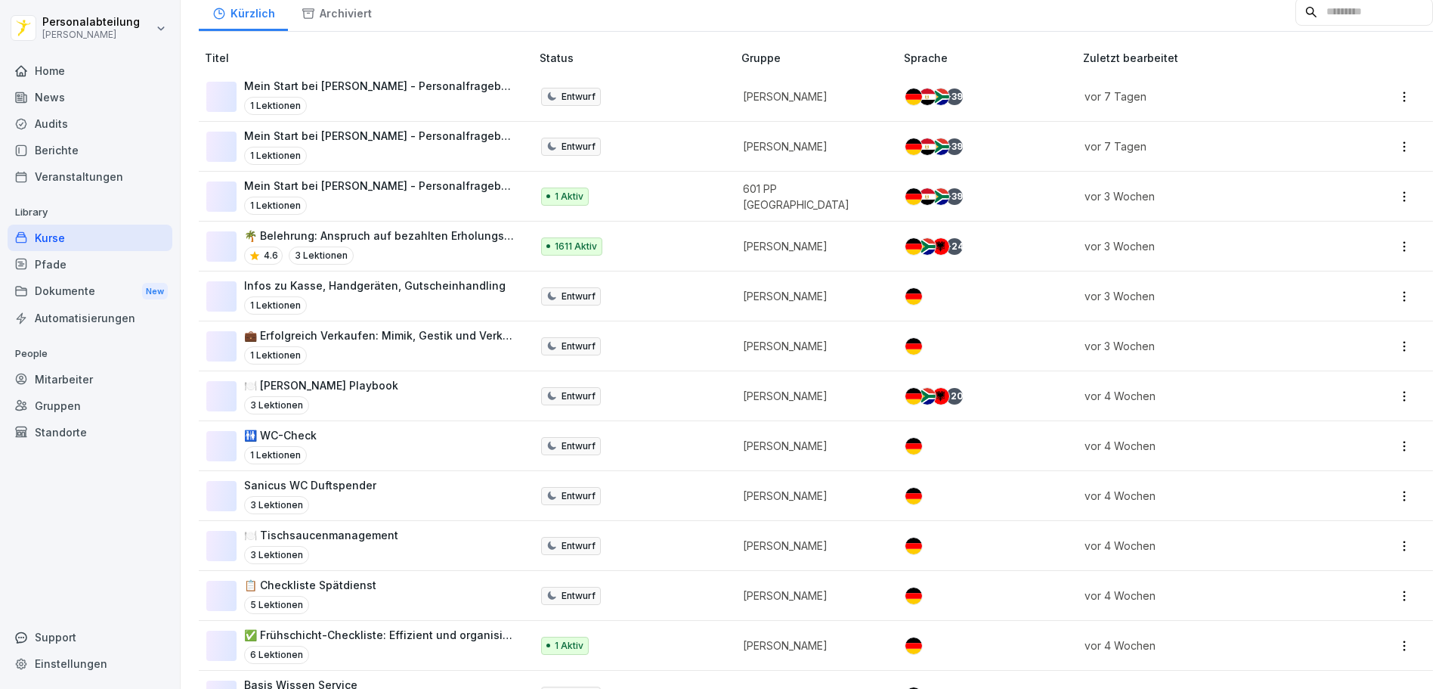
click at [65, 268] on div "Pfade" at bounding box center [90, 264] width 165 height 26
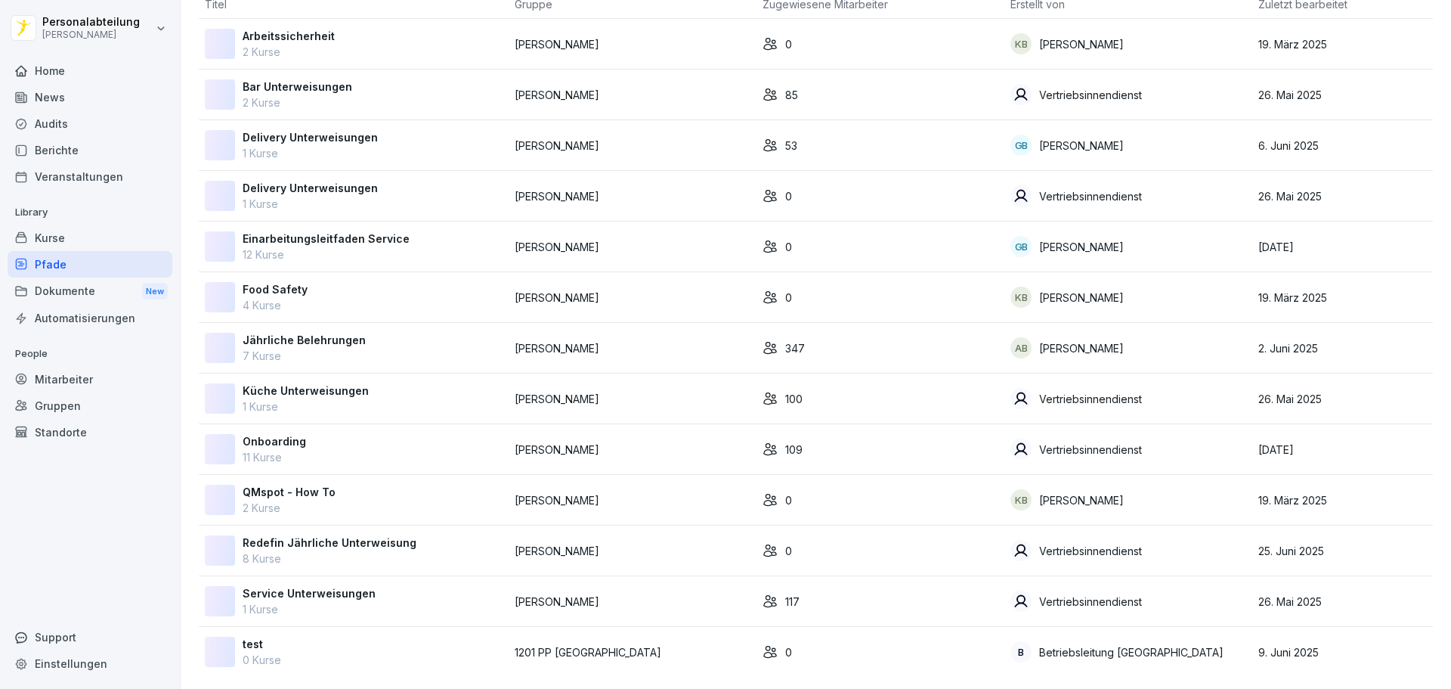
scroll to position [122, 0]
click at [348, 443] on div "Onboarding 11 Kurse" at bounding box center [354, 449] width 298 height 32
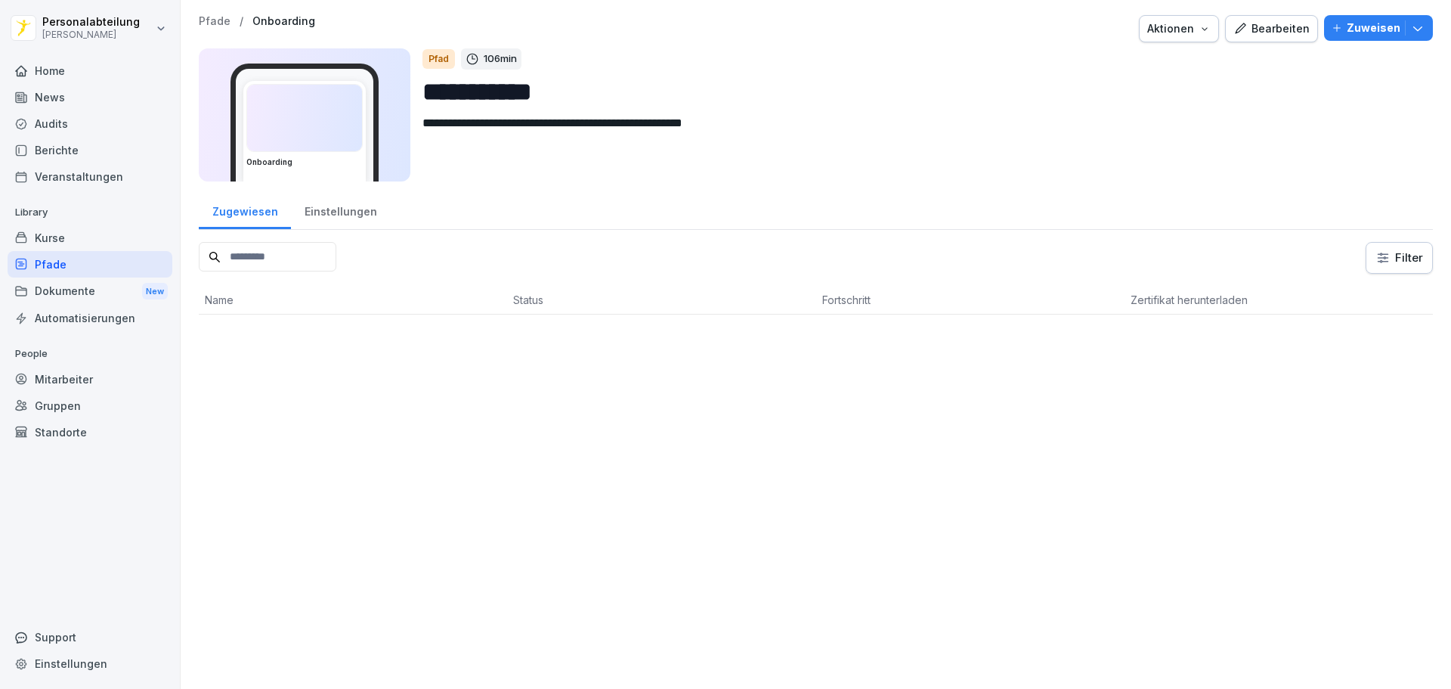
click at [274, 261] on input at bounding box center [268, 256] width 138 height 29
type input "****"
click at [1170, 337] on div "Herunterladen" at bounding box center [1177, 338] width 76 height 17
click at [280, 263] on input "****" at bounding box center [268, 256] width 138 height 29
drag, startPoint x: 287, startPoint y: 260, endPoint x: 170, endPoint y: 256, distance: 117.2
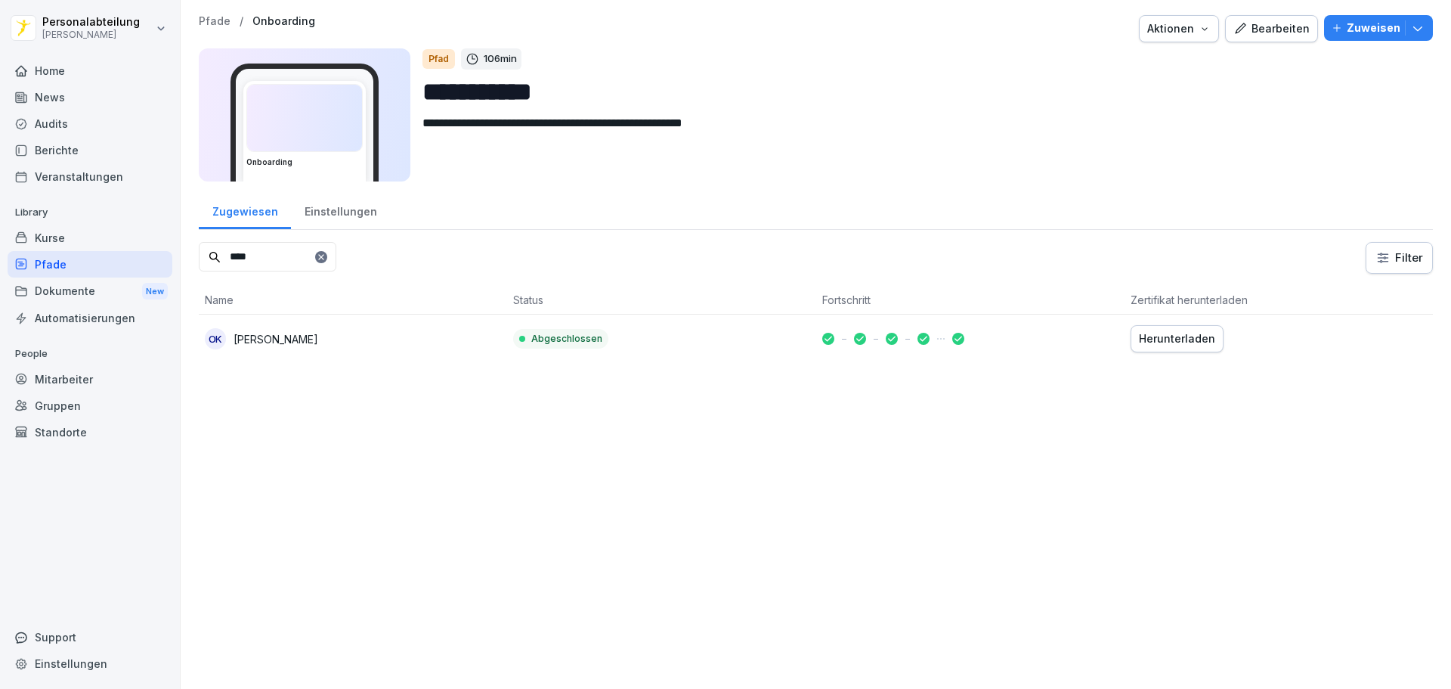
click at [186, 260] on div "**********" at bounding box center [816, 189] width 1271 height 378
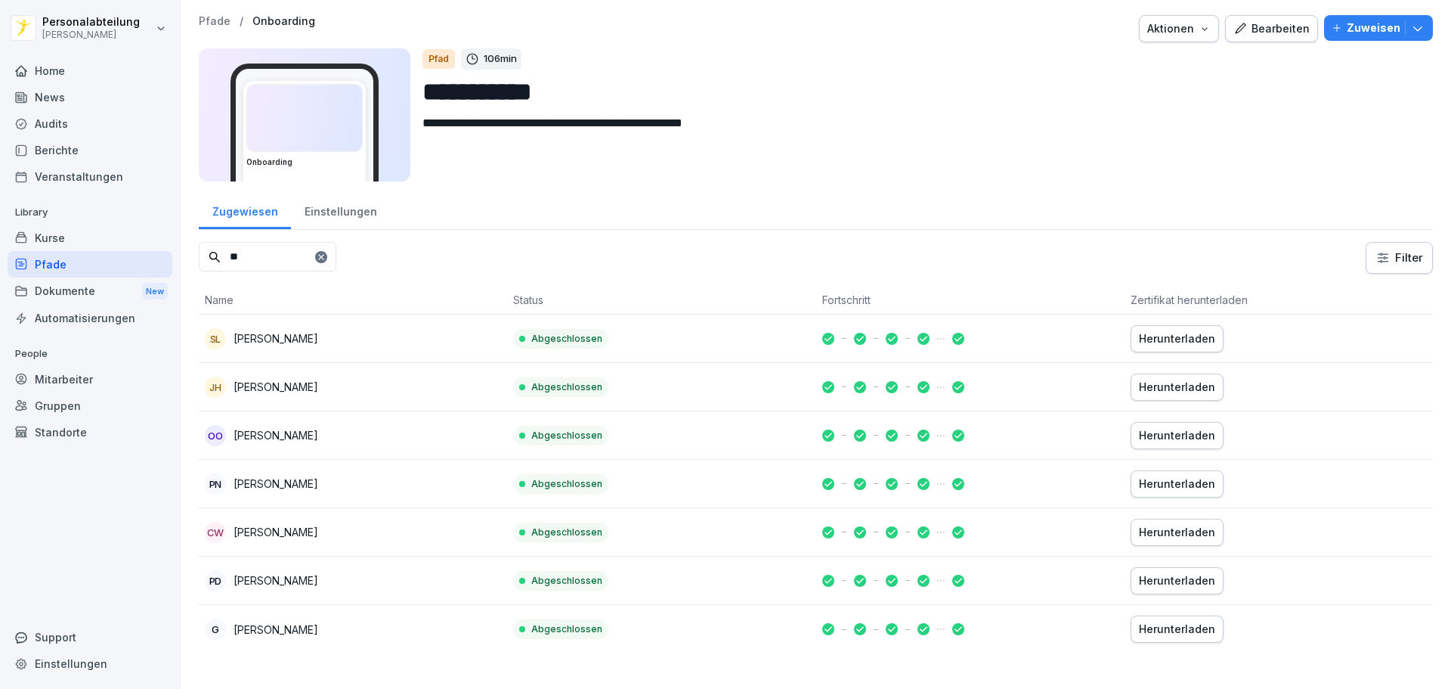
click at [1148, 435] on div "Herunterladen" at bounding box center [1177, 435] width 76 height 17
drag, startPoint x: 267, startPoint y: 246, endPoint x: 244, endPoint y: 248, distance: 22.7
click at [244, 248] on input "**" at bounding box center [268, 256] width 138 height 29
drag, startPoint x: 282, startPoint y: 260, endPoint x: 102, endPoint y: 238, distance: 181.2
click at [104, 240] on div "**********" at bounding box center [725, 344] width 1451 height 689
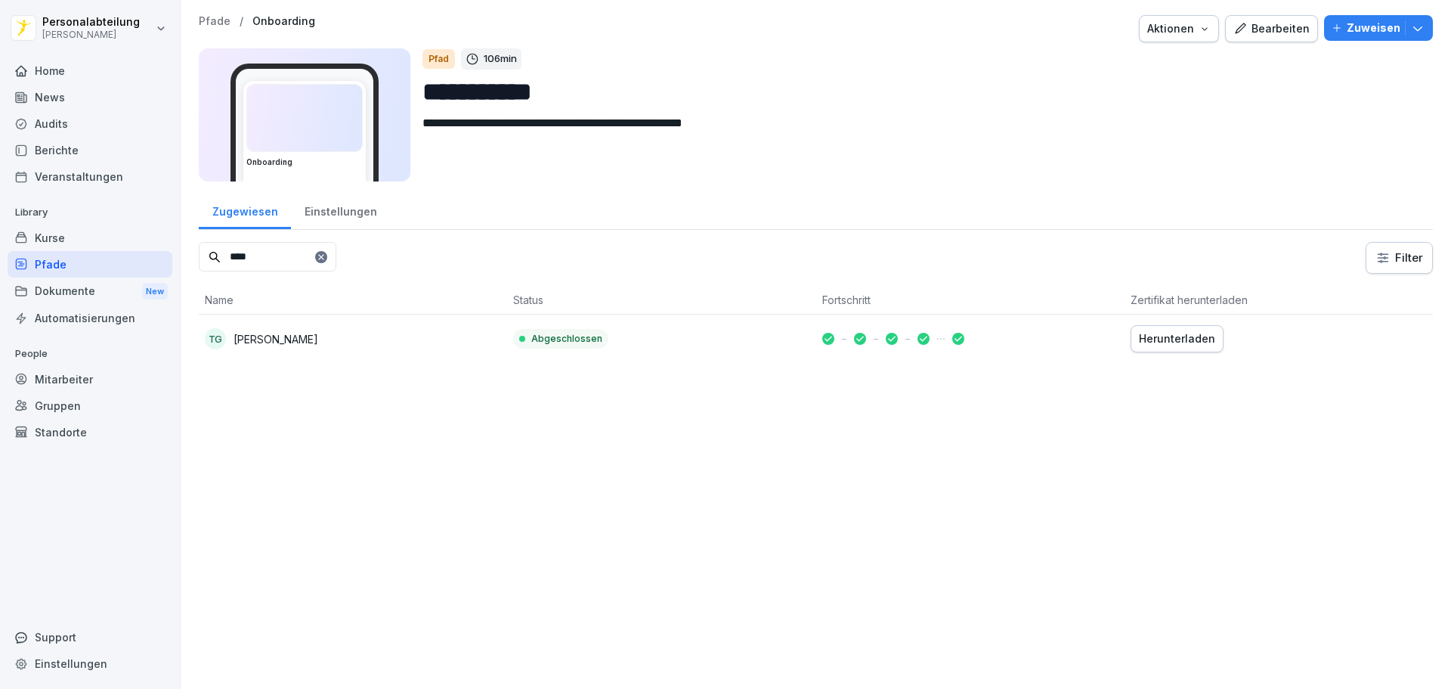
type input "****"
click at [1150, 341] on div "Herunterladen" at bounding box center [1177, 338] width 76 height 17
